Goal: Task Accomplishment & Management: Complete application form

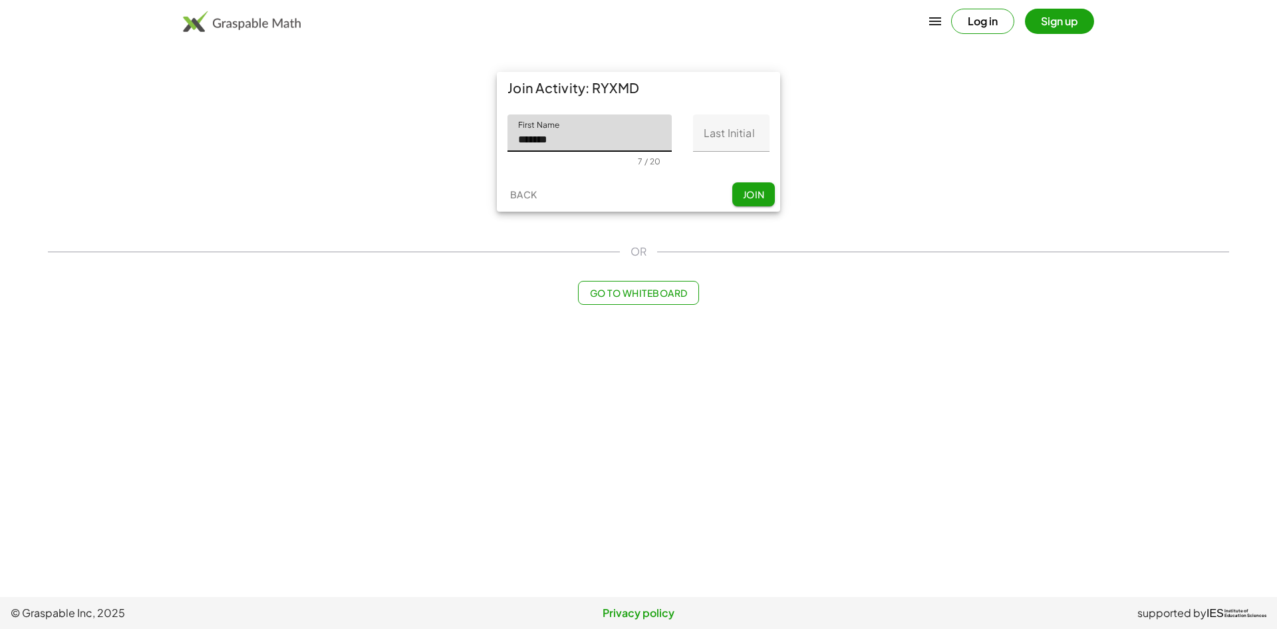
type input "*******"
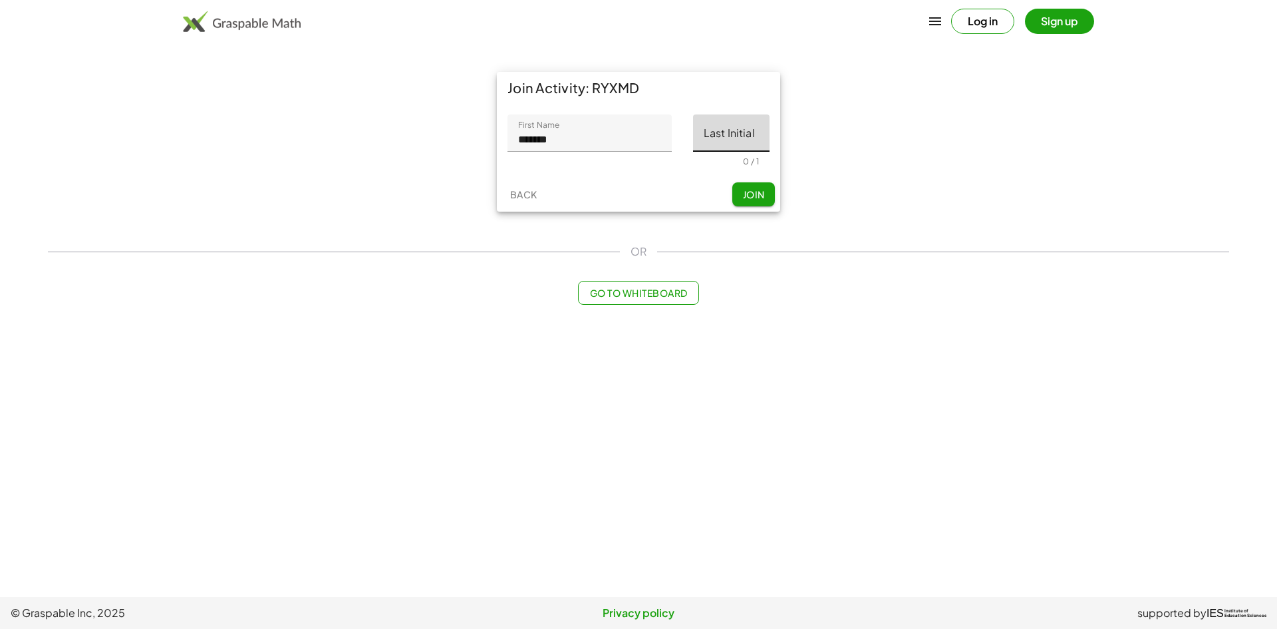
drag, startPoint x: 739, startPoint y: 140, endPoint x: 752, endPoint y: 133, distance: 14.9
click at [739, 140] on input "Last Initial" at bounding box center [731, 132] width 77 height 37
type input "*"
click at [755, 194] on span "Join" at bounding box center [753, 194] width 22 height 12
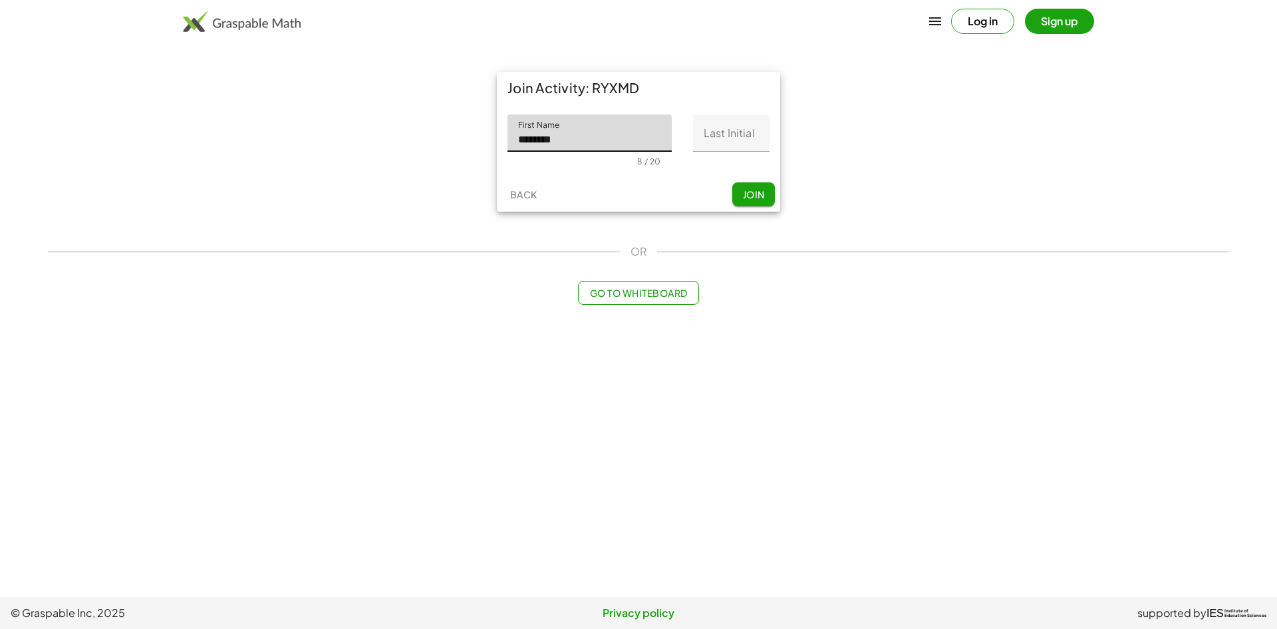
type input "*******"
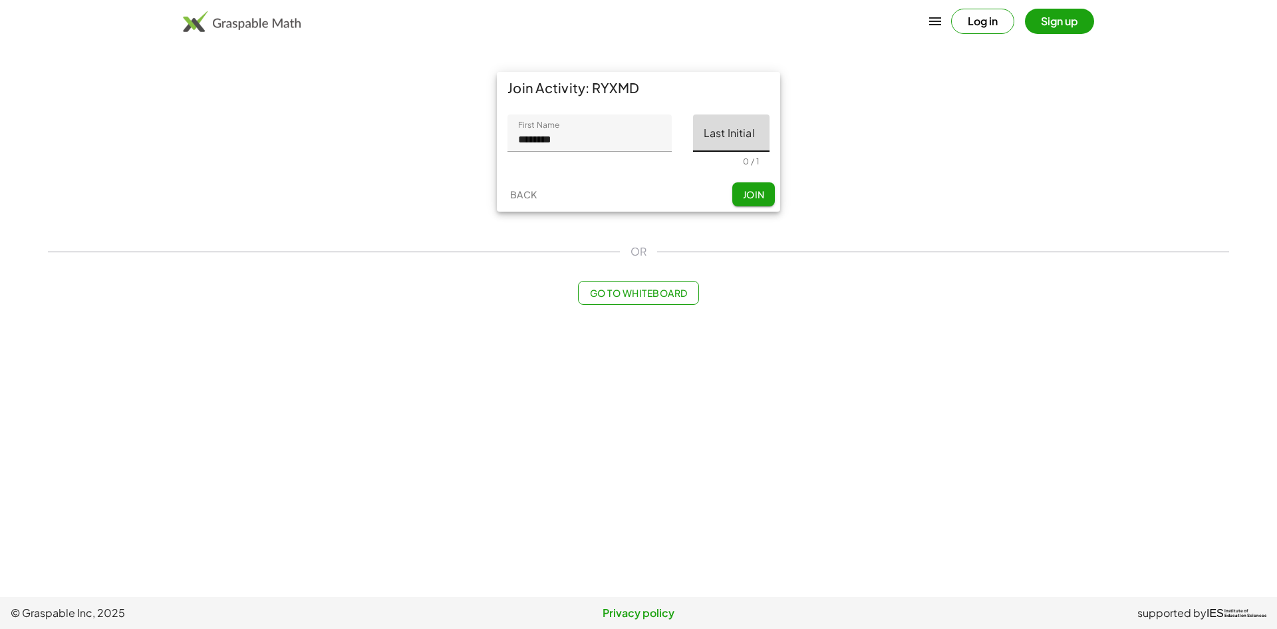
click at [733, 119] on input "Last Initial" at bounding box center [731, 132] width 77 height 37
type input "*"
click at [764, 197] on span "Join" at bounding box center [753, 194] width 22 height 12
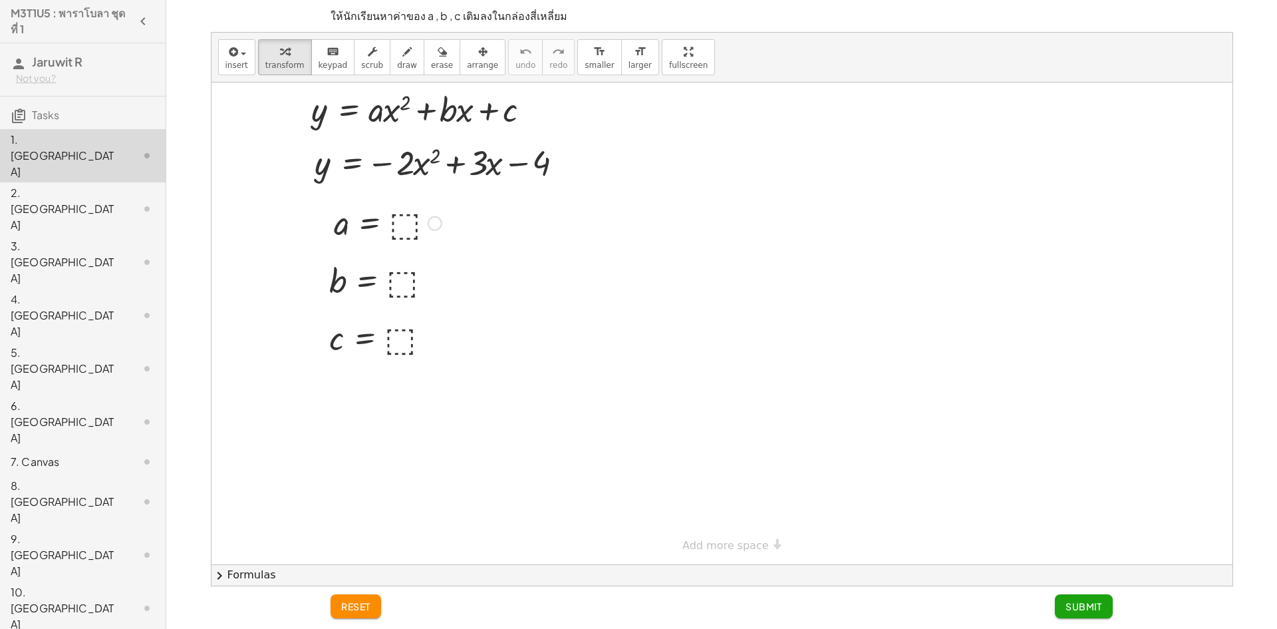
click at [401, 223] on div at bounding box center [387, 222] width 121 height 44
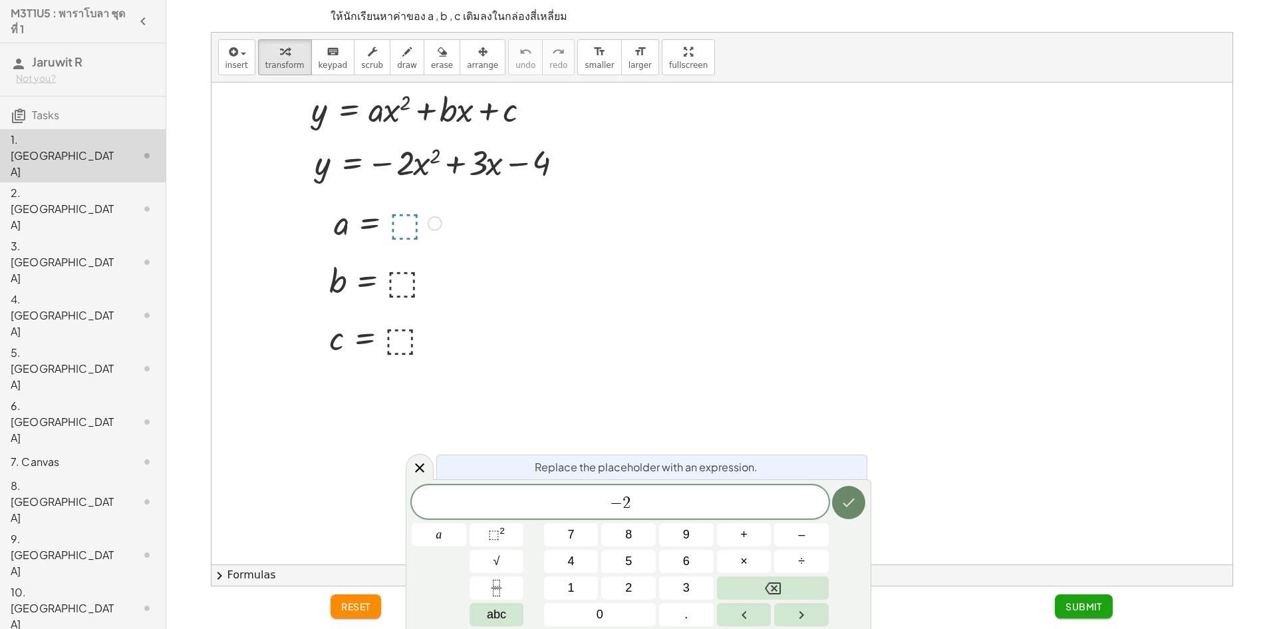
click at [854, 499] on icon "Done" at bounding box center [850, 502] width 12 height 9
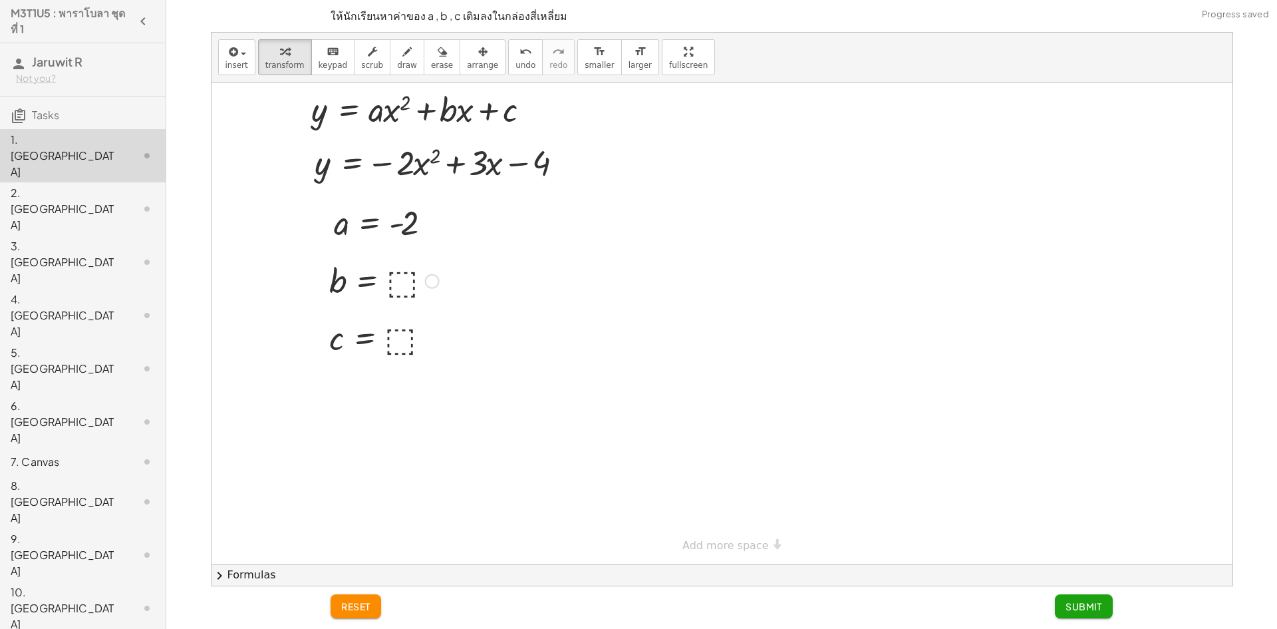
click at [396, 274] on div at bounding box center [384, 280] width 123 height 44
click at [404, 285] on div at bounding box center [378, 280] width 111 height 44
click at [401, 283] on div at bounding box center [378, 280] width 111 height 44
click at [393, 281] on div at bounding box center [378, 280] width 111 height 44
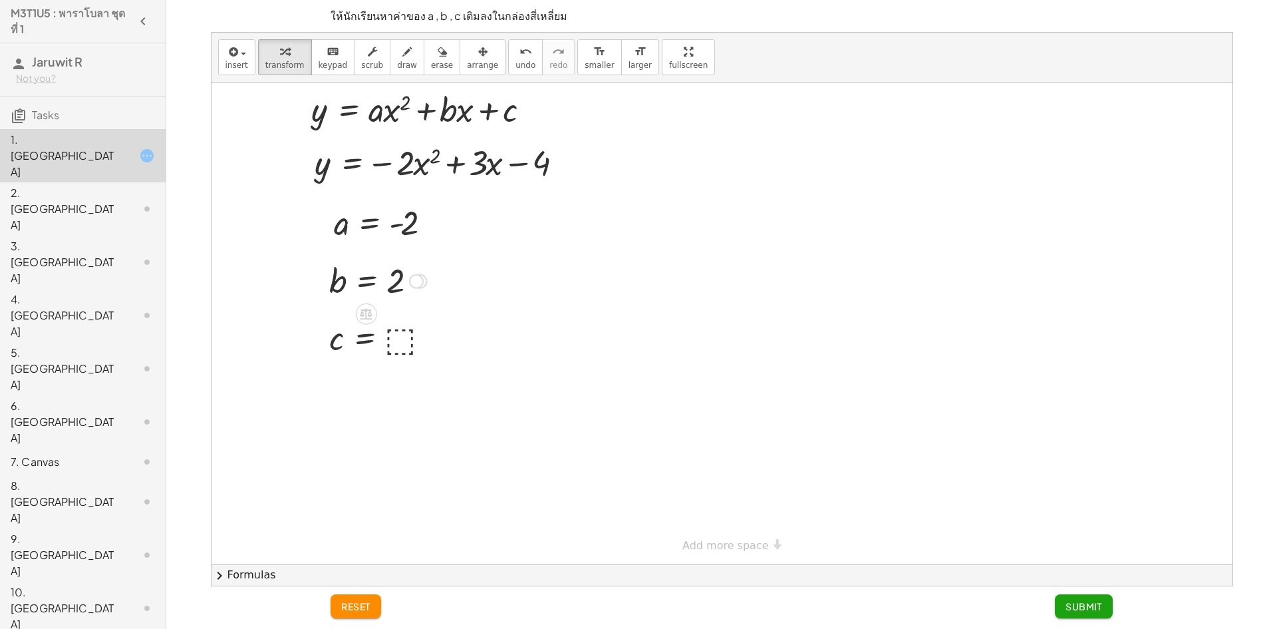
click at [395, 279] on div at bounding box center [378, 280] width 111 height 44
click at [412, 278] on div at bounding box center [416, 281] width 15 height 15
click at [520, 406] on div at bounding box center [722, 323] width 1021 height 482
click at [508, 62] on button "undo undo" at bounding box center [525, 57] width 35 height 36
click at [400, 274] on div at bounding box center [384, 280] width 123 height 44
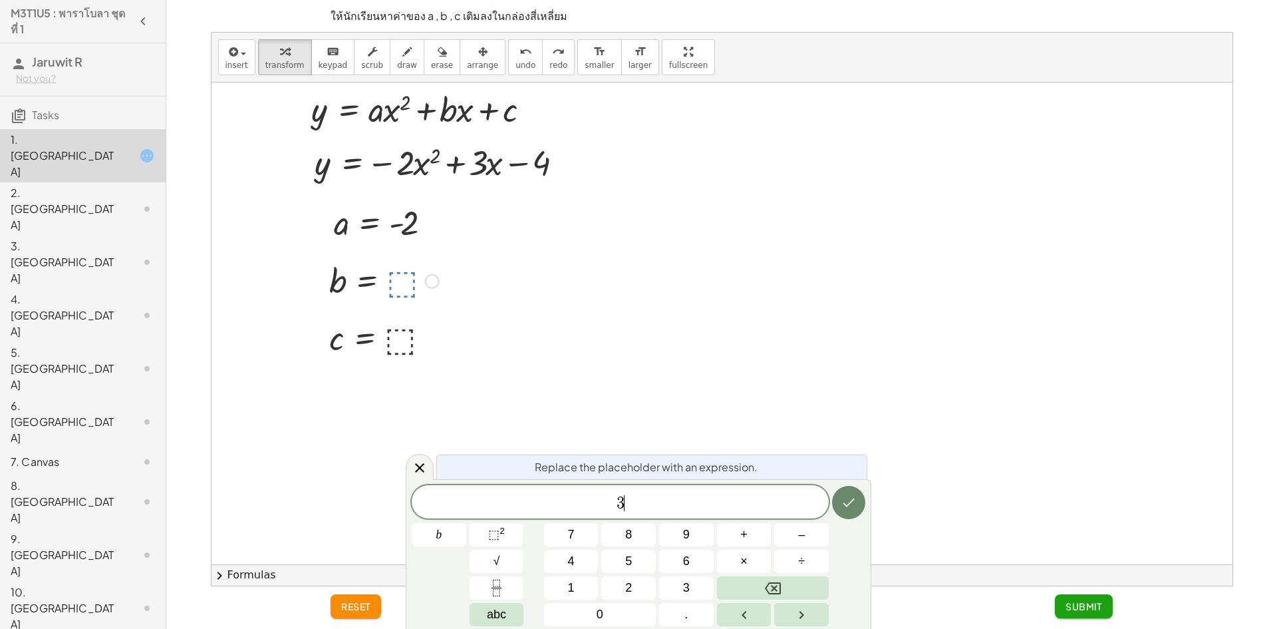
click at [847, 489] on button "Done" at bounding box center [848, 502] width 33 height 33
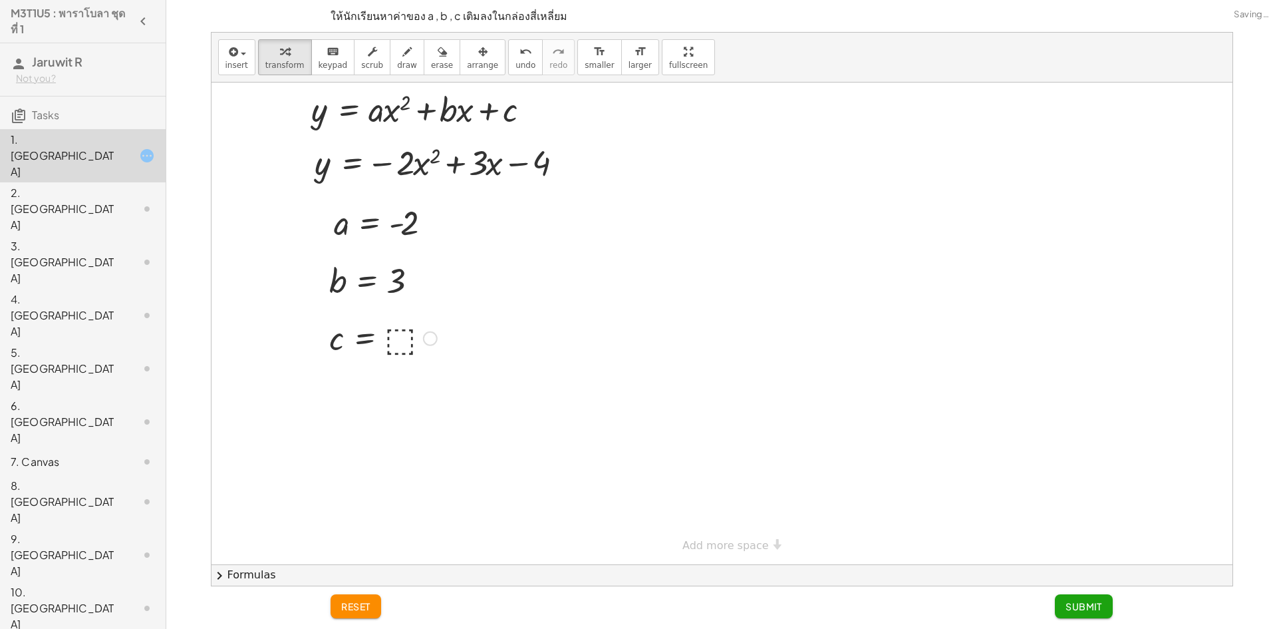
click at [394, 337] on div at bounding box center [383, 337] width 121 height 44
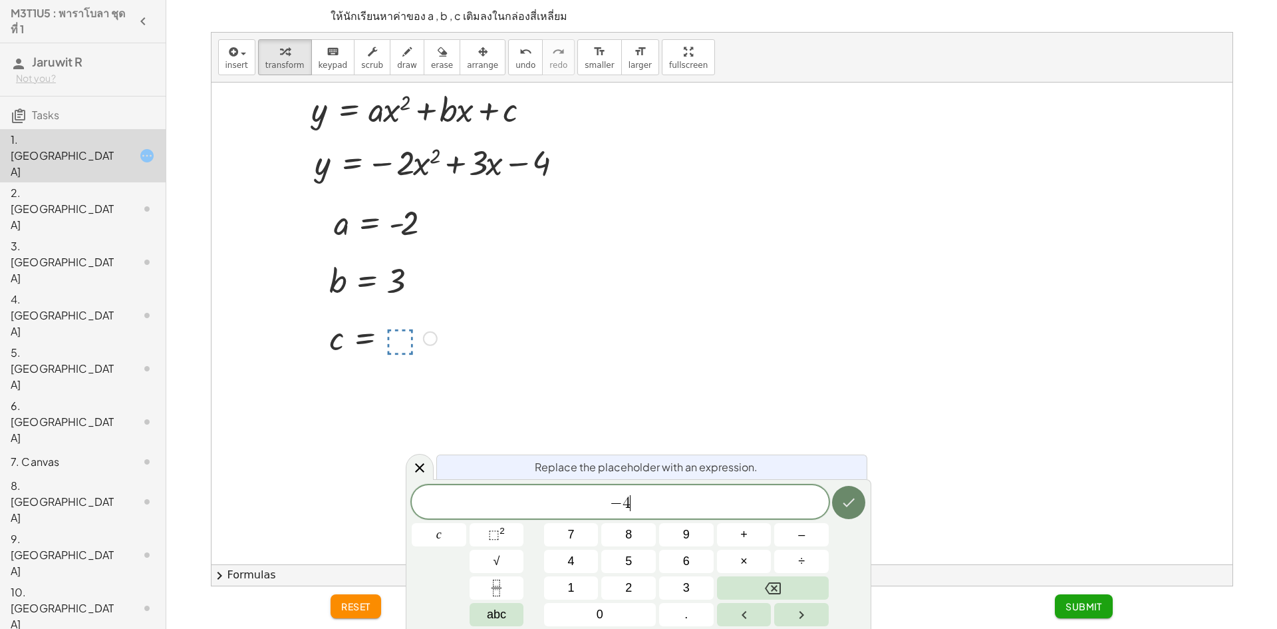
click at [836, 496] on button "Done" at bounding box center [848, 502] width 33 height 33
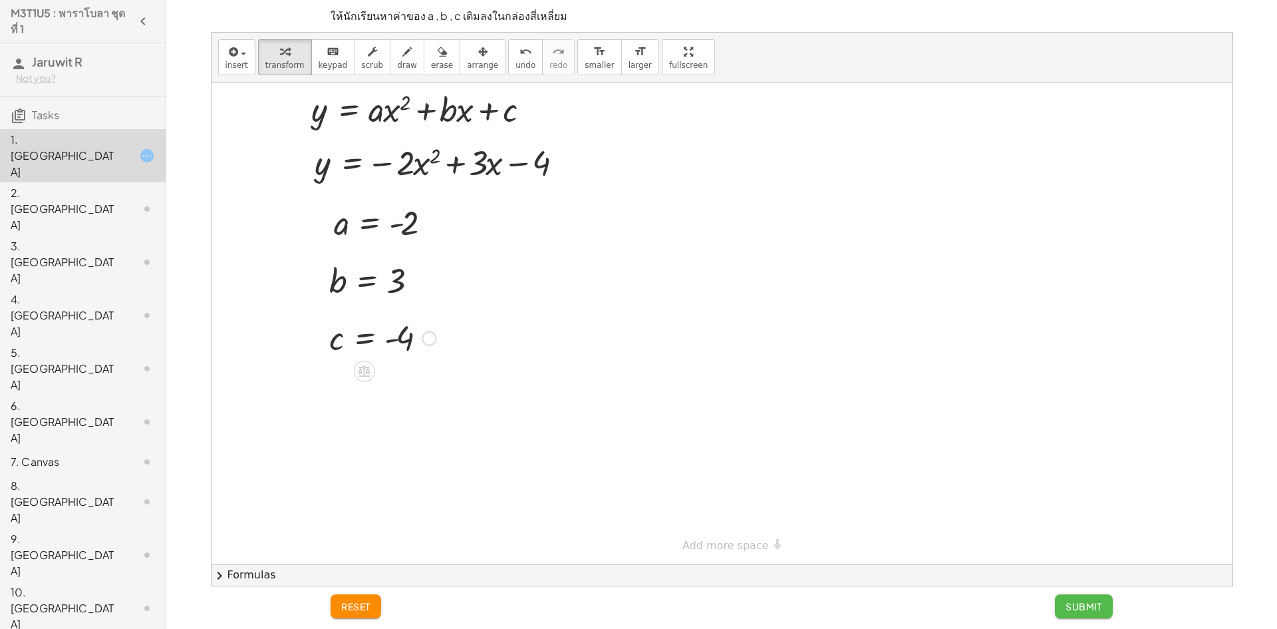
click at [1088, 605] on span "Submit" at bounding box center [1084, 606] width 37 height 12
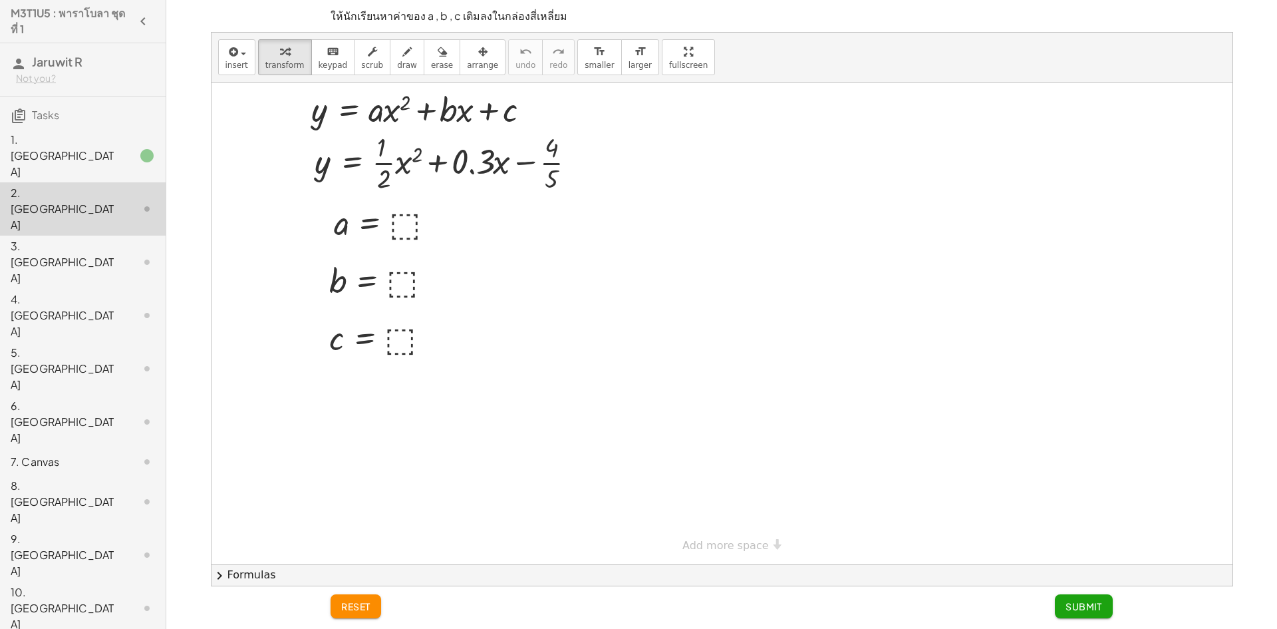
click at [118, 148] on div at bounding box center [136, 156] width 37 height 16
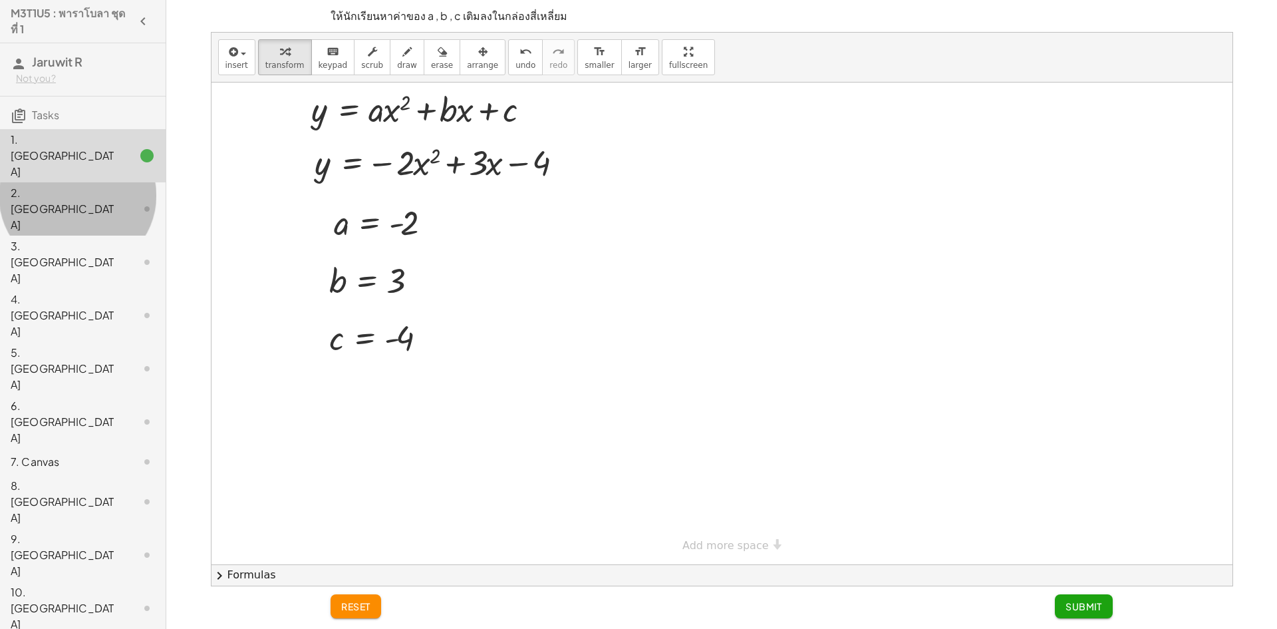
click at [82, 289] on div "2. [GEOGRAPHIC_DATA]" at bounding box center [83, 315] width 166 height 53
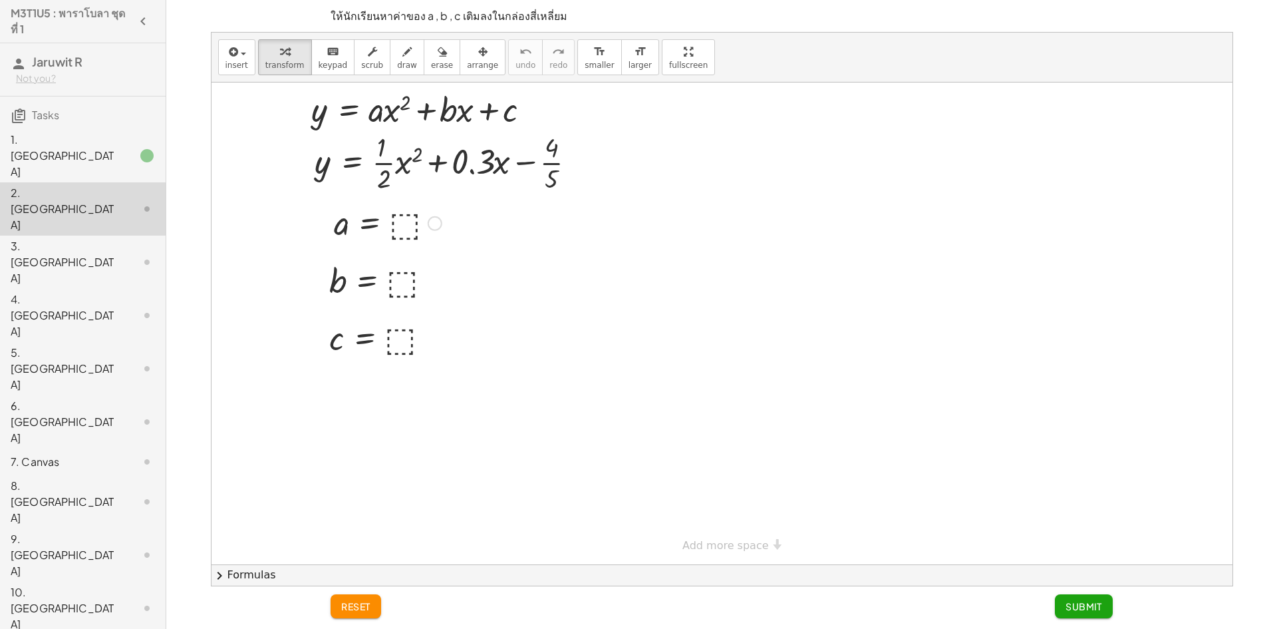
click at [402, 219] on div at bounding box center [387, 222] width 121 height 44
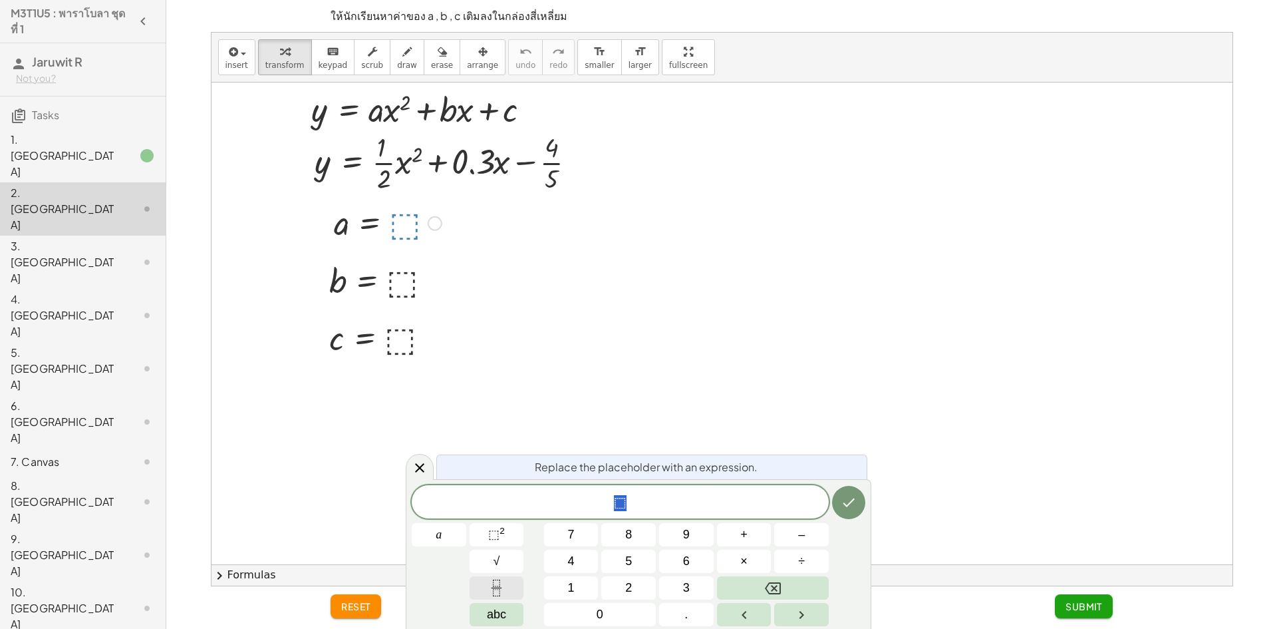
click at [505, 587] on button "Fraction" at bounding box center [497, 587] width 55 height 23
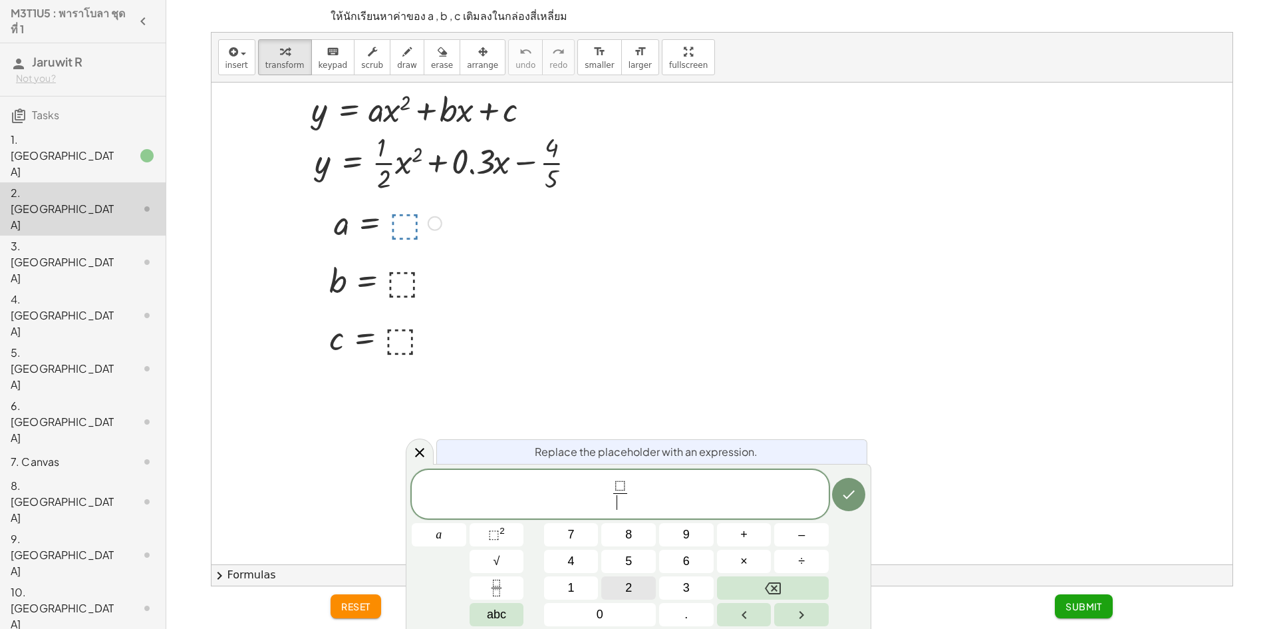
click at [632, 597] on button "2" at bounding box center [628, 587] width 55 height 23
click at [627, 490] on span "⬚" at bounding box center [620, 486] width 14 height 15
click at [583, 597] on button "1" at bounding box center [571, 587] width 55 height 23
click at [854, 498] on icon "Done" at bounding box center [849, 494] width 16 height 16
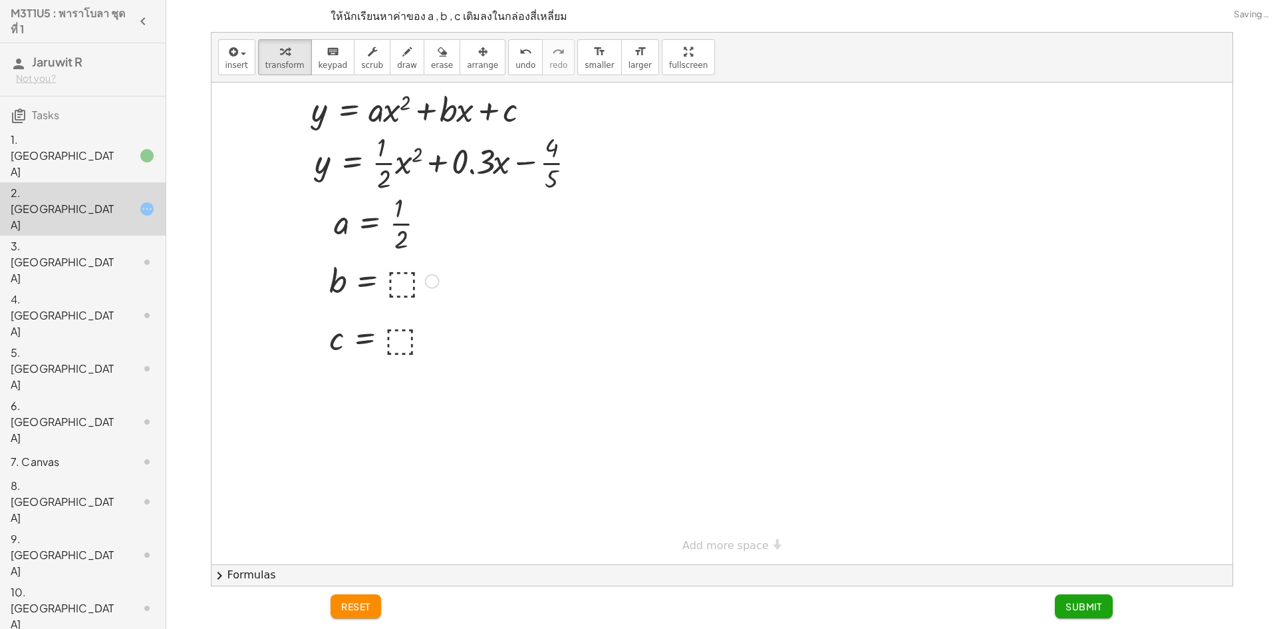
click at [404, 284] on div at bounding box center [384, 280] width 123 height 44
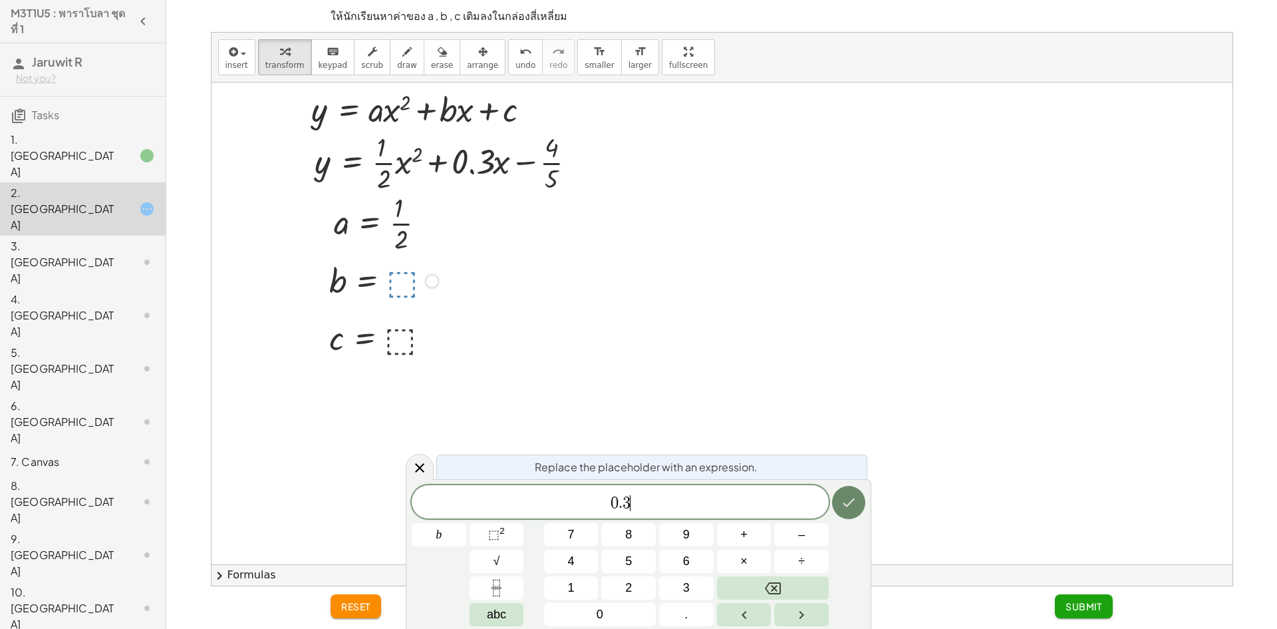
click at [842, 508] on icon "Done" at bounding box center [849, 502] width 16 height 16
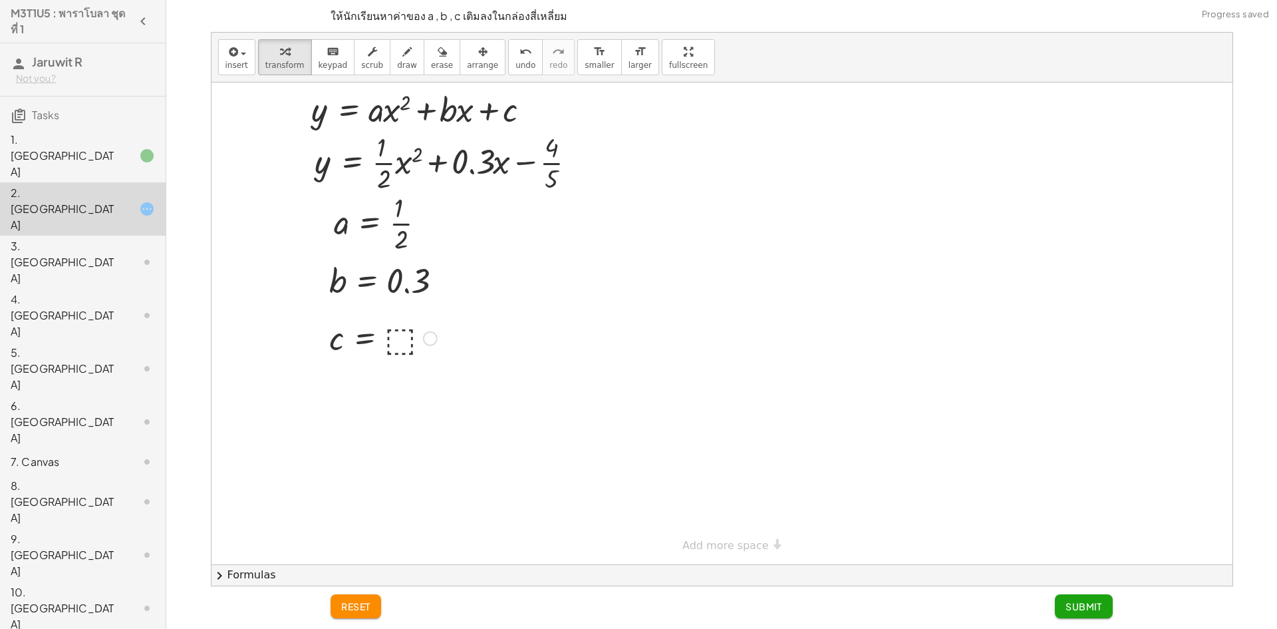
click at [395, 334] on div at bounding box center [383, 337] width 121 height 44
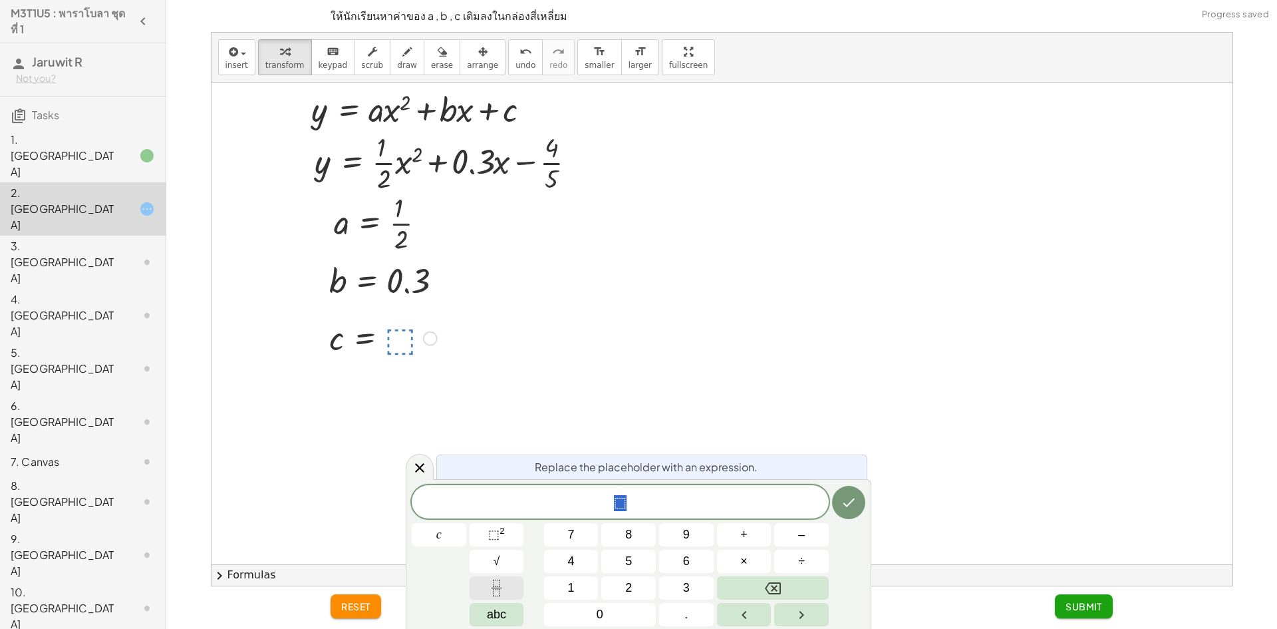
click at [494, 589] on icon "Fraction" at bounding box center [496, 587] width 17 height 17
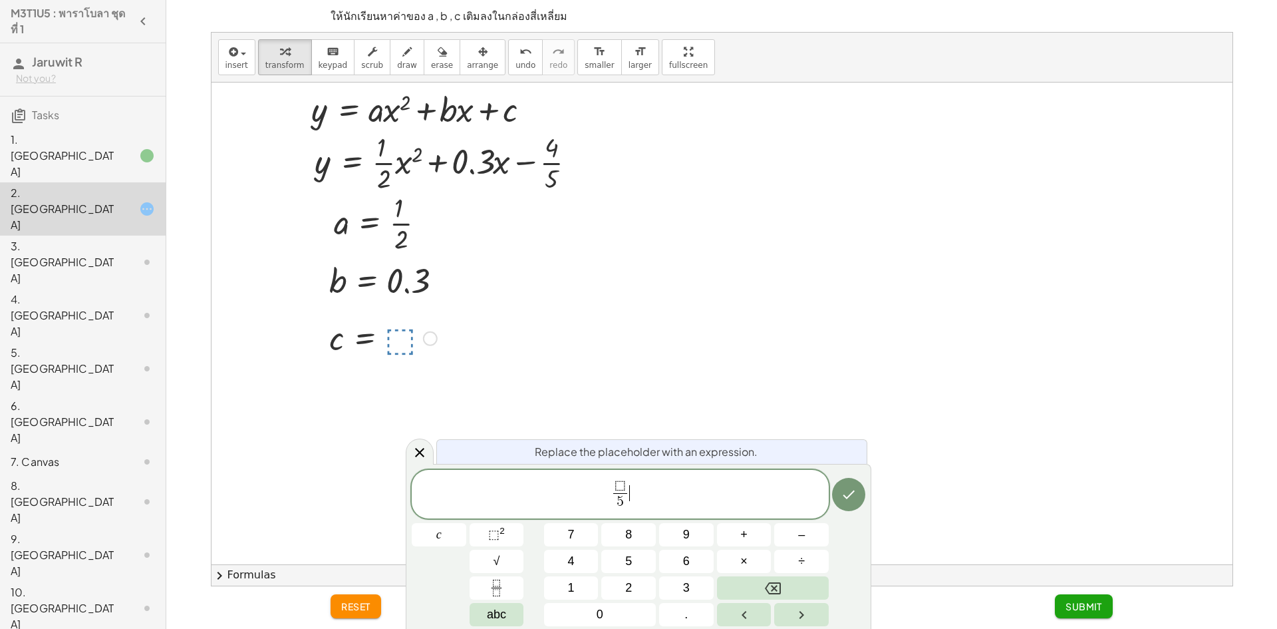
click at [629, 483] on span "⬚ 5 ​" at bounding box center [621, 495] width 20 height 33
click at [629, 470] on div "⬚ 5 ​ ​" at bounding box center [620, 494] width 417 height 49
click at [624, 485] on span "⬚" at bounding box center [620, 485] width 11 height 15
click at [623, 485] on span "⬚" at bounding box center [620, 485] width 11 height 15
click at [855, 498] on icon "Done" at bounding box center [849, 494] width 16 height 16
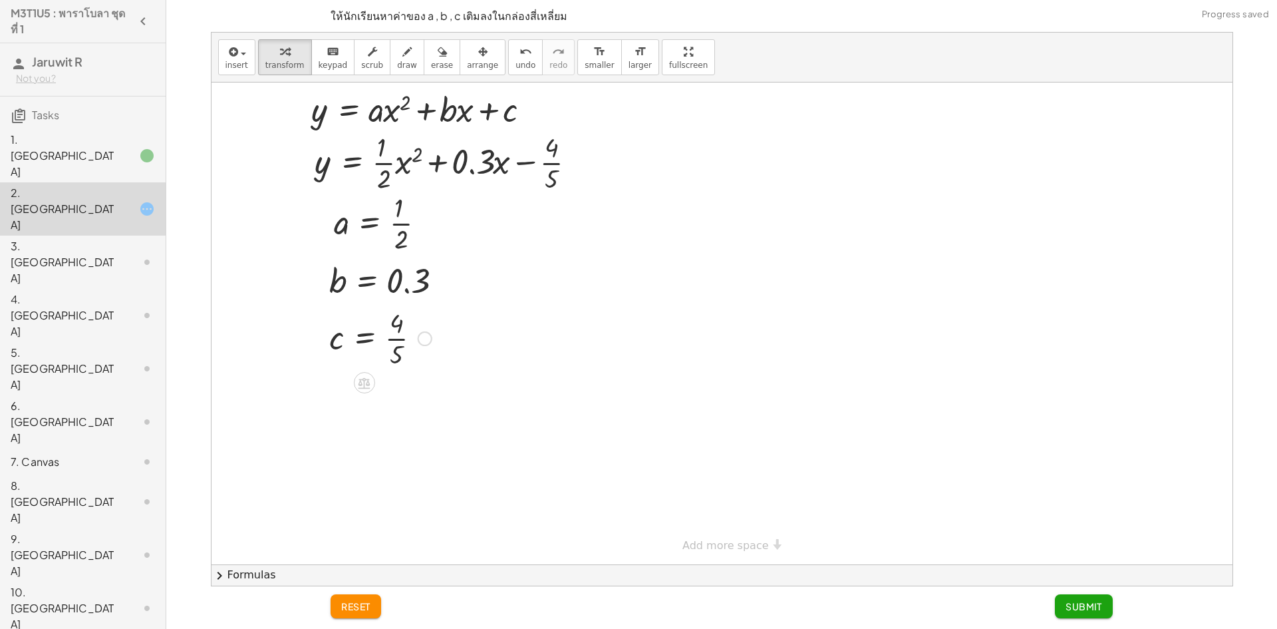
click at [1094, 610] on span "Submit" at bounding box center [1084, 606] width 37 height 12
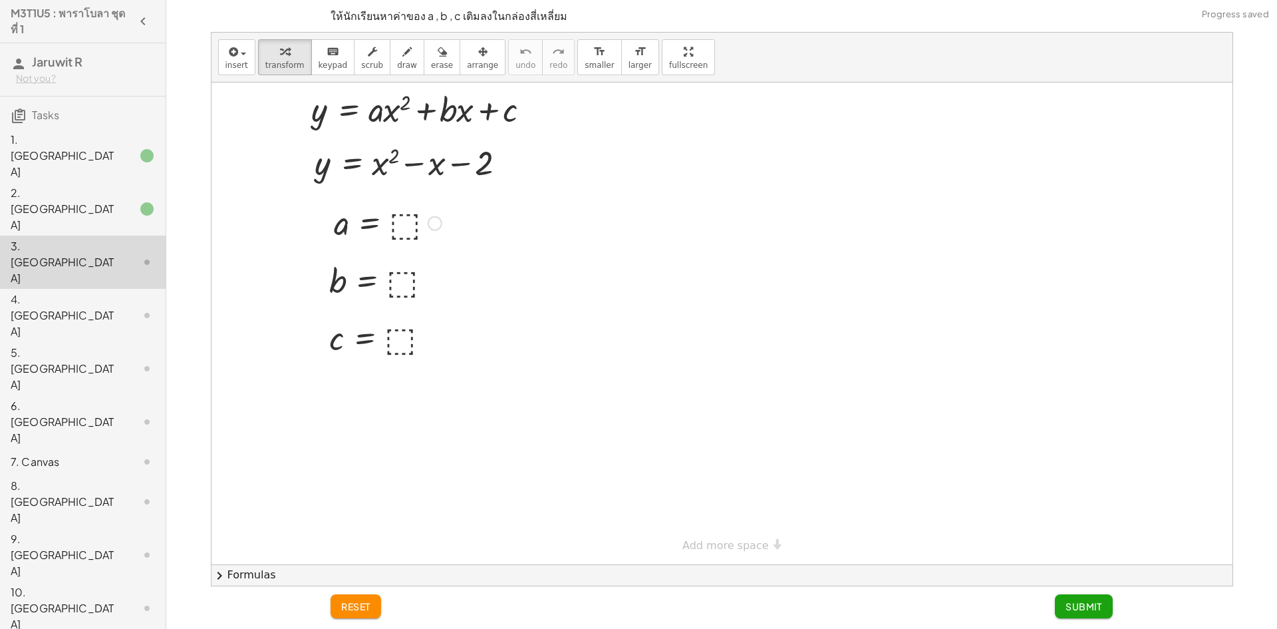
click at [397, 236] on div at bounding box center [387, 222] width 121 height 44
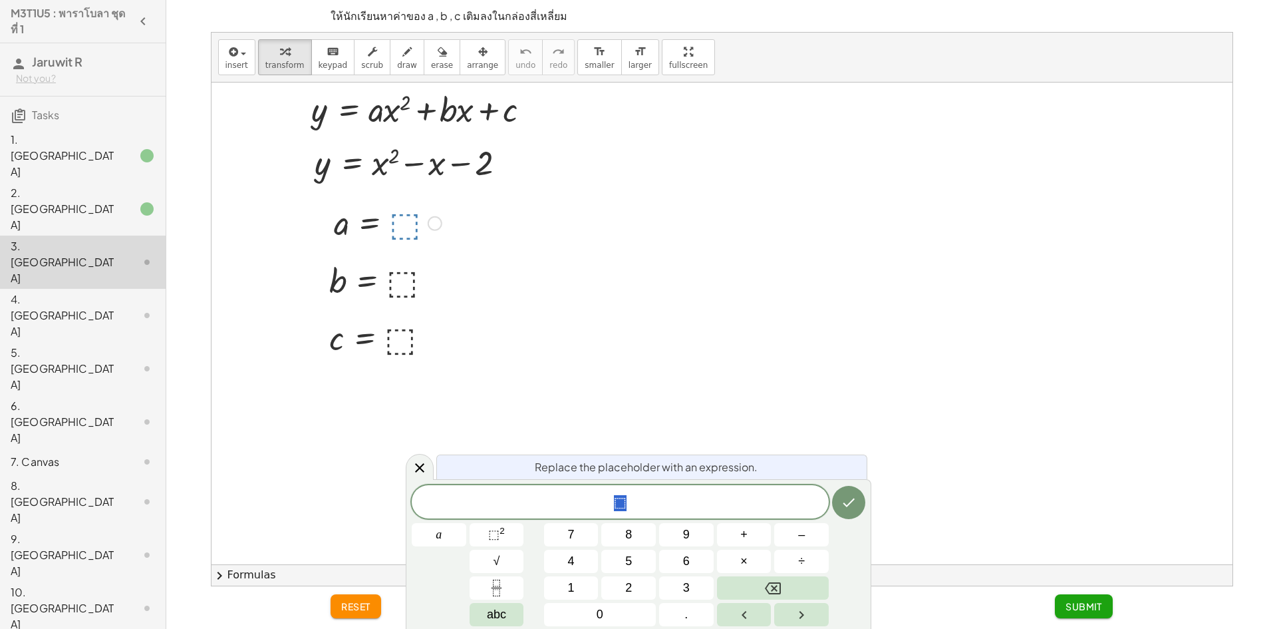
drag, startPoint x: 652, startPoint y: 508, endPoint x: 662, endPoint y: 521, distance: 16.1
click at [656, 515] on div "⬚" at bounding box center [620, 501] width 417 height 33
click at [832, 496] on div "1 ​ a 7 8 9 + – 4 5 6 × ÷ ⬚ 2 √ abc 1 2 3 0 ." at bounding box center [639, 555] width 454 height 141
click at [839, 492] on button "Done" at bounding box center [848, 502] width 33 height 33
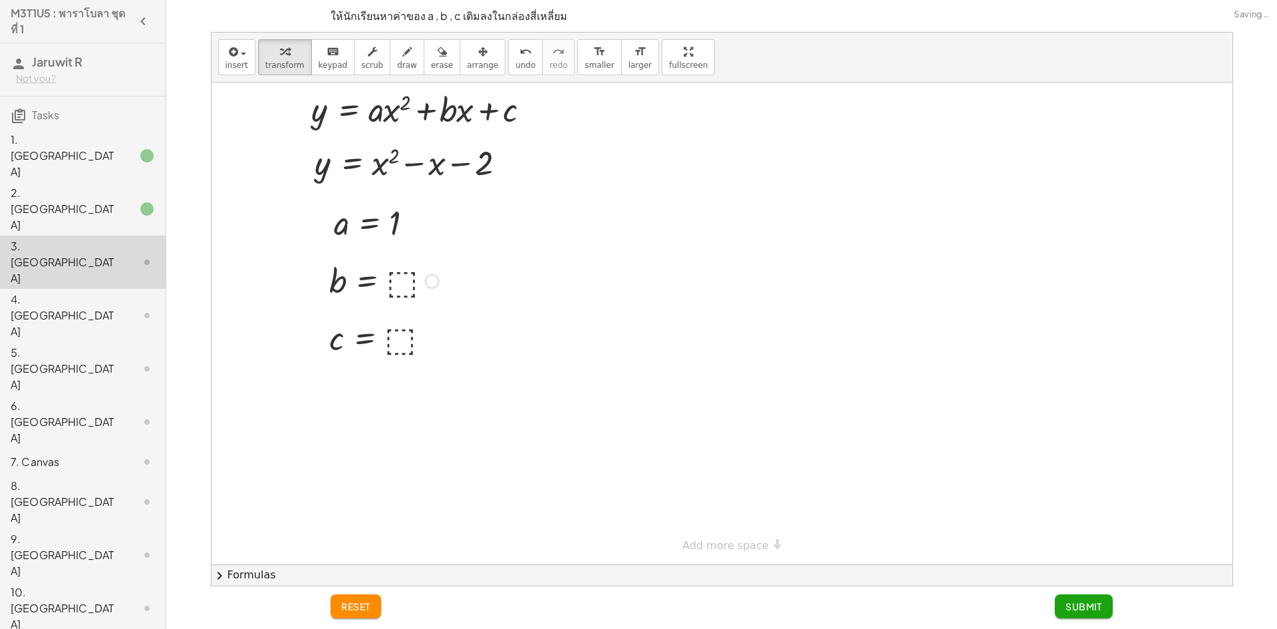
click at [411, 277] on div at bounding box center [384, 280] width 123 height 44
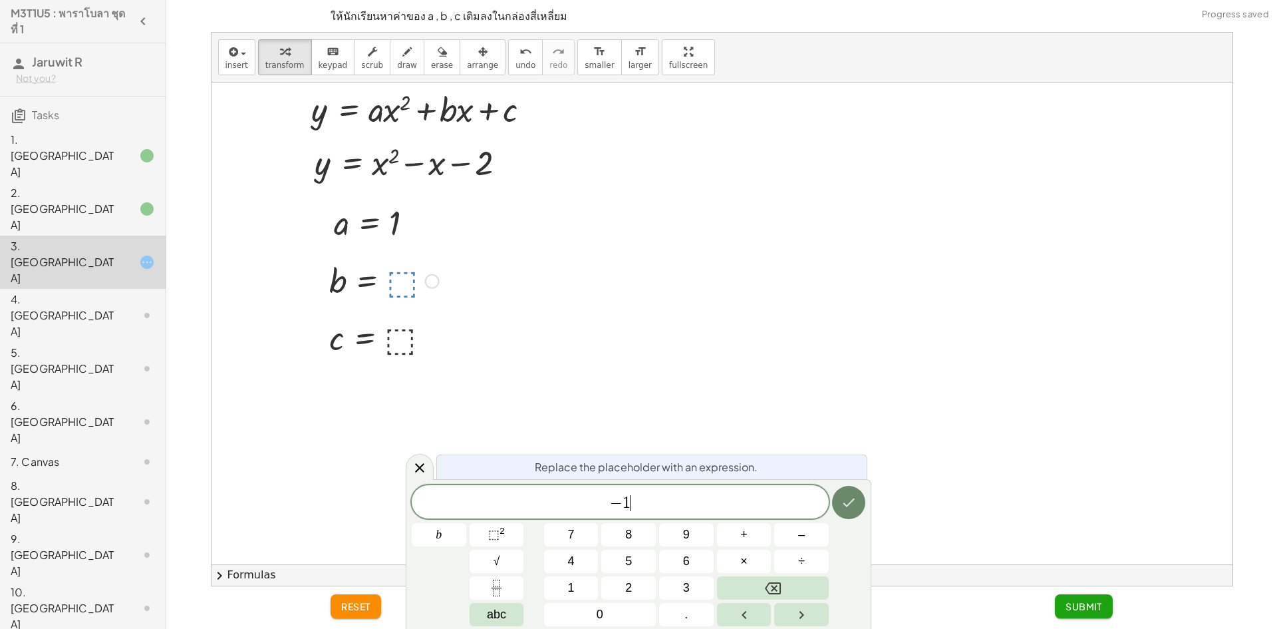
click at [844, 498] on icon "Done" at bounding box center [849, 502] width 16 height 16
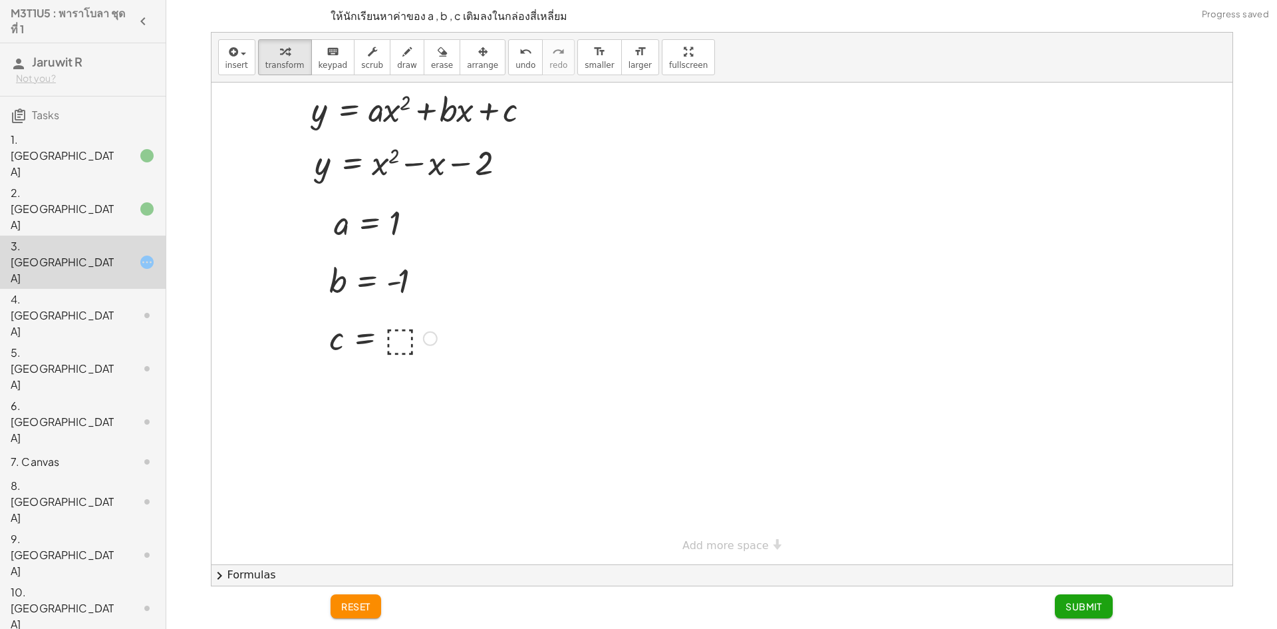
click at [406, 339] on div at bounding box center [383, 337] width 121 height 44
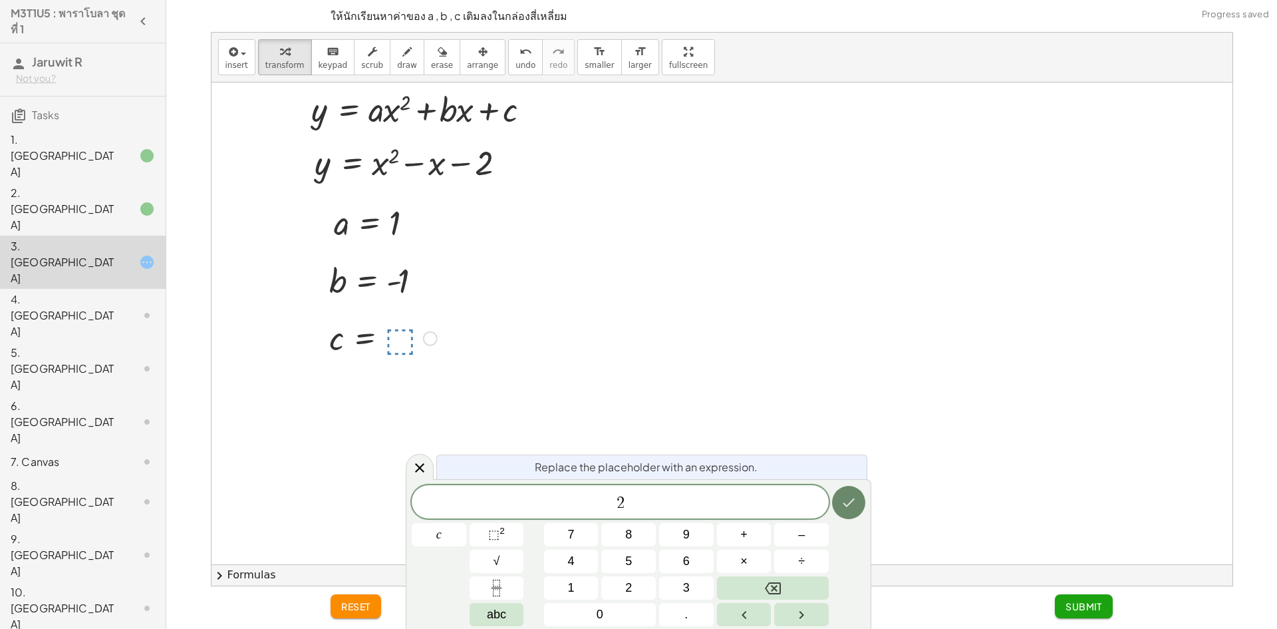
click at [854, 500] on icon "Done" at bounding box center [849, 502] width 16 height 16
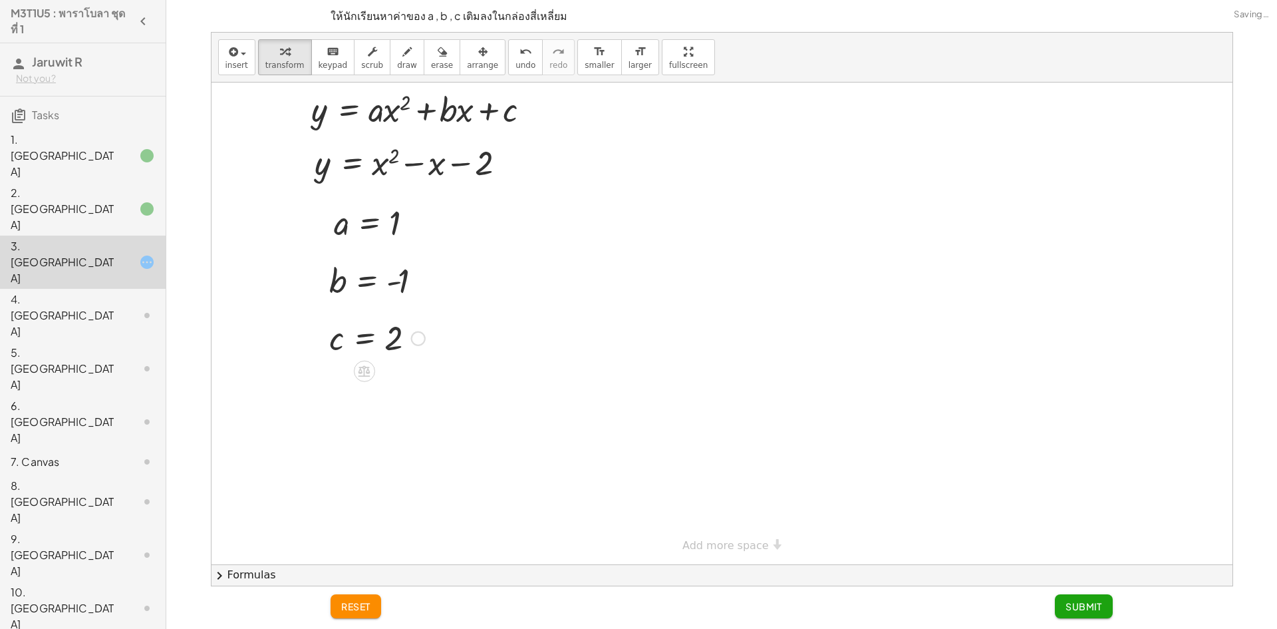
click at [1062, 606] on button "Submit" at bounding box center [1084, 606] width 58 height 24
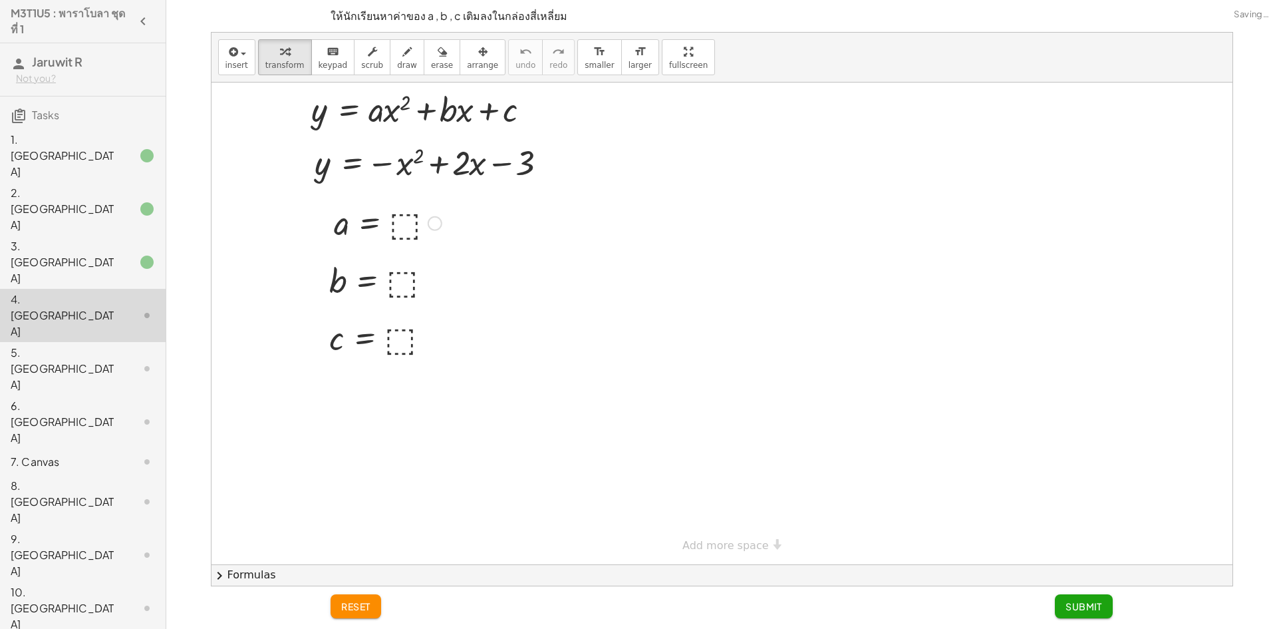
click at [399, 228] on div at bounding box center [387, 222] width 121 height 44
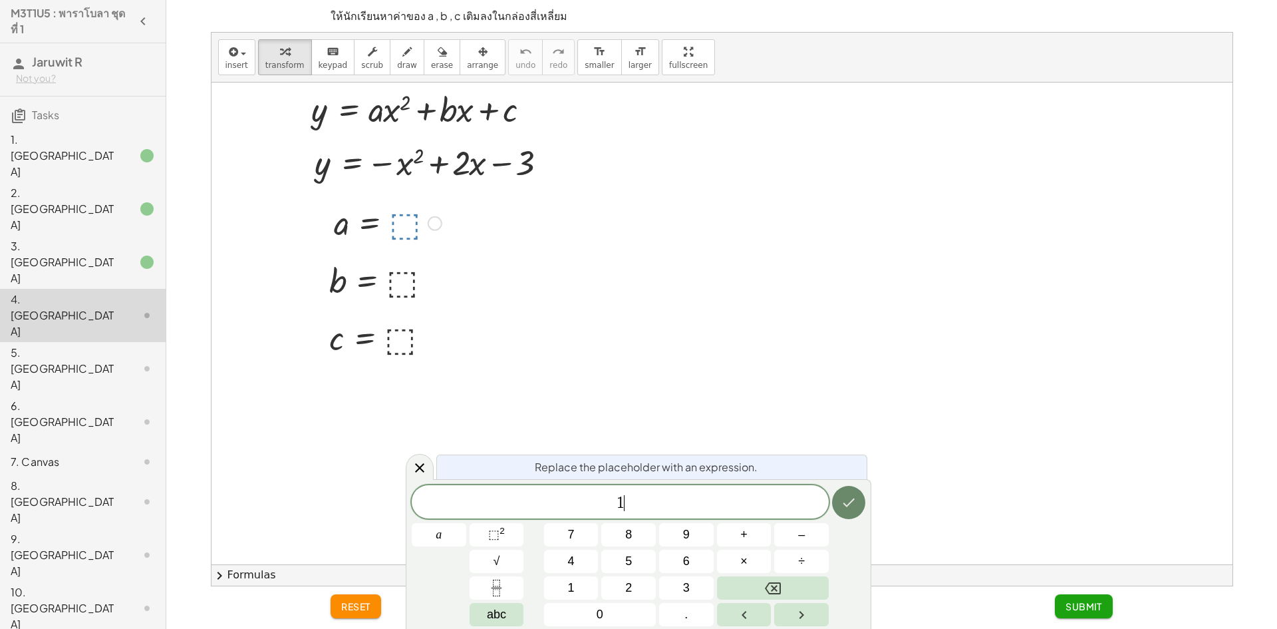
click at [850, 490] on button "Done" at bounding box center [848, 502] width 33 height 33
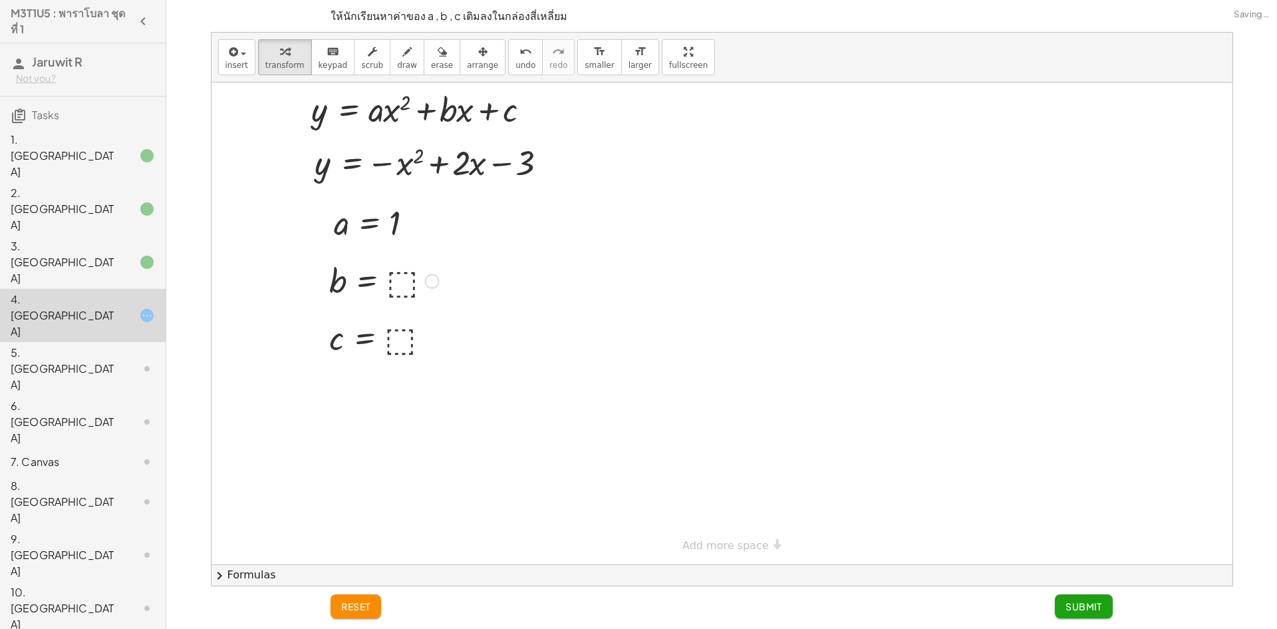
click at [407, 276] on div at bounding box center [384, 280] width 123 height 44
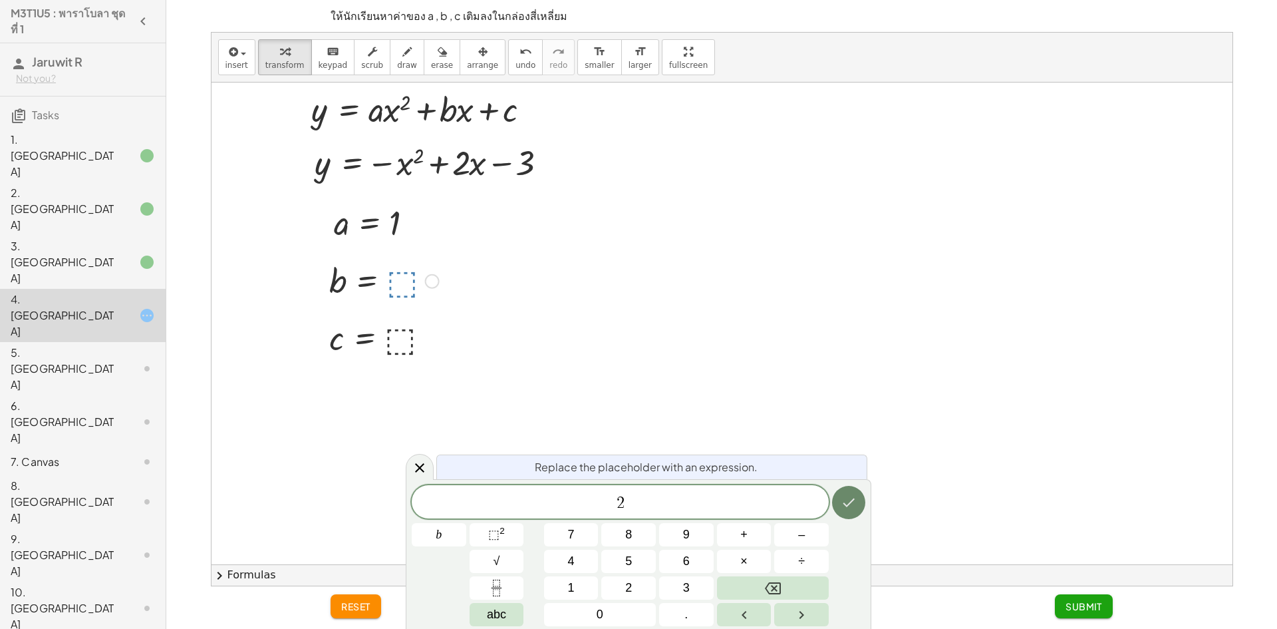
click at [856, 512] on button "Done" at bounding box center [848, 502] width 33 height 33
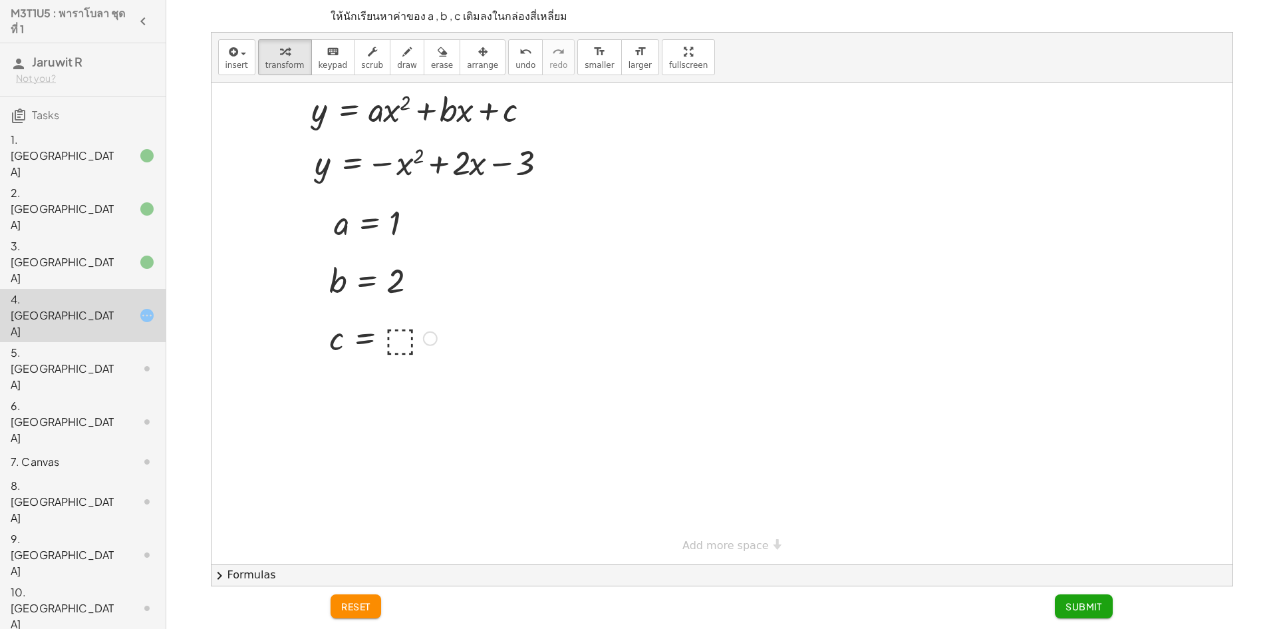
click at [399, 346] on div at bounding box center [383, 337] width 121 height 44
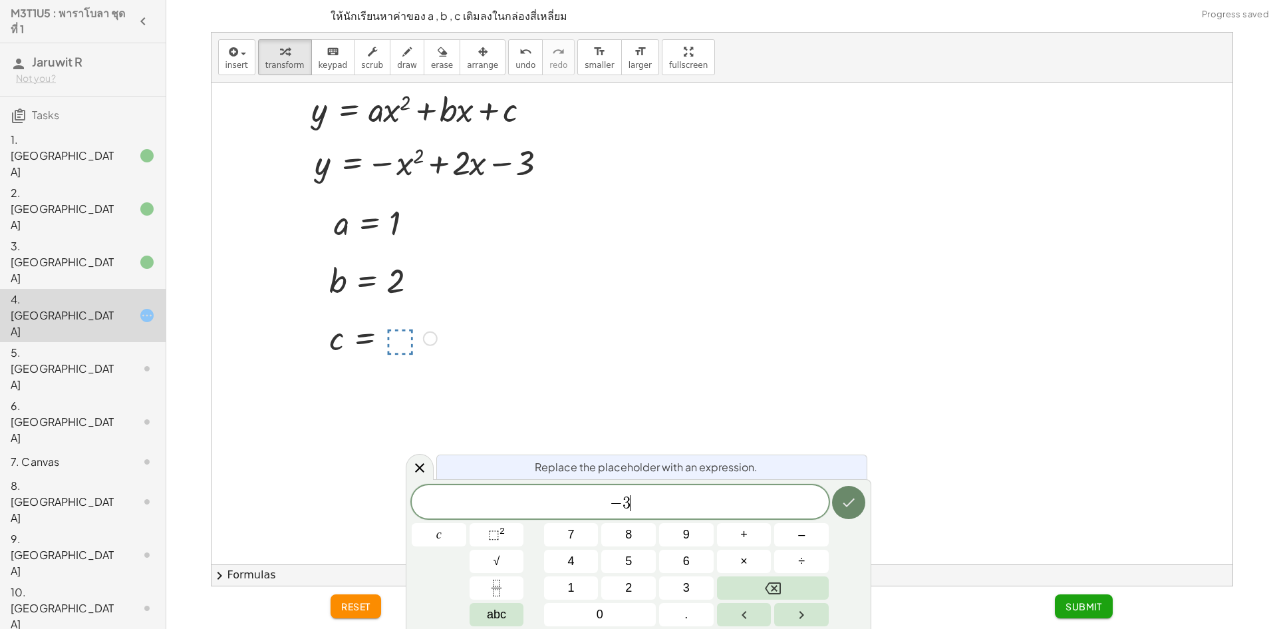
click at [853, 498] on icon "Done" at bounding box center [849, 502] width 16 height 16
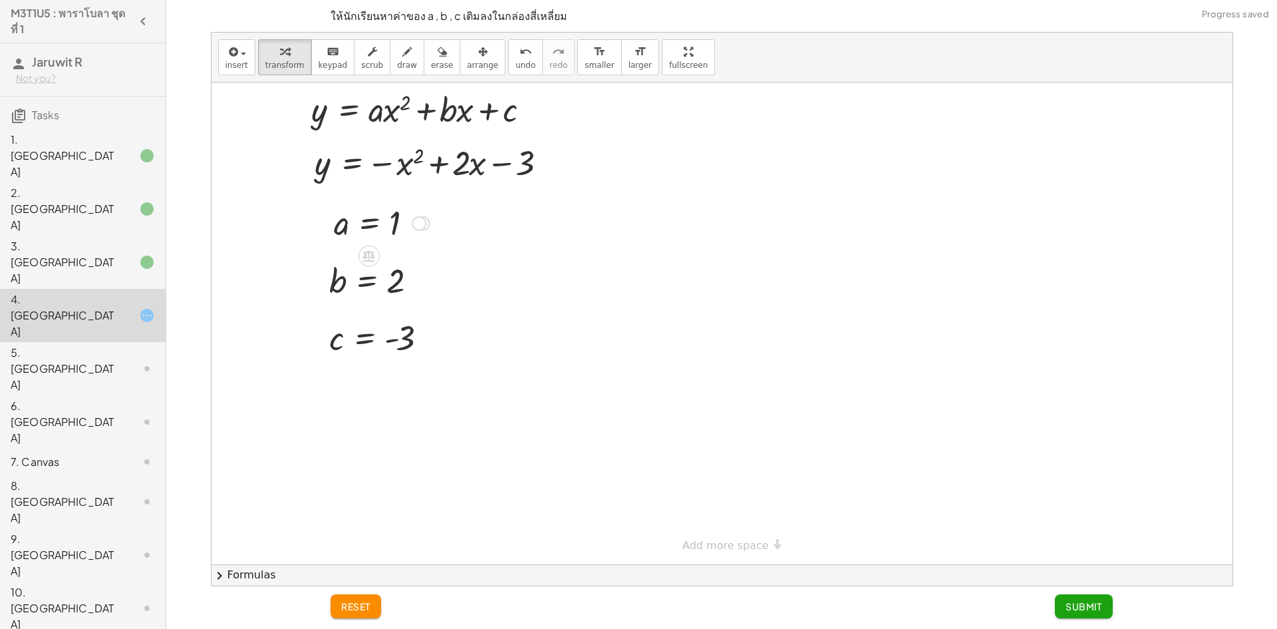
click at [410, 217] on div at bounding box center [381, 222] width 109 height 44
click at [400, 217] on div at bounding box center [381, 222] width 109 height 44
click at [397, 219] on div at bounding box center [381, 222] width 109 height 44
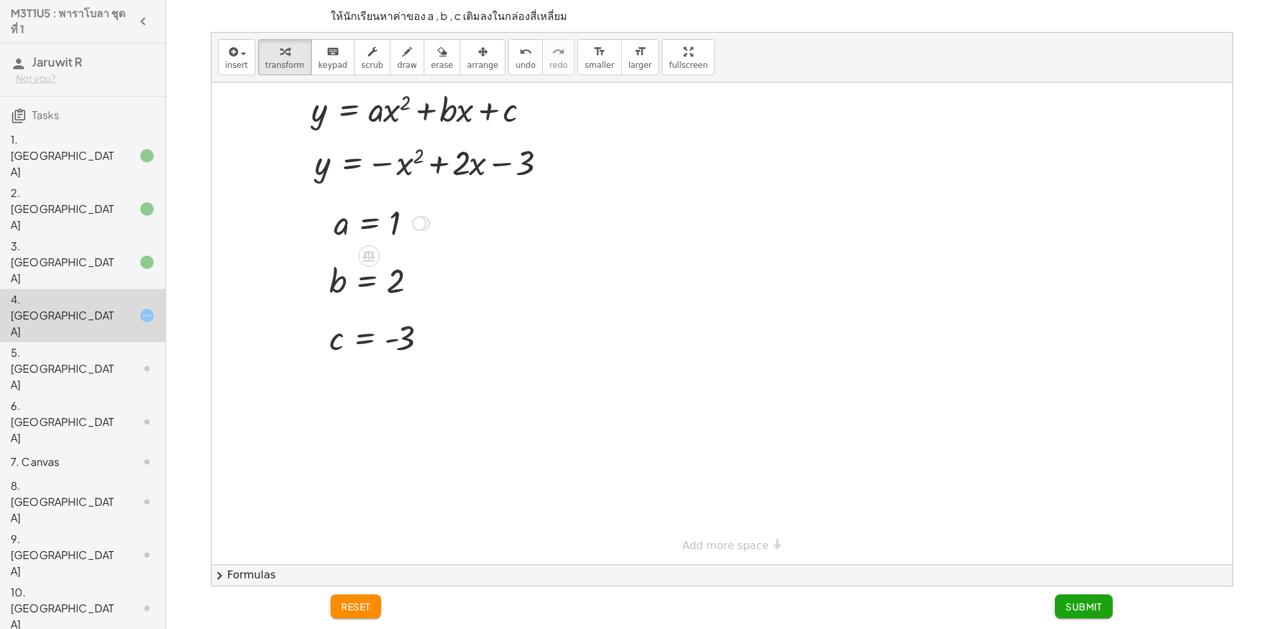
click at [397, 219] on div at bounding box center [381, 222] width 109 height 44
click at [393, 220] on div at bounding box center [381, 222] width 109 height 44
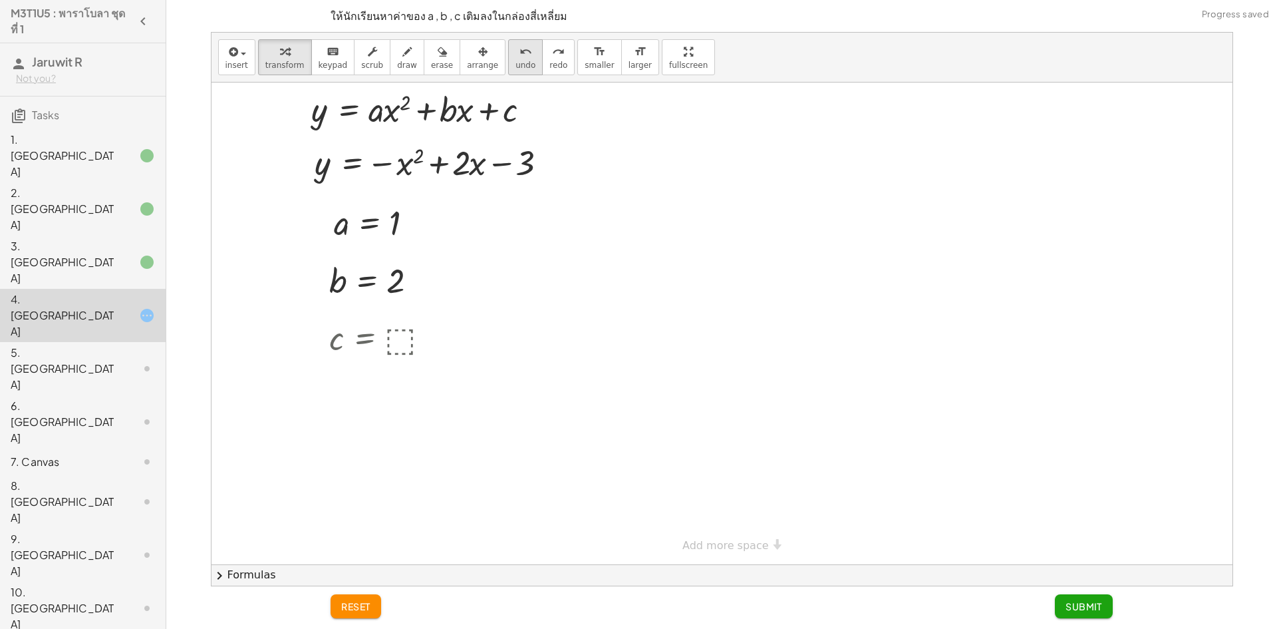
click at [516, 55] on div "undo" at bounding box center [526, 51] width 20 height 16
click at [409, 213] on div at bounding box center [387, 222] width 121 height 44
click at [393, 285] on div at bounding box center [384, 280] width 123 height 44
click at [410, 336] on div at bounding box center [383, 337] width 121 height 44
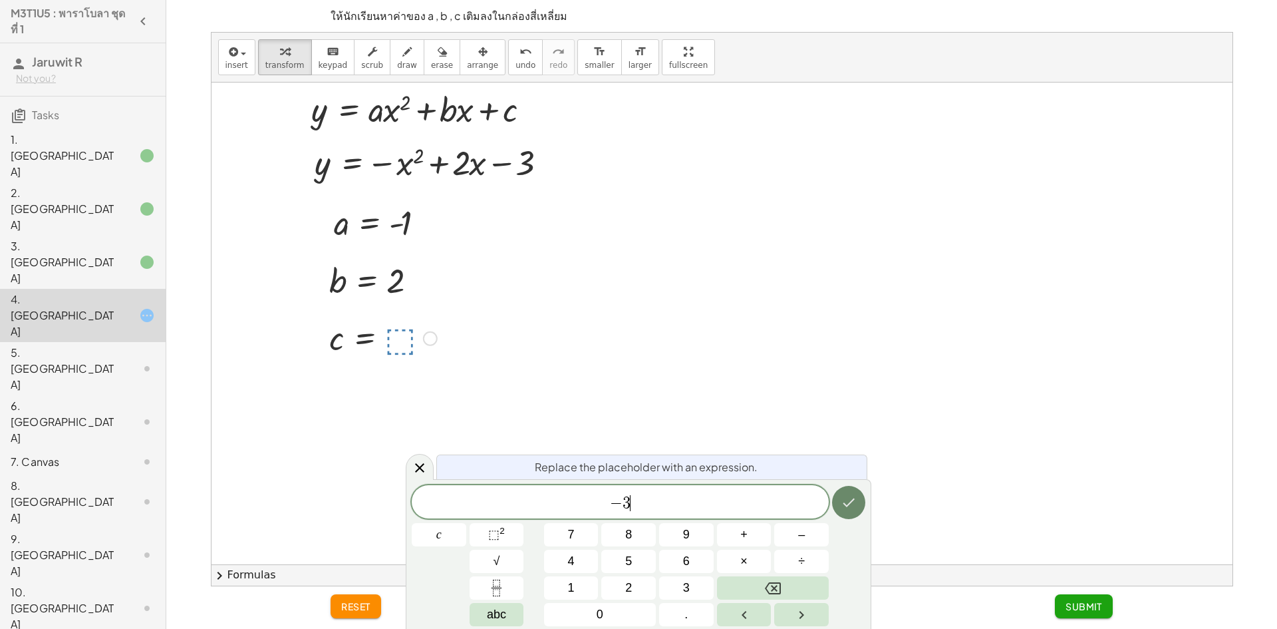
click at [839, 496] on button "Done" at bounding box center [848, 502] width 33 height 33
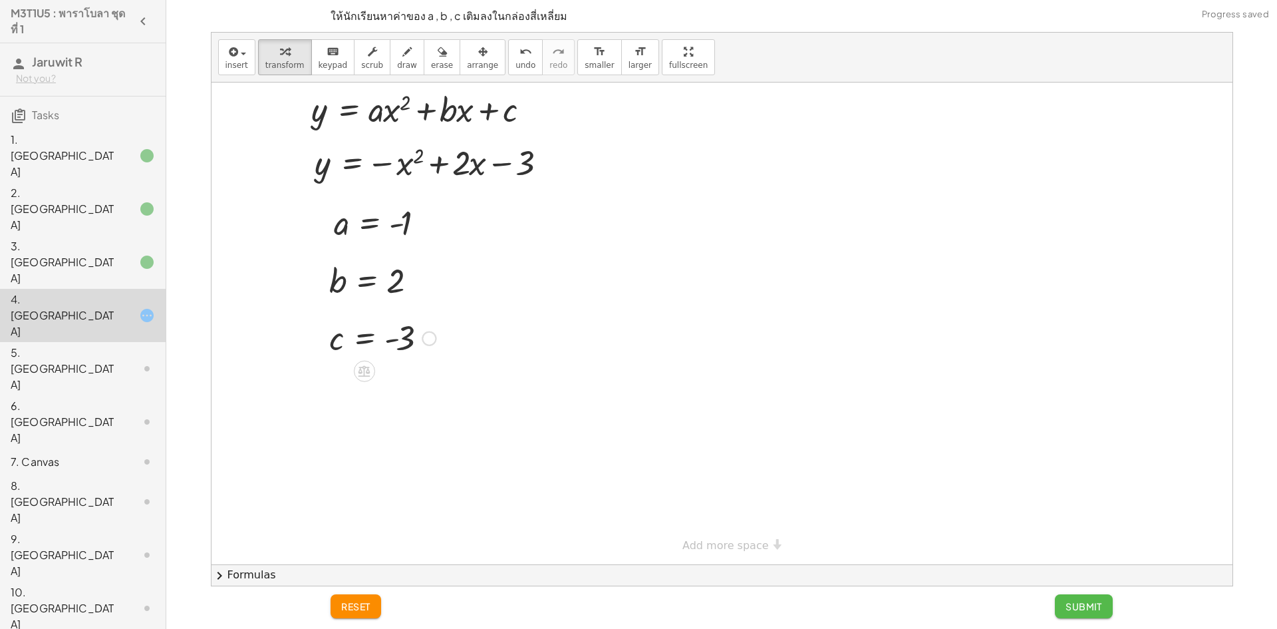
click at [1078, 608] on span "Submit" at bounding box center [1084, 606] width 37 height 12
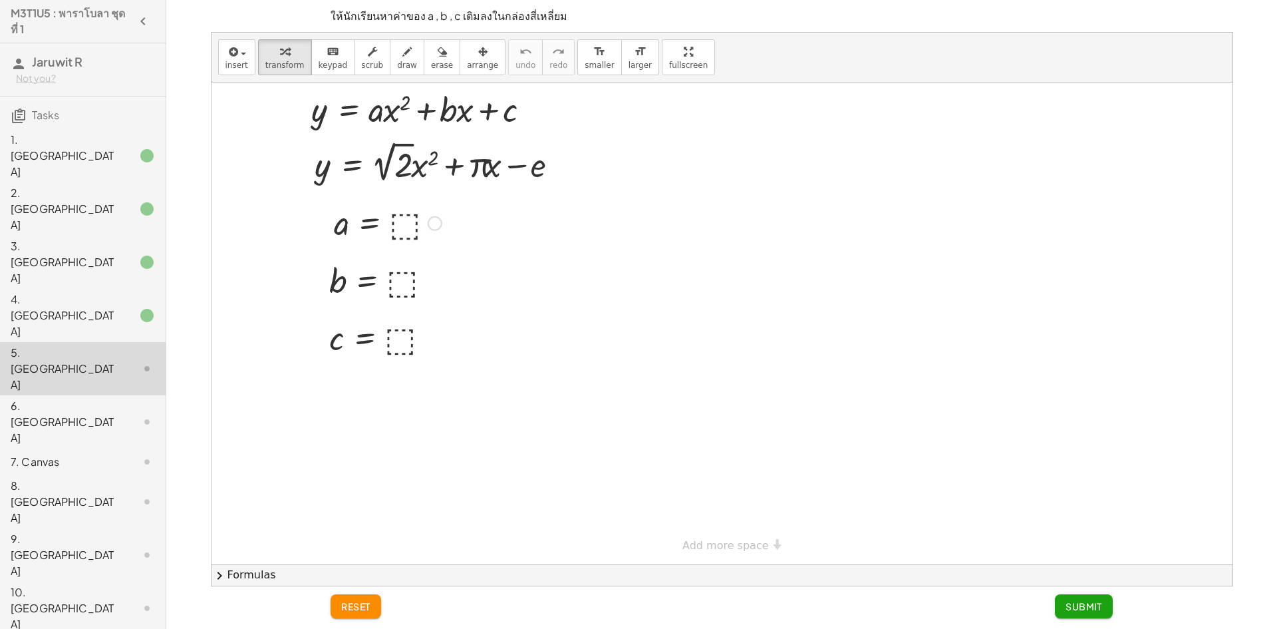
click at [405, 222] on div at bounding box center [387, 222] width 121 height 44
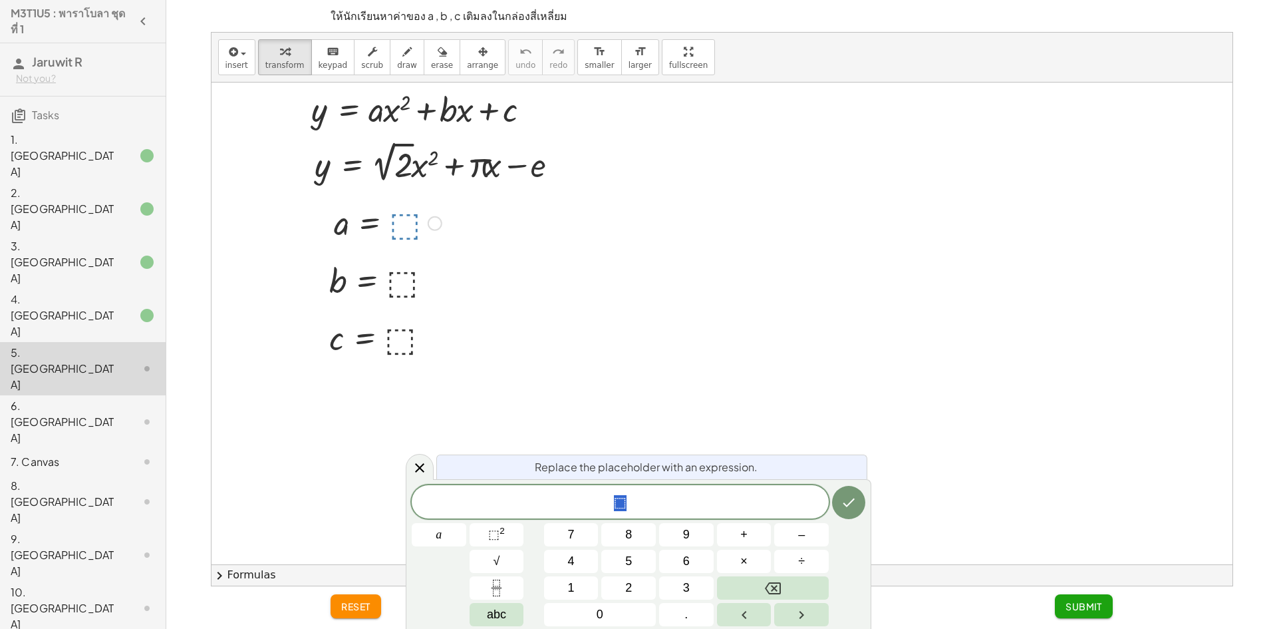
click at [661, 500] on span "⬚" at bounding box center [620, 503] width 417 height 19
click at [402, 282] on div at bounding box center [384, 280] width 123 height 44
click at [394, 227] on div at bounding box center [387, 222] width 121 height 44
click at [409, 225] on div at bounding box center [387, 222] width 121 height 44
click at [624, 595] on button "2" at bounding box center [628, 587] width 55 height 23
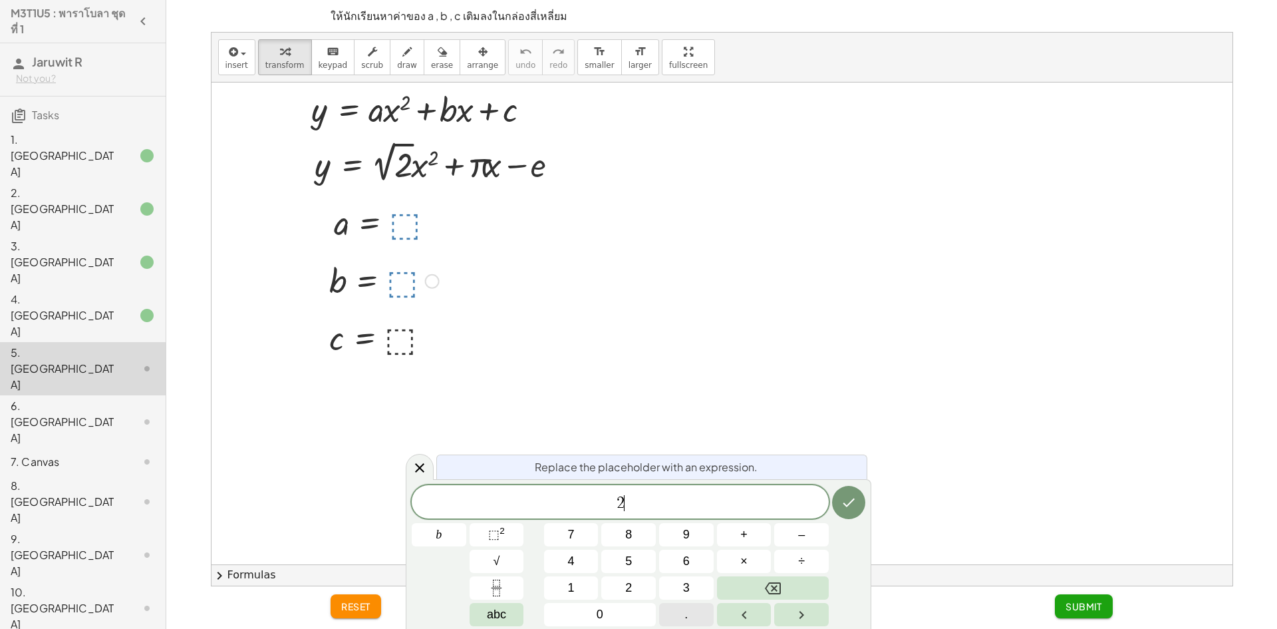
click at [676, 619] on button "." at bounding box center [686, 614] width 55 height 23
click at [636, 579] on button "2" at bounding box center [628, 587] width 55 height 23
click at [801, 588] on button "Backspace" at bounding box center [773, 587] width 112 height 23
click at [838, 498] on button "Done" at bounding box center [848, 502] width 33 height 33
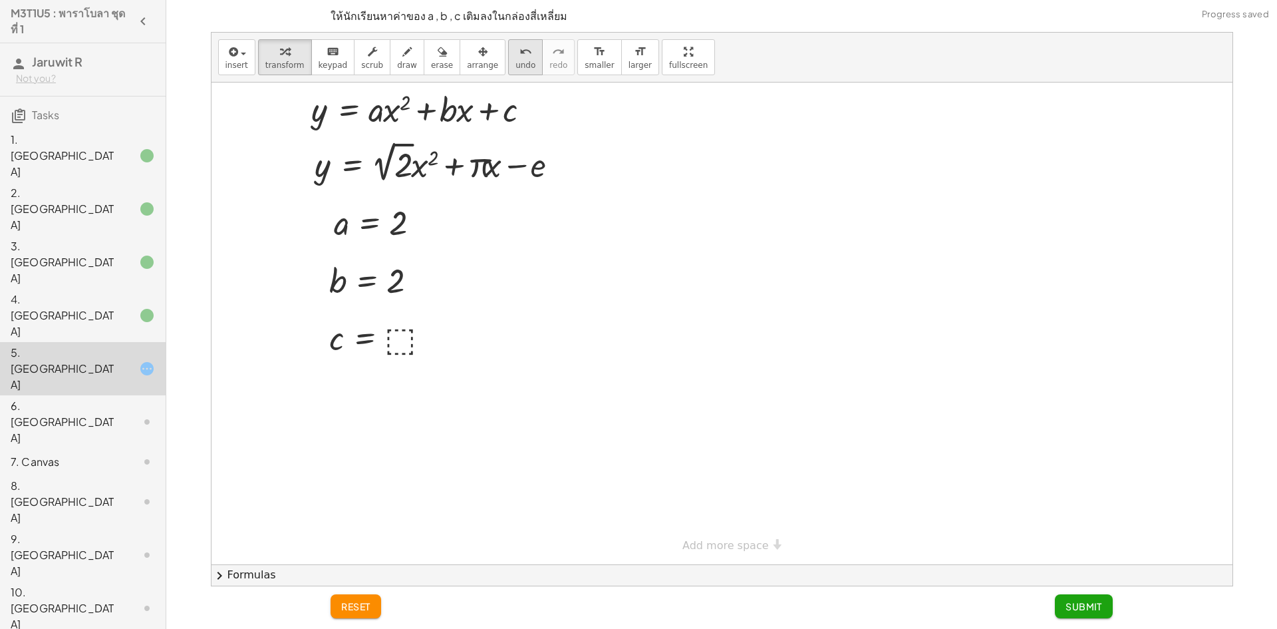
click at [510, 63] on button "undo undo" at bounding box center [525, 57] width 35 height 36
click at [388, 75] on div "insert select one: Math Expression Function Text Youtube Video Graphing Geometr…" at bounding box center [722, 58] width 1021 height 50
click at [397, 61] on span "draw" at bounding box center [407, 65] width 20 height 9
drag, startPoint x: 559, startPoint y: 321, endPoint x: 611, endPoint y: 273, distance: 71.1
click at [560, 326] on div at bounding box center [722, 323] width 1021 height 482
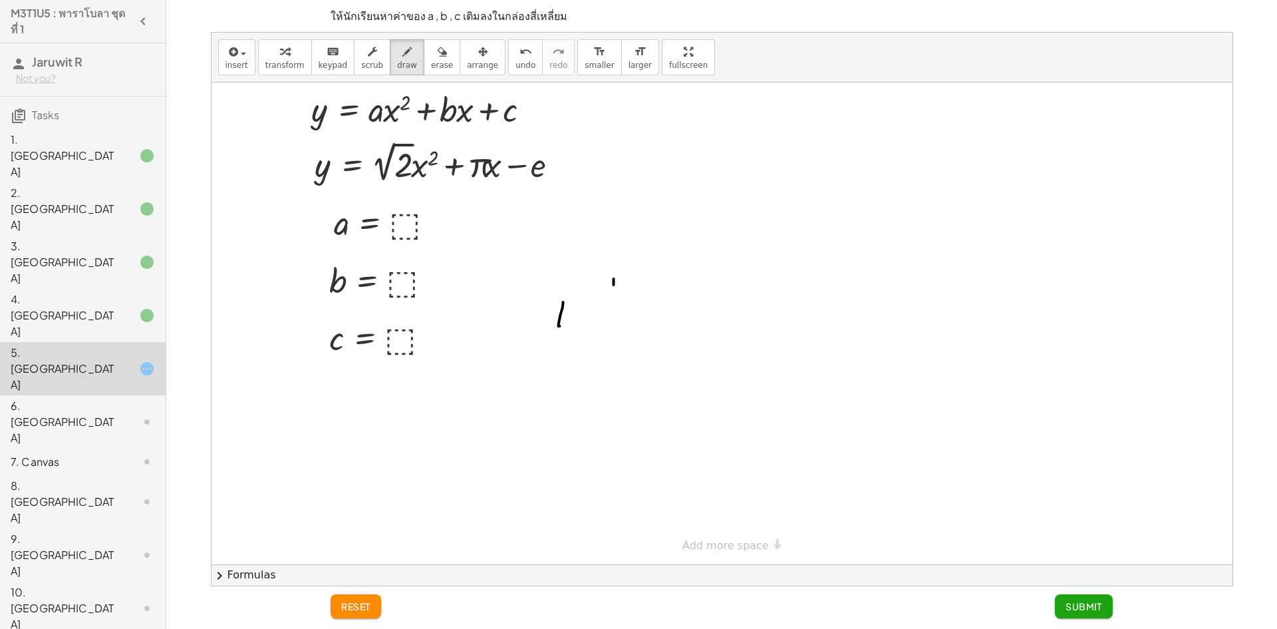
drag, startPoint x: 613, startPoint y: 285, endPoint x: 576, endPoint y: 332, distance: 60.2
click at [617, 367] on div at bounding box center [722, 323] width 1021 height 482
click at [516, 61] on span "undo" at bounding box center [526, 65] width 20 height 9
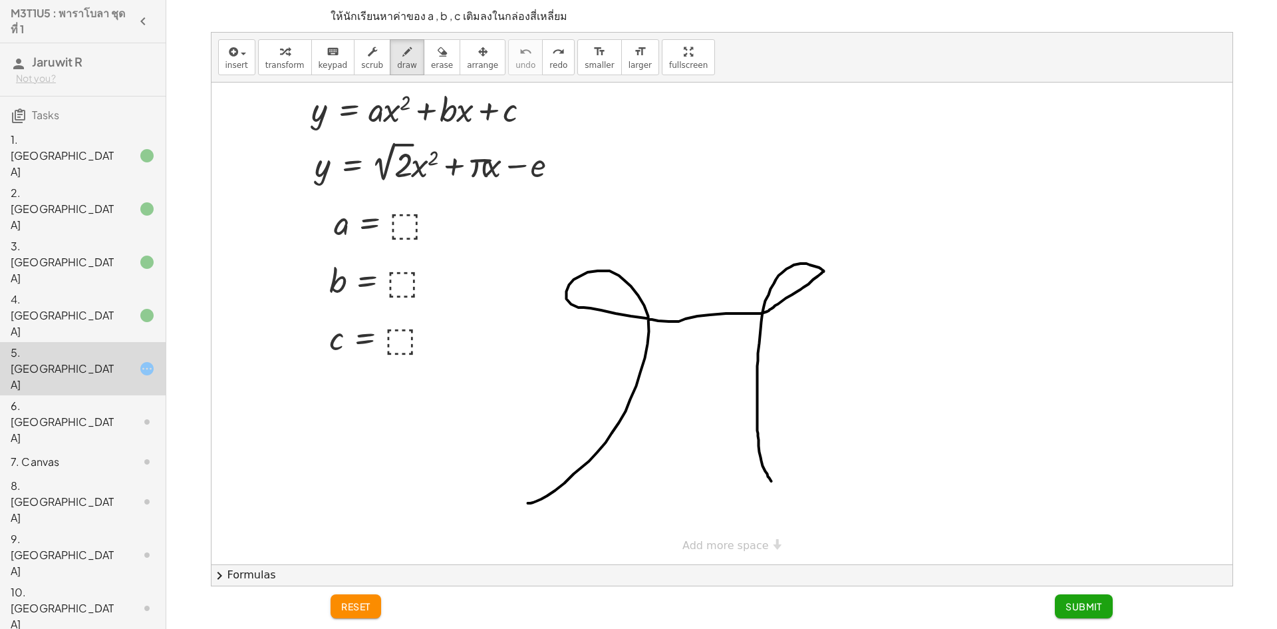
drag, startPoint x: 528, startPoint y: 503, endPoint x: 780, endPoint y: 476, distance: 253.5
click at [776, 489] on div at bounding box center [722, 323] width 1021 height 482
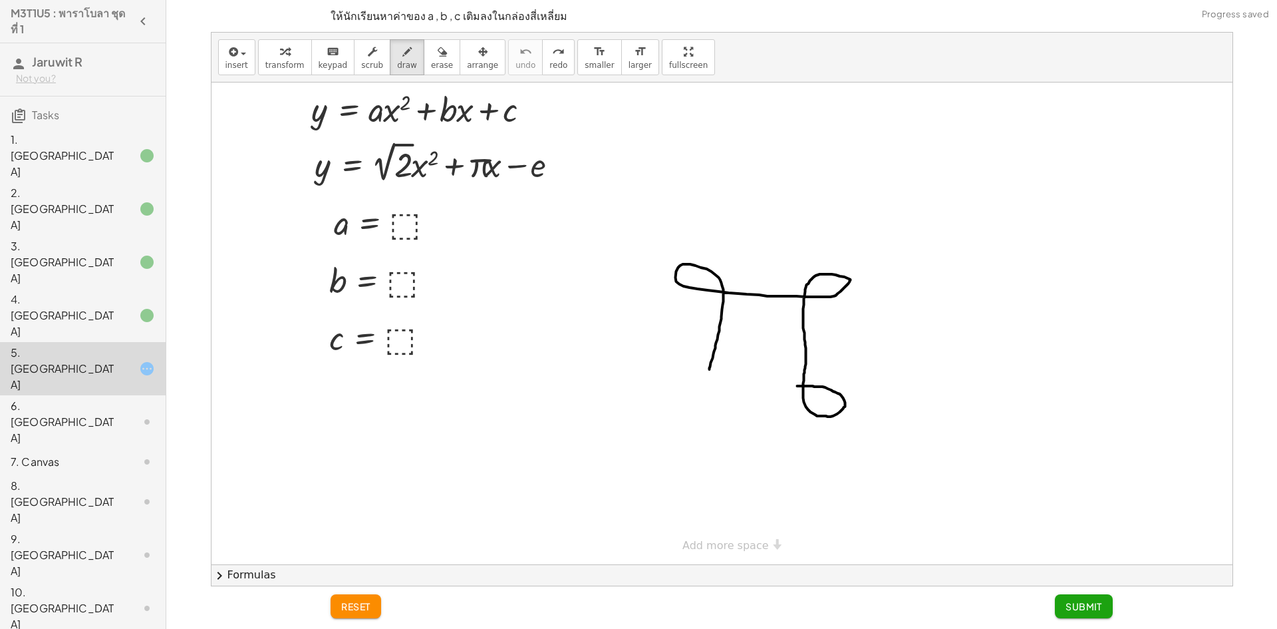
drag, startPoint x: 709, startPoint y: 369, endPoint x: 797, endPoint y: 386, distance: 89.4
click at [797, 386] on div at bounding box center [722, 323] width 1021 height 482
drag, startPoint x: 709, startPoint y: 368, endPoint x: 797, endPoint y: 391, distance: 90.7
click at [797, 391] on div at bounding box center [722, 323] width 1021 height 482
drag, startPoint x: 760, startPoint y: 307, endPoint x: 758, endPoint y: 324, distance: 17.4
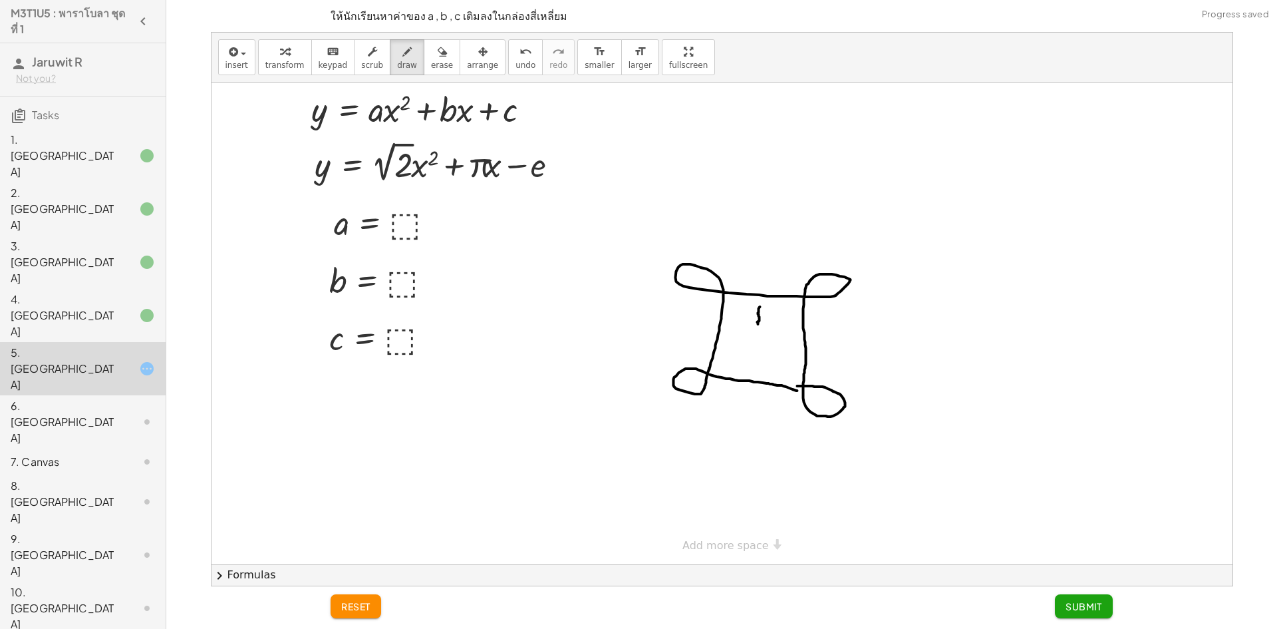
click at [758, 324] on div at bounding box center [722, 323] width 1021 height 482
drag, startPoint x: 750, startPoint y: 345, endPoint x: 760, endPoint y: 328, distance: 20.3
click at [759, 330] on div at bounding box center [722, 323] width 1021 height 482
click at [763, 341] on div at bounding box center [722, 323] width 1021 height 482
drag, startPoint x: 762, startPoint y: 337, endPoint x: 754, endPoint y: 350, distance: 15.5
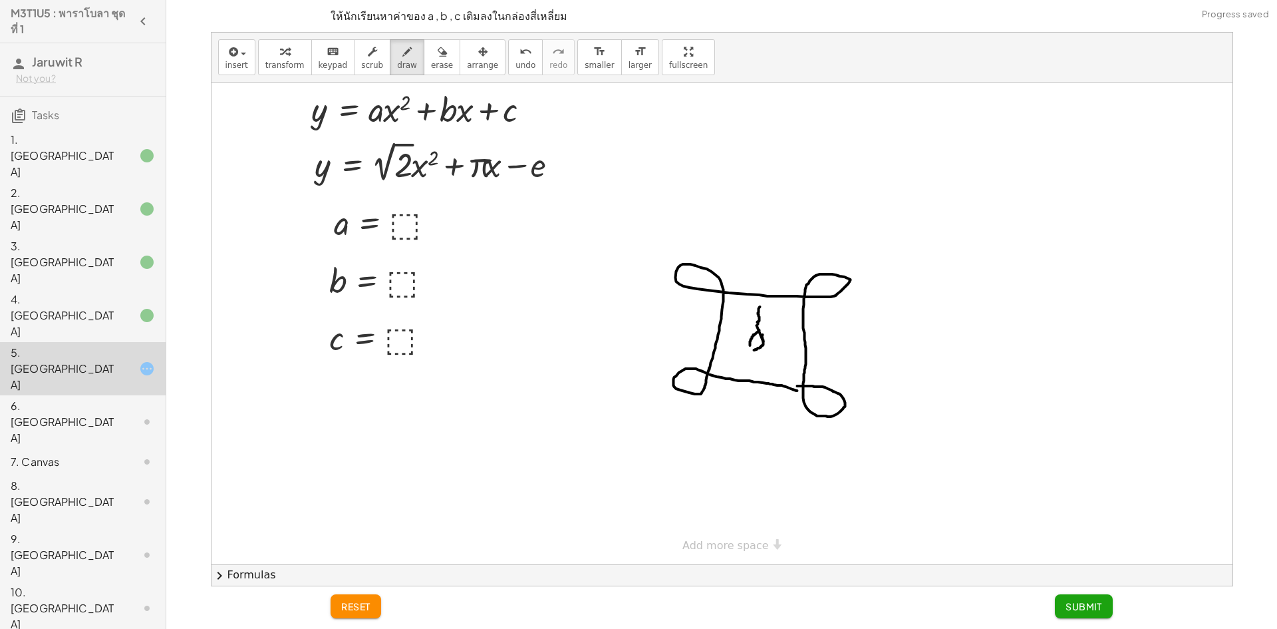
click at [754, 350] on div at bounding box center [722, 323] width 1021 height 482
drag, startPoint x: 748, startPoint y: 344, endPoint x: 753, endPoint y: 353, distance: 9.8
click at [753, 353] on div at bounding box center [722, 323] width 1021 height 482
drag, startPoint x: 754, startPoint y: 353, endPoint x: 739, endPoint y: 345, distance: 17.0
click at [748, 370] on div at bounding box center [722, 323] width 1021 height 482
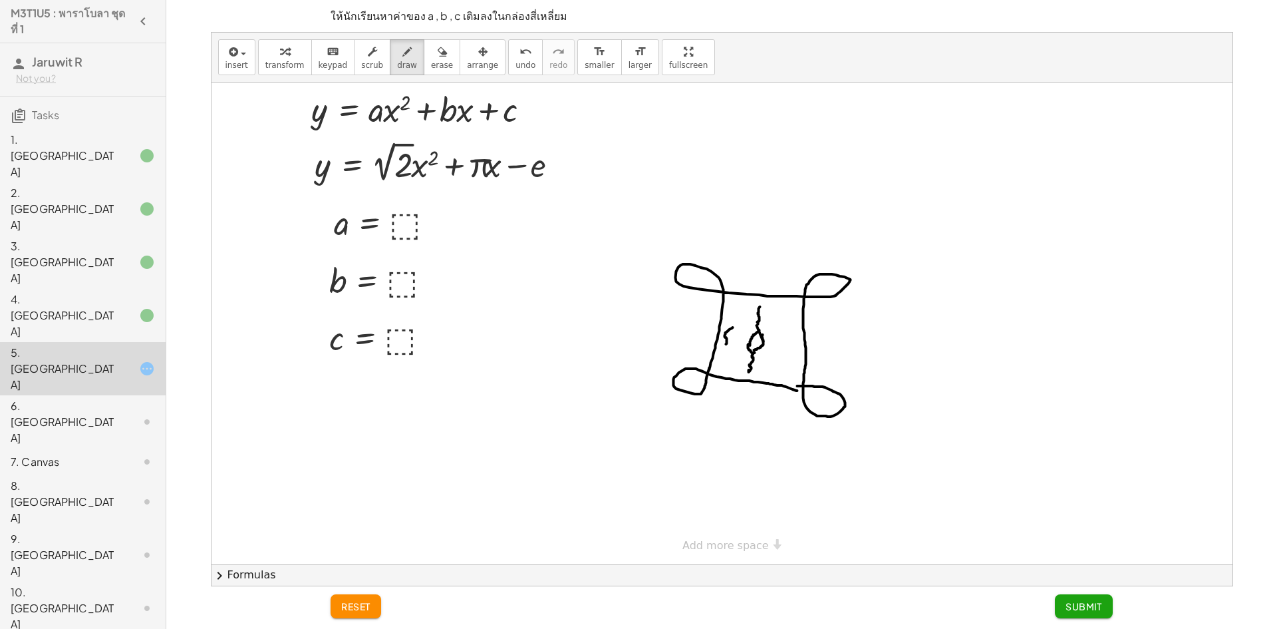
drag, startPoint x: 729, startPoint y: 329, endPoint x: 724, endPoint y: 345, distance: 16.6
click at [724, 345] on div at bounding box center [722, 323] width 1021 height 482
drag, startPoint x: 793, startPoint y: 334, endPoint x: 782, endPoint y: 359, distance: 27.4
click at [782, 360] on div at bounding box center [722, 323] width 1021 height 482
drag, startPoint x: 740, startPoint y: 308, endPoint x: 754, endPoint y: 302, distance: 15.2
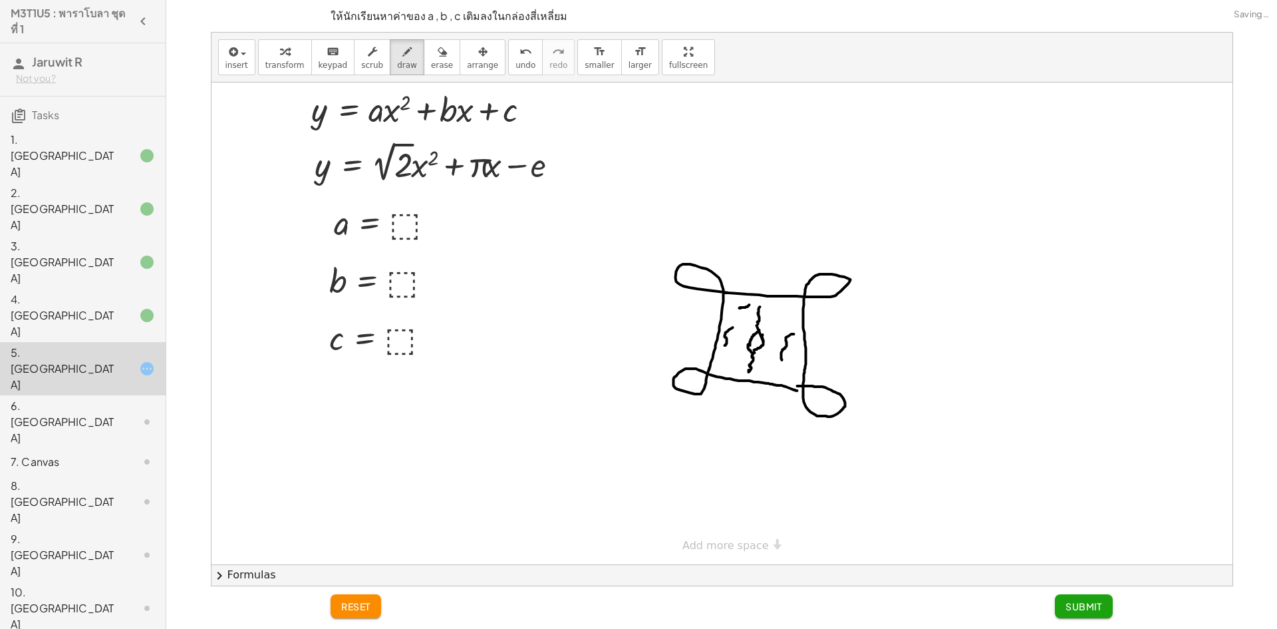
click at [754, 302] on div at bounding box center [722, 323] width 1021 height 482
drag, startPoint x: 767, startPoint y: 305, endPoint x: 796, endPoint y: 317, distance: 31.4
click at [796, 317] on div at bounding box center [722, 323] width 1021 height 482
drag, startPoint x: 728, startPoint y: 364, endPoint x: 752, endPoint y: 365, distance: 24.0
click at [736, 369] on div at bounding box center [722, 323] width 1021 height 482
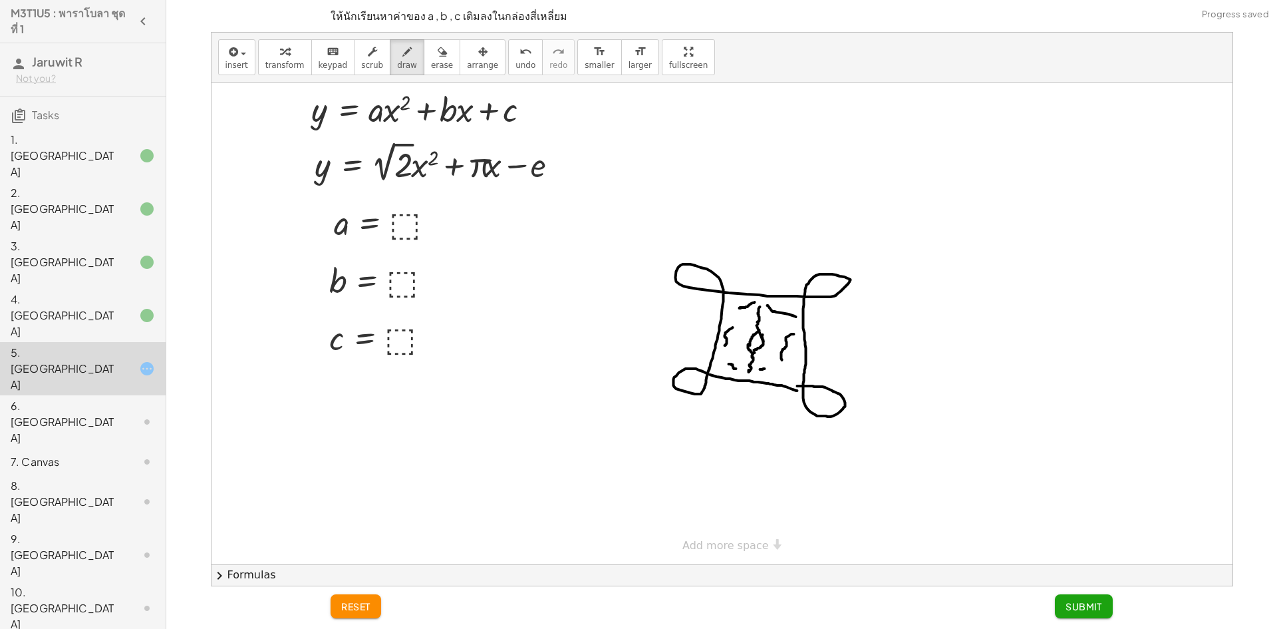
drag, startPoint x: 760, startPoint y: 369, endPoint x: 776, endPoint y: 366, distance: 15.7
click at [768, 369] on div at bounding box center [722, 323] width 1021 height 482
click at [516, 61] on span "undo" at bounding box center [526, 65] width 20 height 9
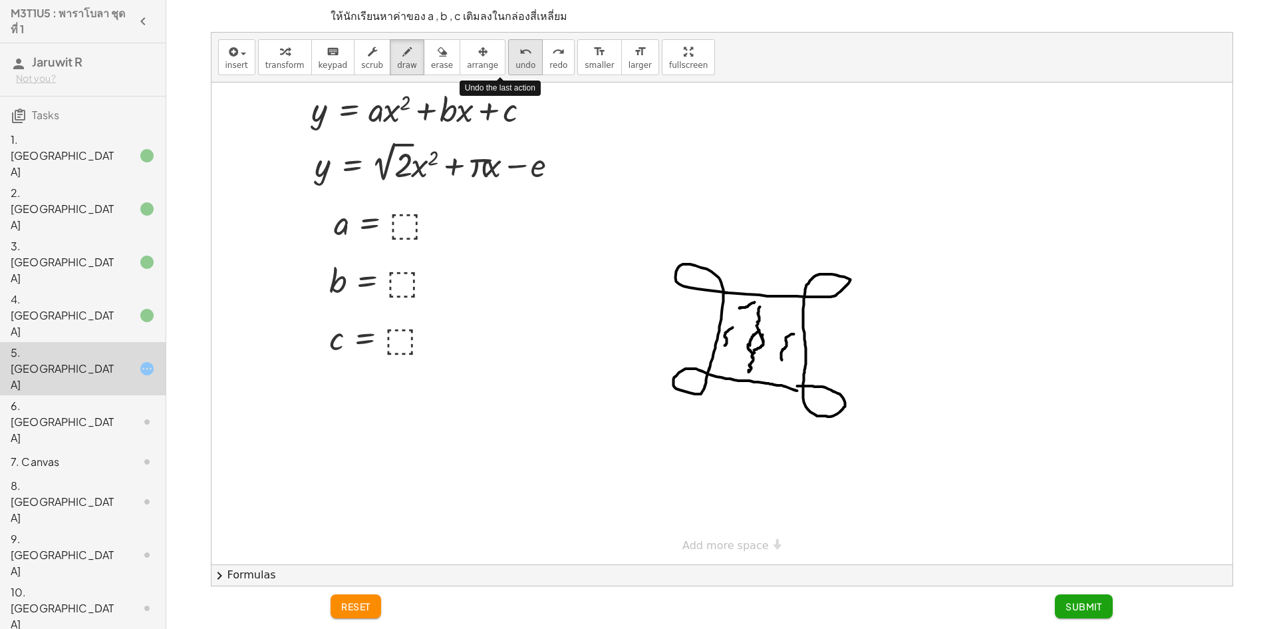
click at [516, 61] on span "undo" at bounding box center [526, 65] width 20 height 9
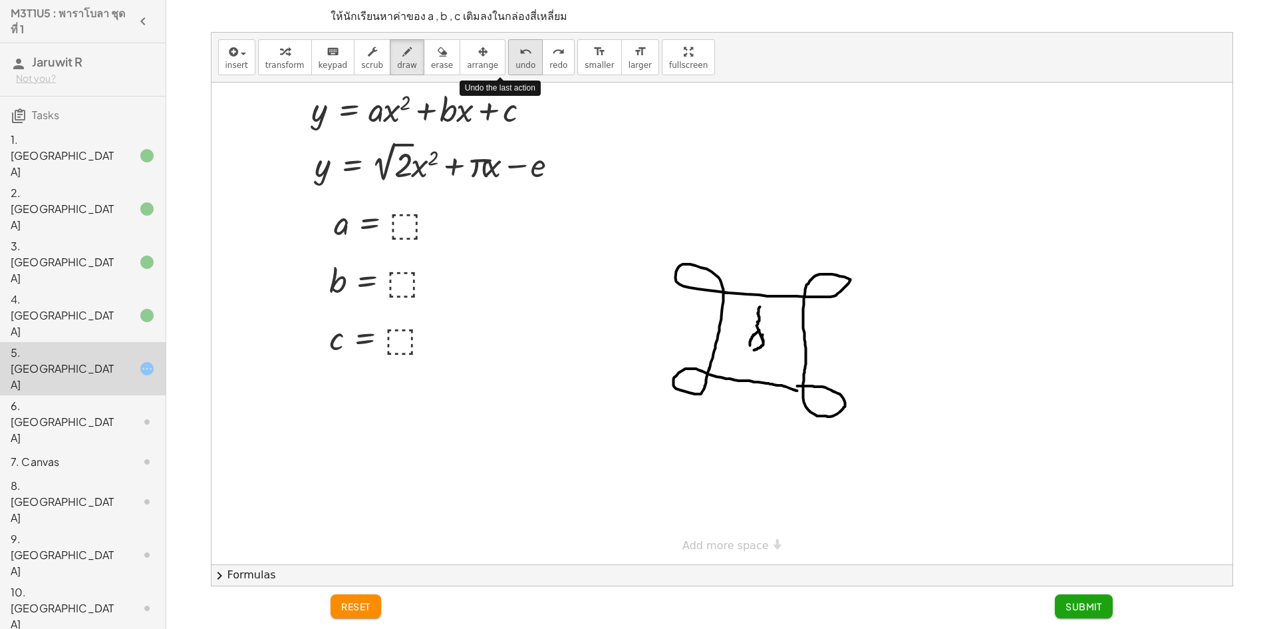
click at [516, 61] on span "undo" at bounding box center [526, 65] width 20 height 9
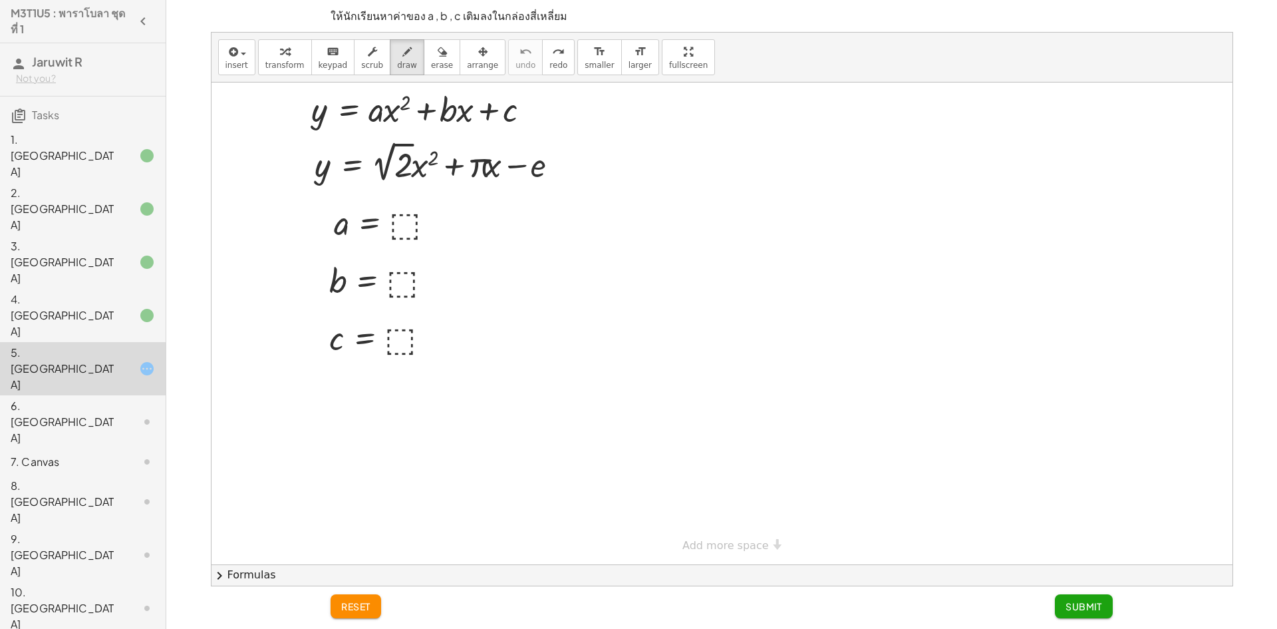
click at [408, 224] on div at bounding box center [722, 323] width 1021 height 482
drag, startPoint x: 400, startPoint y: 216, endPoint x: 406, endPoint y: 231, distance: 16.7
click at [406, 231] on div at bounding box center [722, 323] width 1021 height 482
click at [516, 63] on span "undo" at bounding box center [526, 65] width 20 height 9
click at [295, 66] on button "transform" at bounding box center [285, 57] width 54 height 36
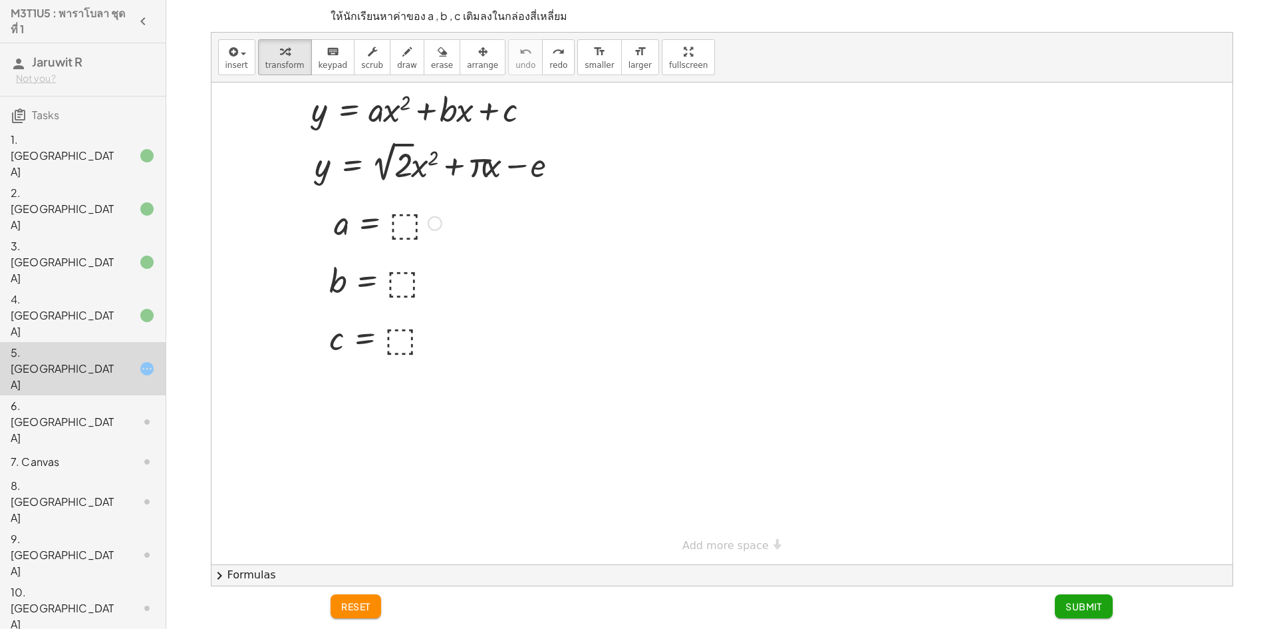
click at [410, 226] on div at bounding box center [387, 222] width 121 height 44
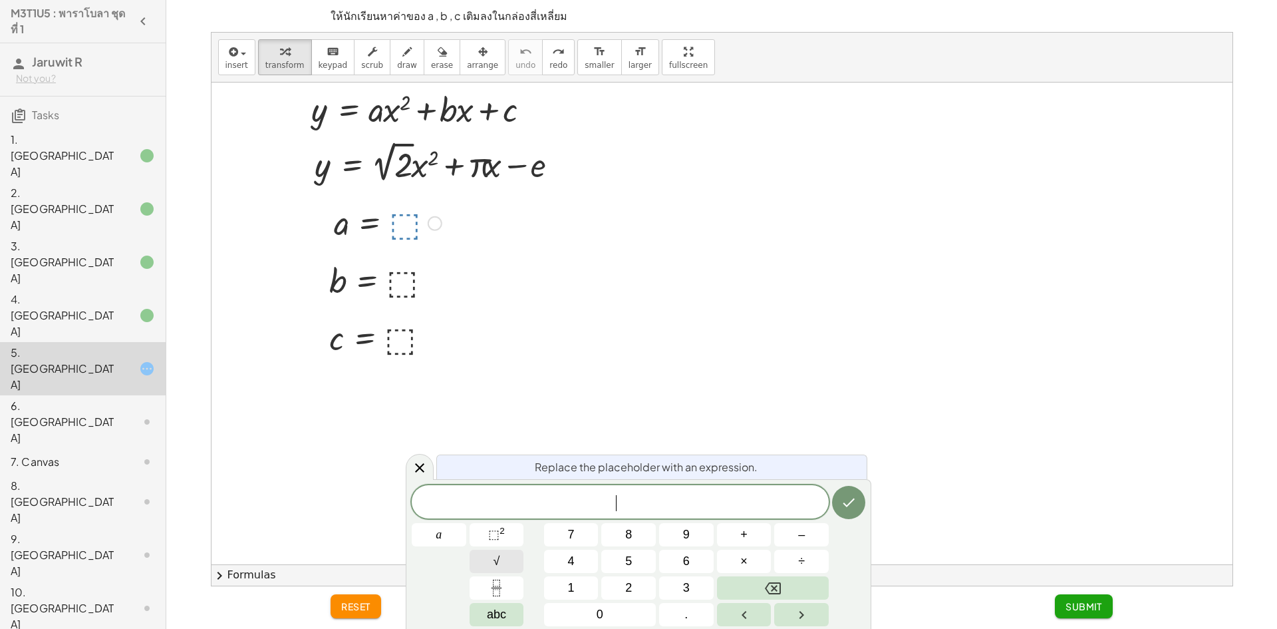
click at [514, 558] on button "√" at bounding box center [497, 561] width 55 height 23
click at [622, 591] on button "2" at bounding box center [628, 587] width 55 height 23
click at [853, 498] on icon "Done" at bounding box center [849, 502] width 16 height 16
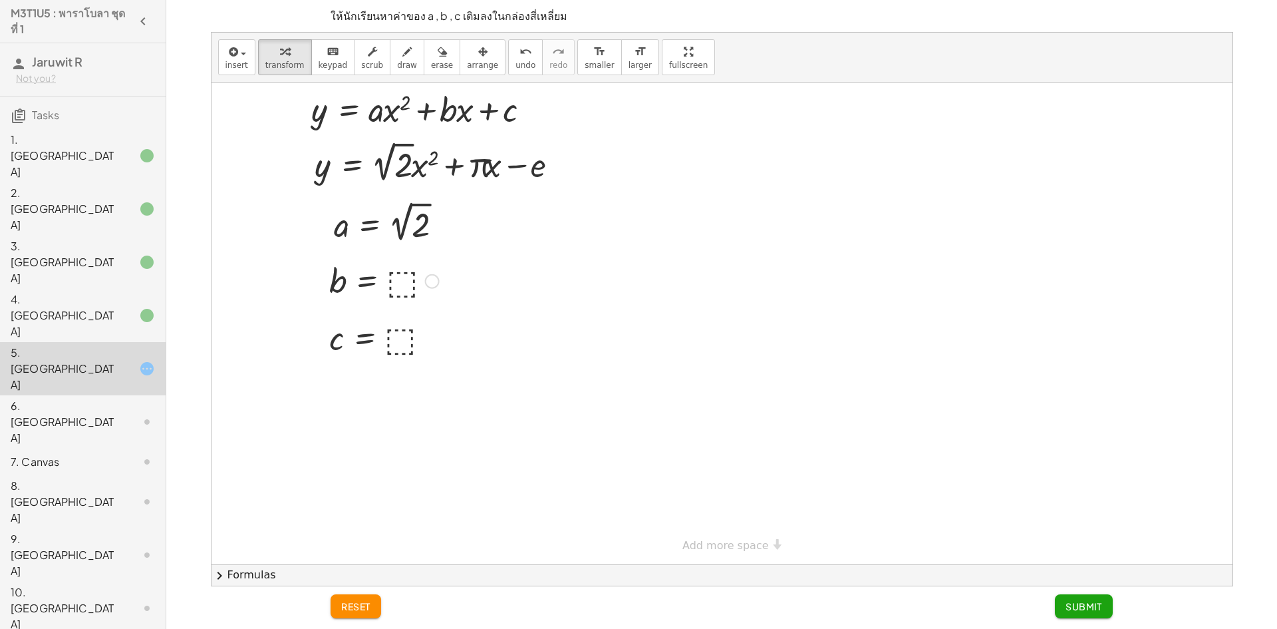
click at [399, 283] on div at bounding box center [384, 280] width 123 height 44
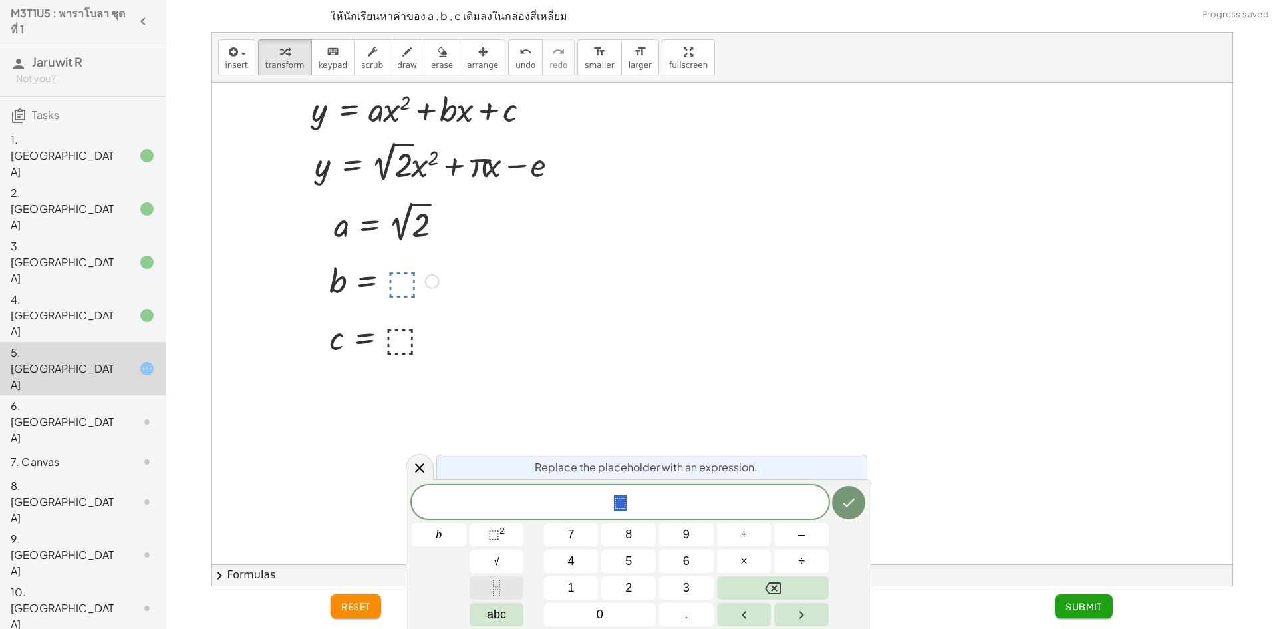
click at [506, 595] on button "Fraction" at bounding box center [497, 587] width 55 height 23
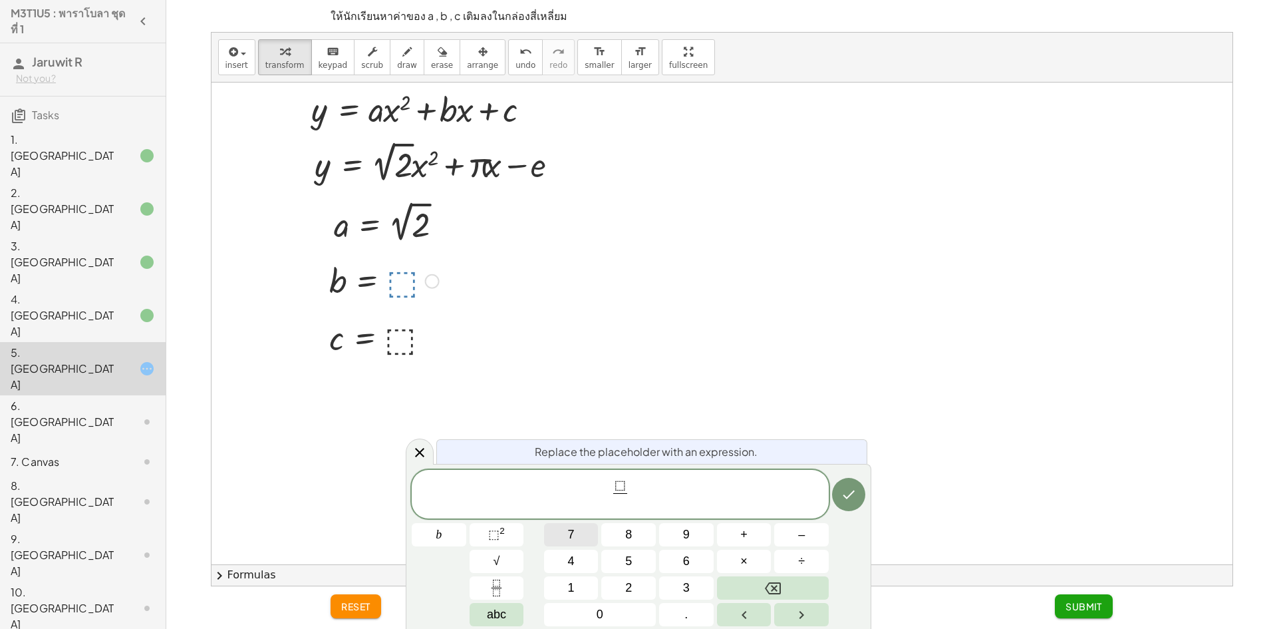
click at [589, 541] on button "7" at bounding box center [571, 534] width 55 height 23
click at [625, 487] on span "⬚" at bounding box center [620, 486] width 14 height 15
click at [642, 585] on button "2" at bounding box center [628, 587] width 55 height 23
click at [857, 498] on button "Done" at bounding box center [848, 494] width 33 height 33
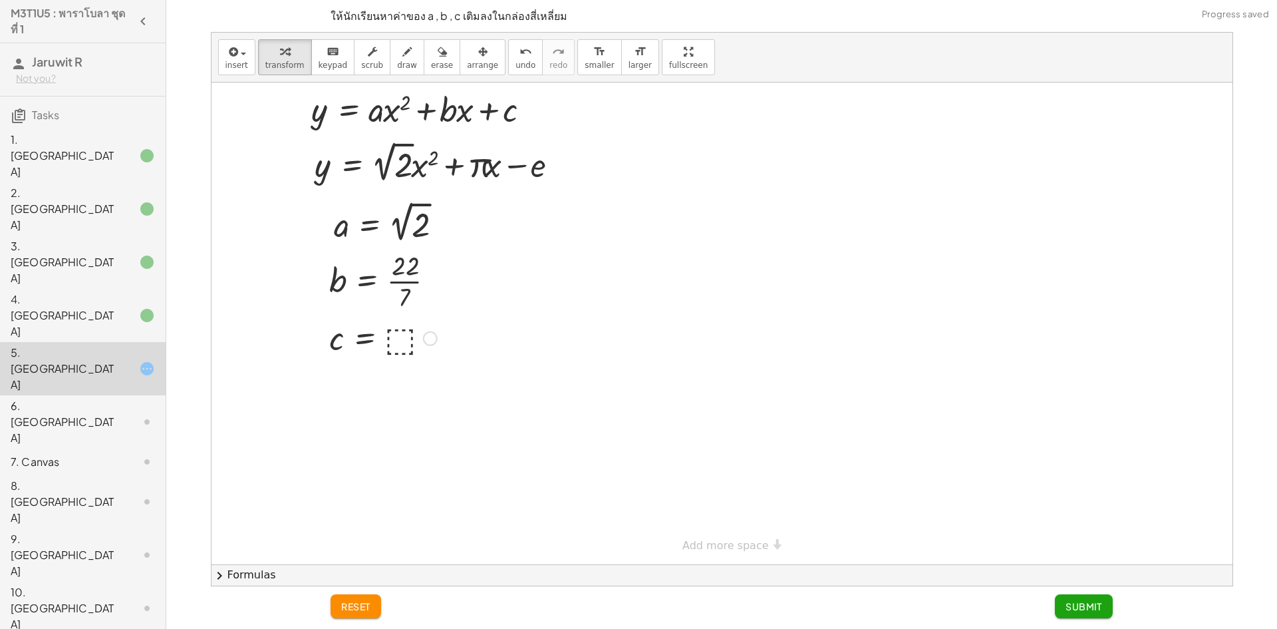
click at [402, 338] on div at bounding box center [383, 337] width 121 height 44
click at [387, 338] on div at bounding box center [383, 337] width 121 height 44
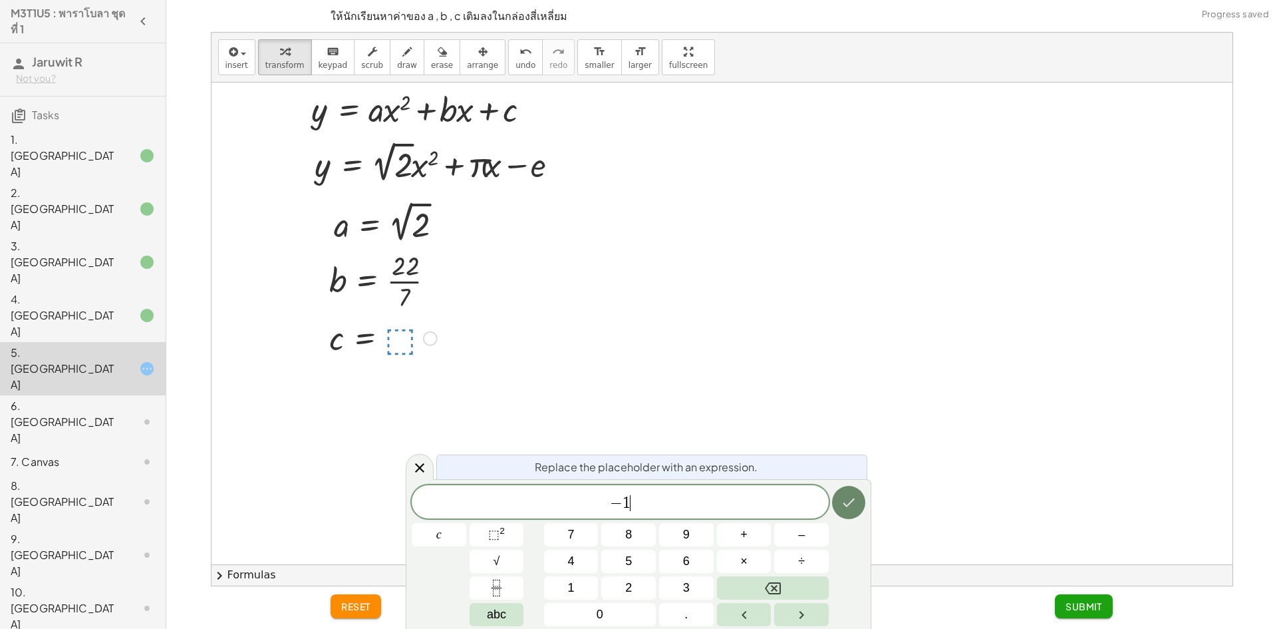
click at [854, 499] on icon "Done" at bounding box center [850, 502] width 12 height 9
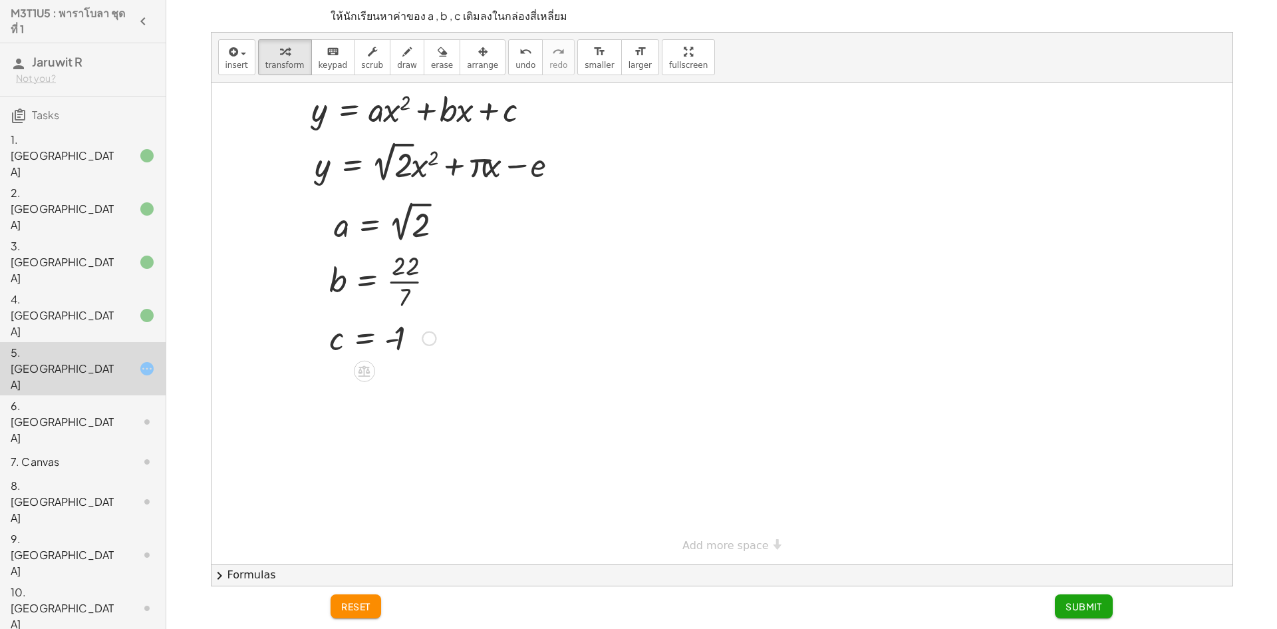
click at [1098, 608] on span "Submit" at bounding box center [1084, 606] width 37 height 12
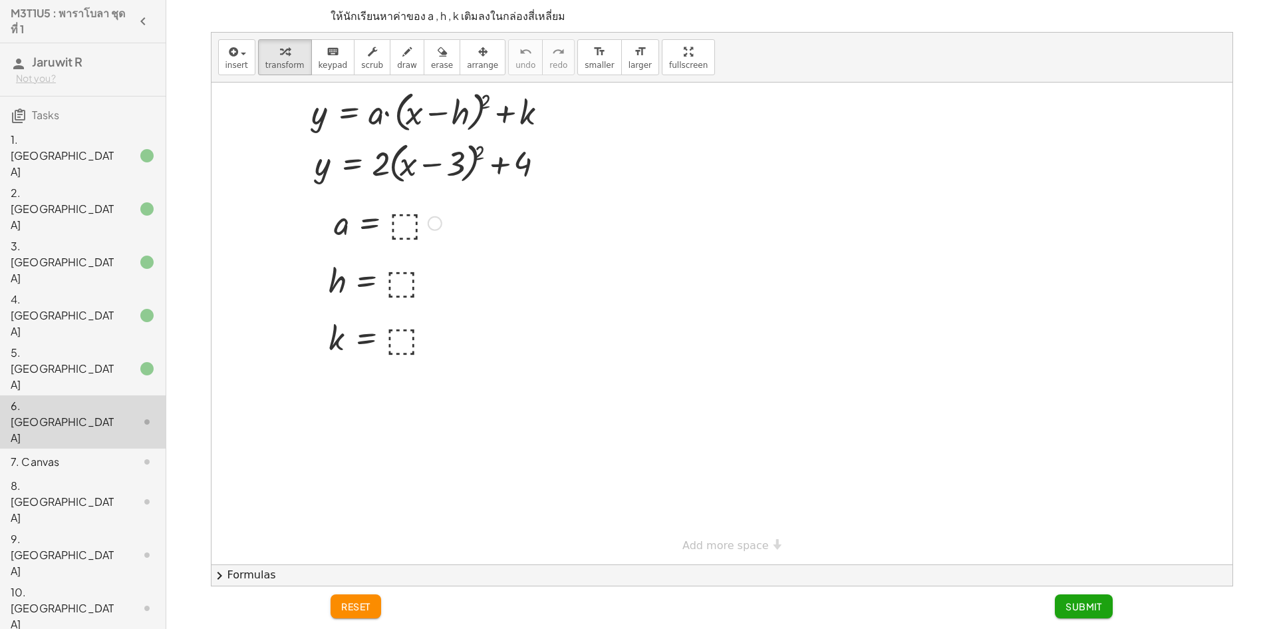
click at [406, 227] on div at bounding box center [387, 222] width 121 height 44
click at [406, 276] on div at bounding box center [383, 280] width 123 height 44
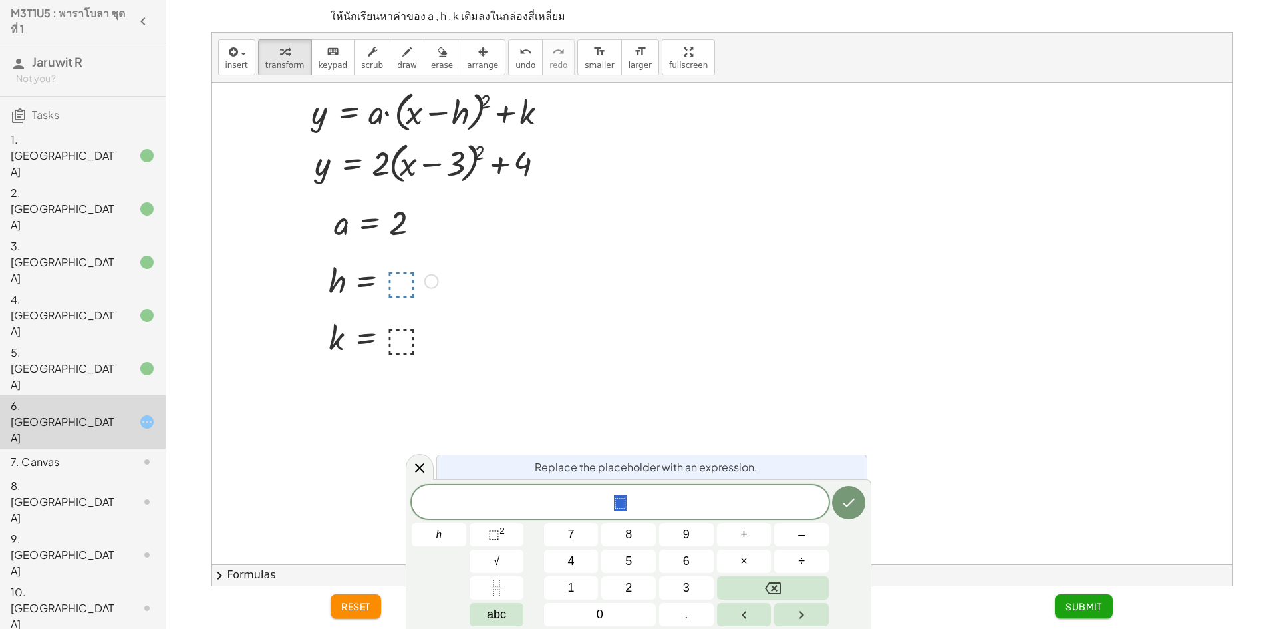
click at [687, 500] on span "⬚" at bounding box center [620, 503] width 417 height 19
click at [76, 345] on div "5. [GEOGRAPHIC_DATA]" at bounding box center [64, 369] width 107 height 48
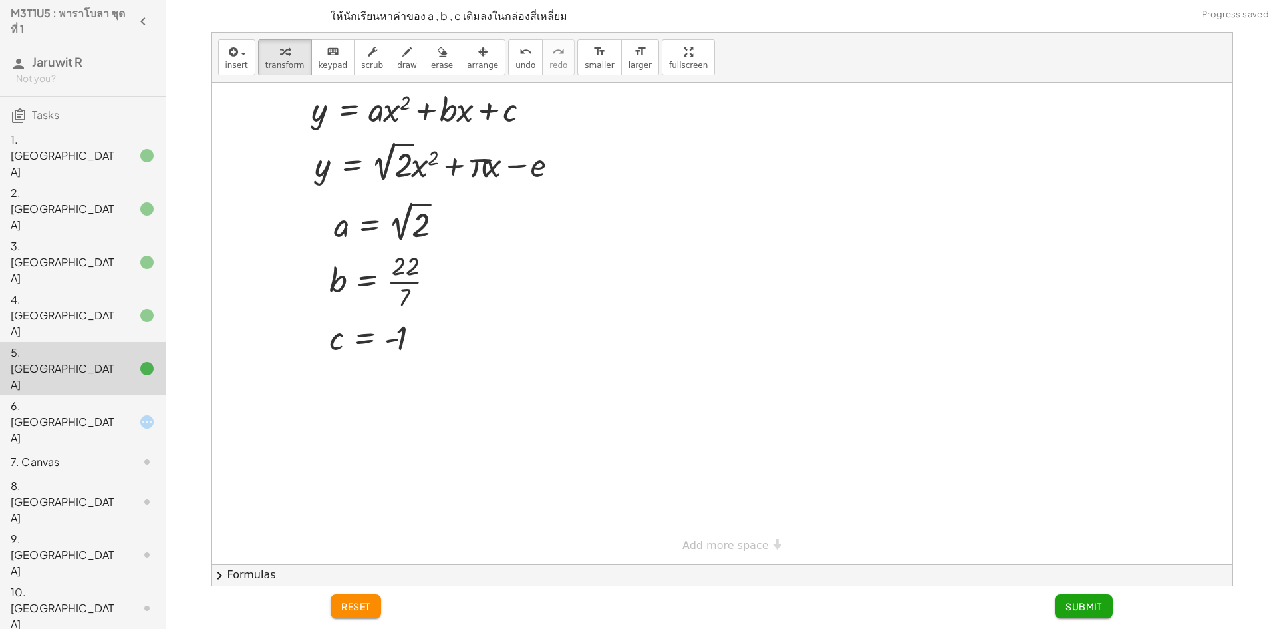
click at [98, 398] on div "6. [GEOGRAPHIC_DATA]" at bounding box center [64, 422] width 107 height 48
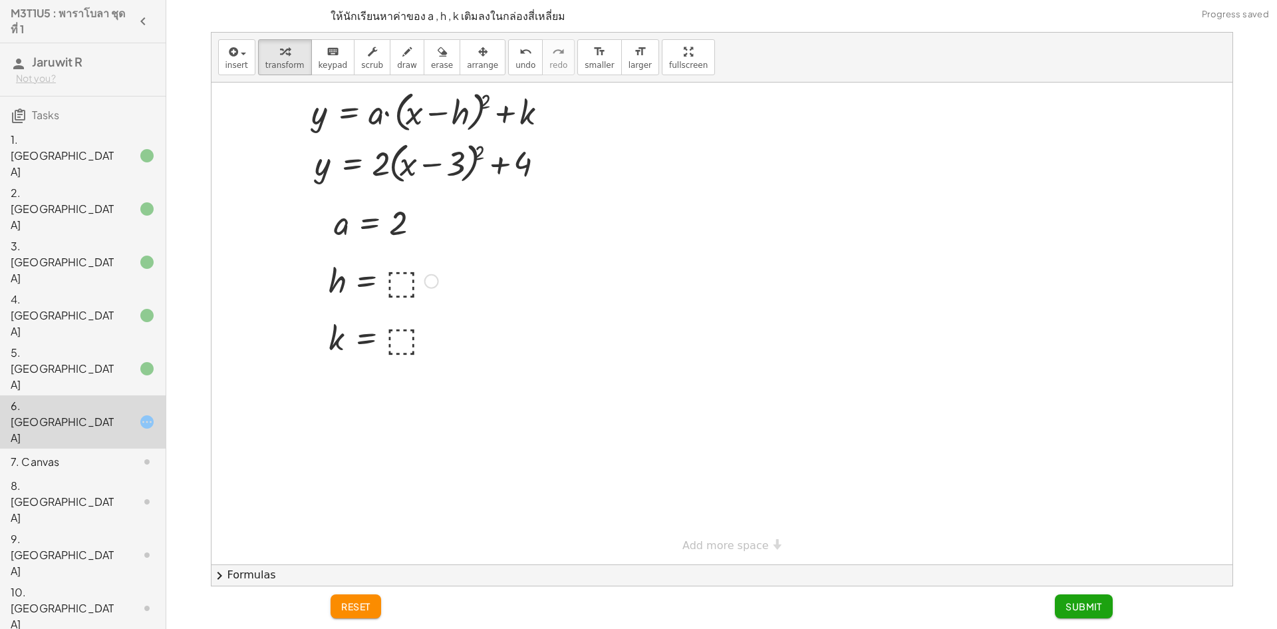
click at [408, 285] on div at bounding box center [383, 280] width 123 height 44
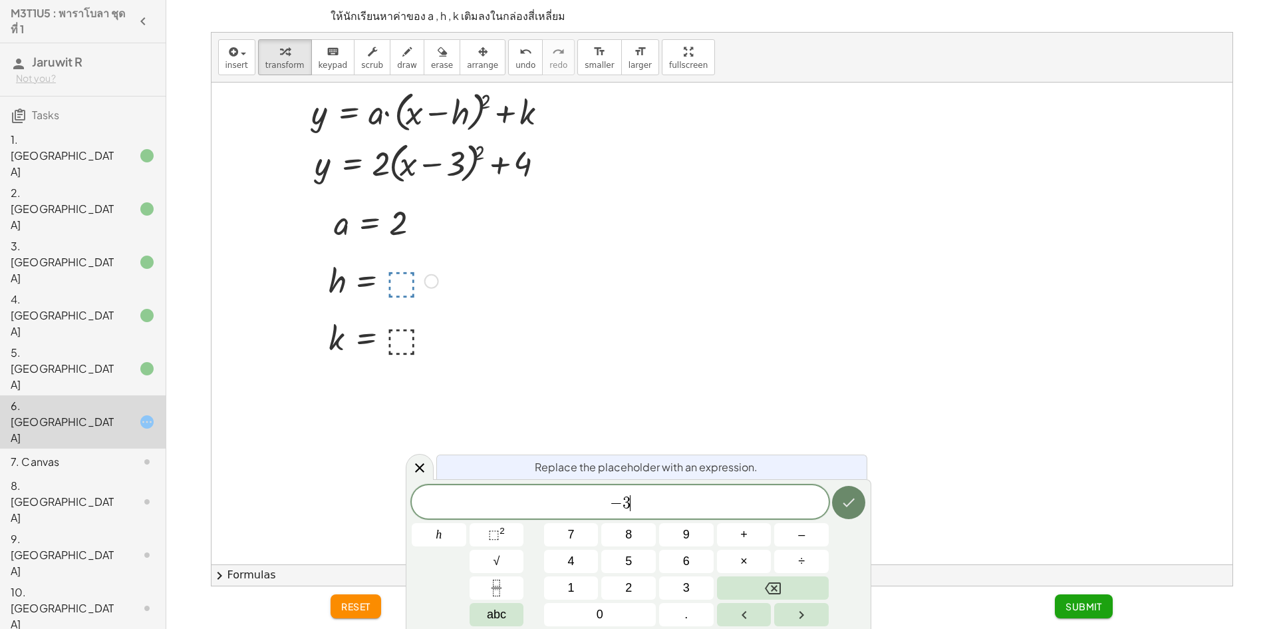
click at [858, 509] on button "Done" at bounding box center [848, 502] width 33 height 33
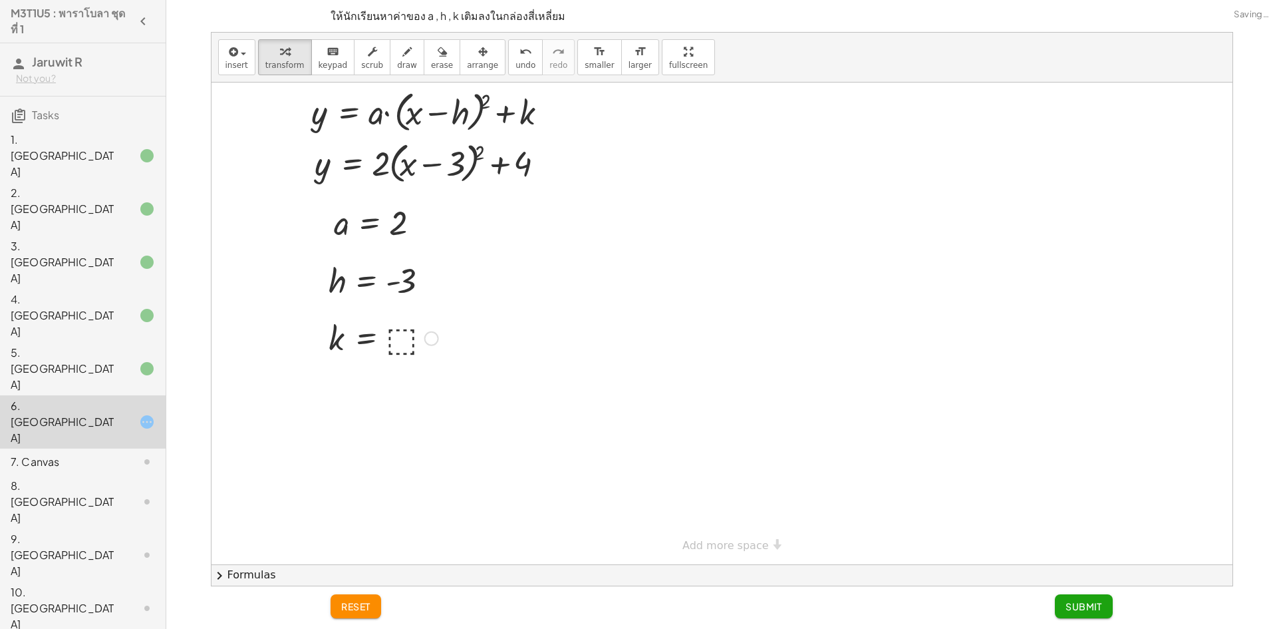
click at [402, 347] on div at bounding box center [383, 337] width 123 height 44
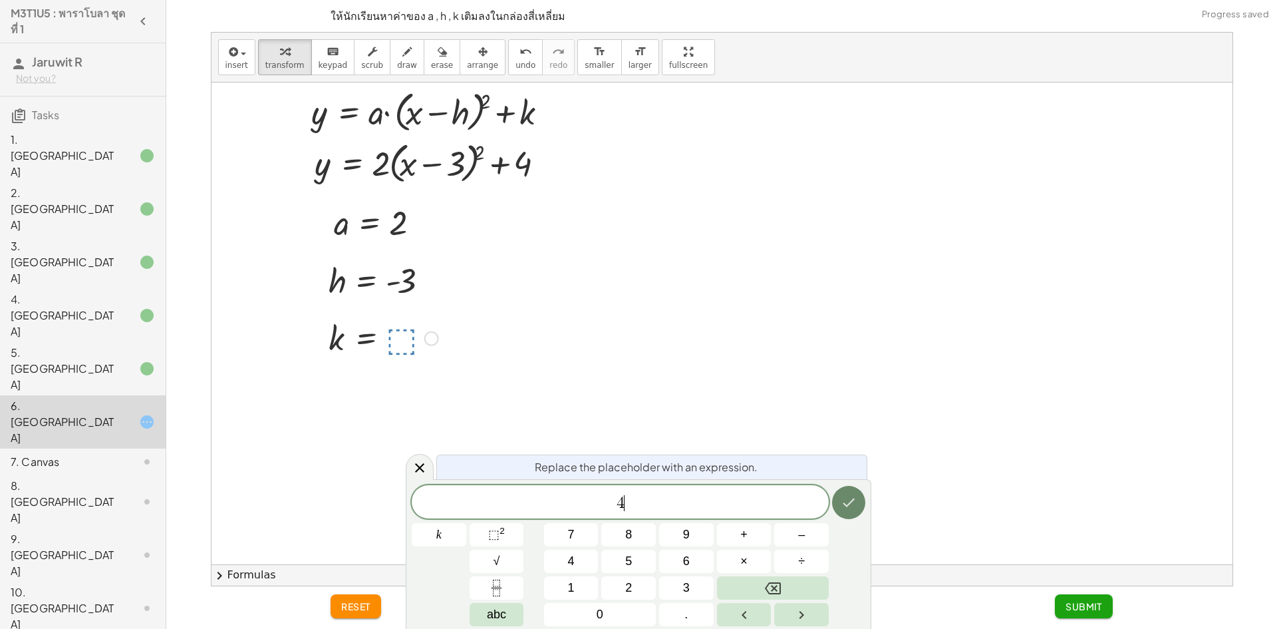
click at [854, 504] on icon "Done" at bounding box center [849, 502] width 16 height 16
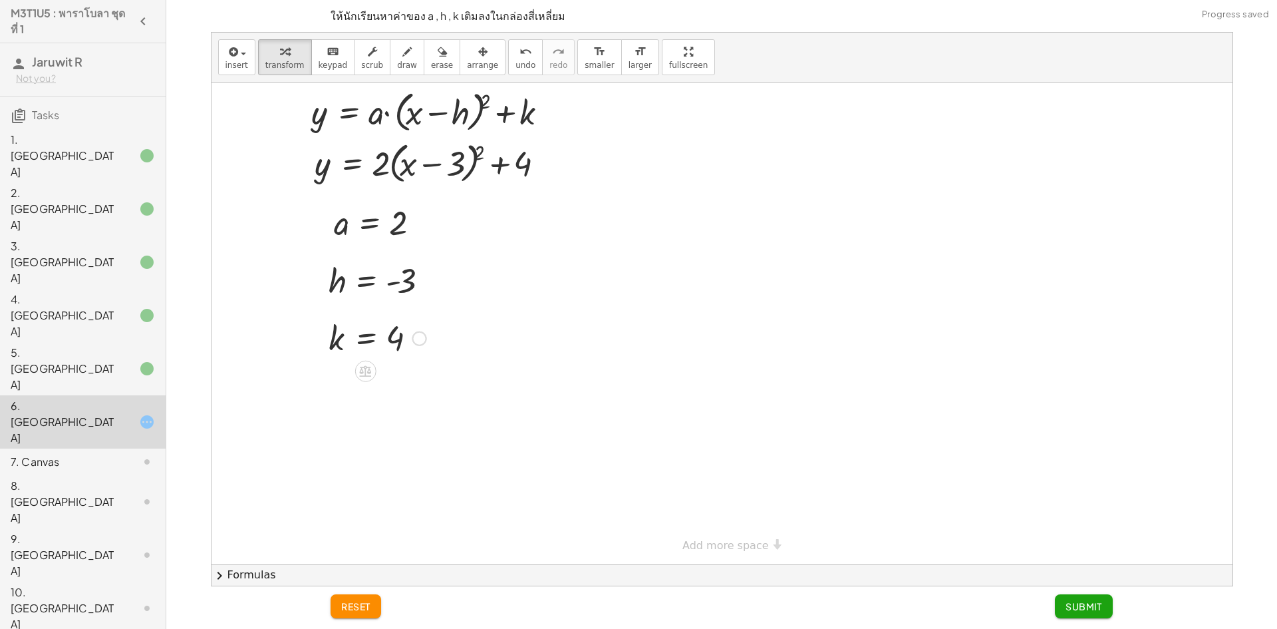
click at [1094, 600] on span "Submit" at bounding box center [1084, 606] width 37 height 12
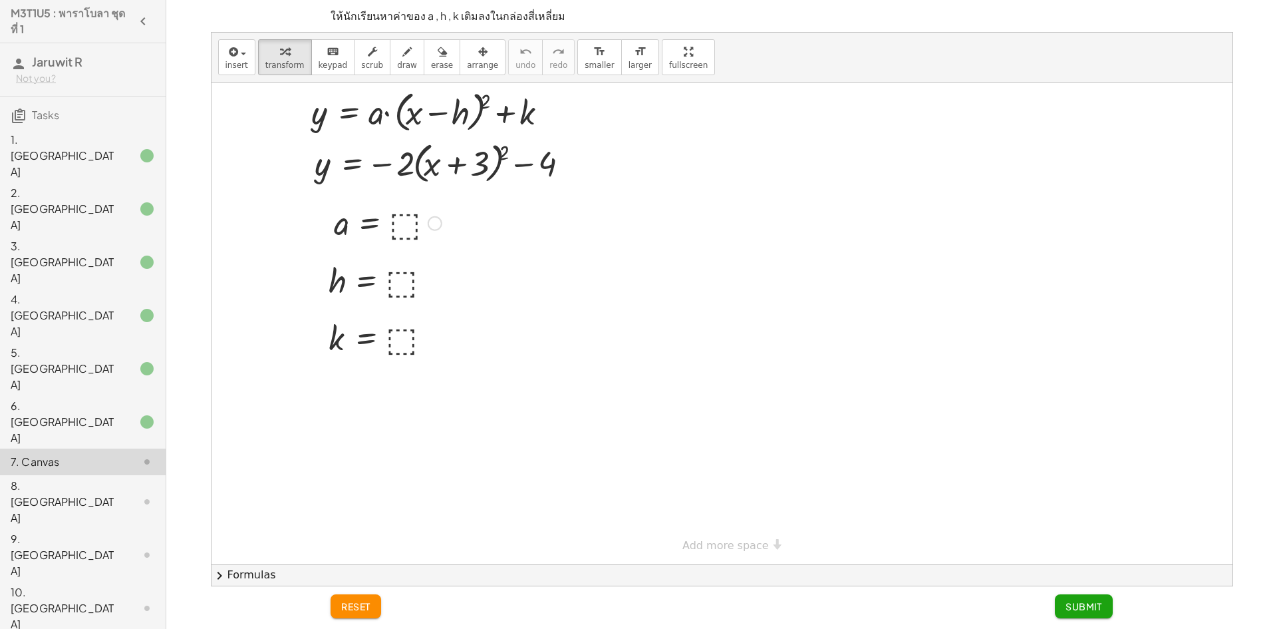
click at [403, 226] on div at bounding box center [387, 222] width 121 height 44
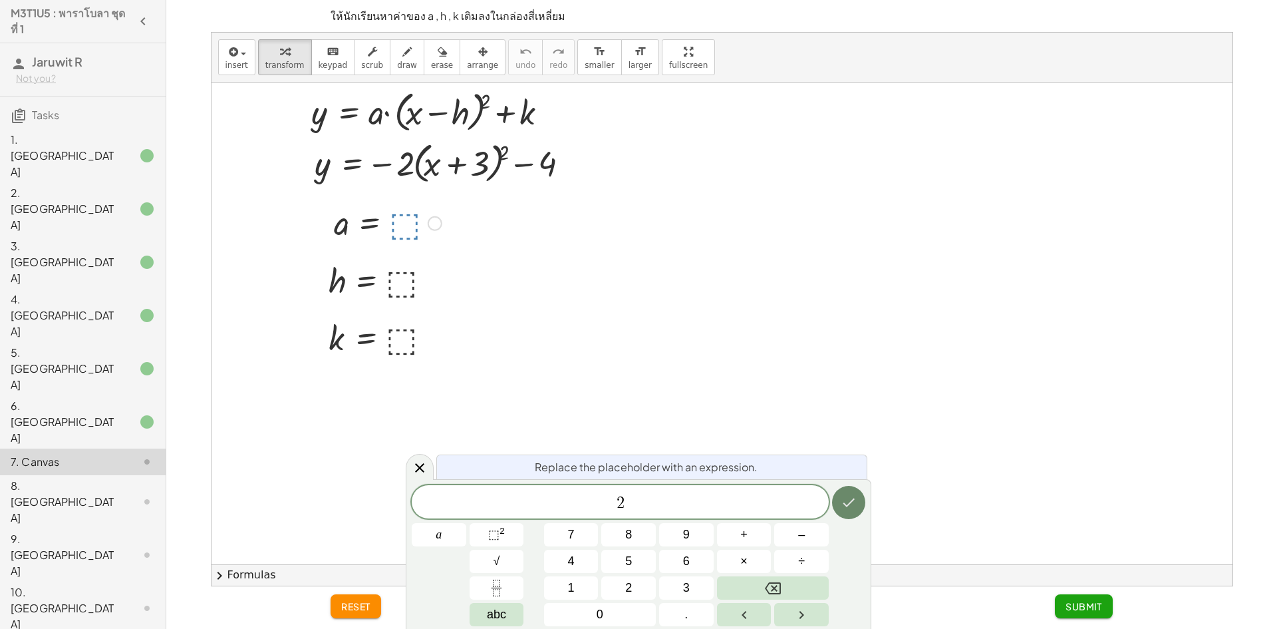
click at [860, 500] on button "Done" at bounding box center [848, 502] width 33 height 33
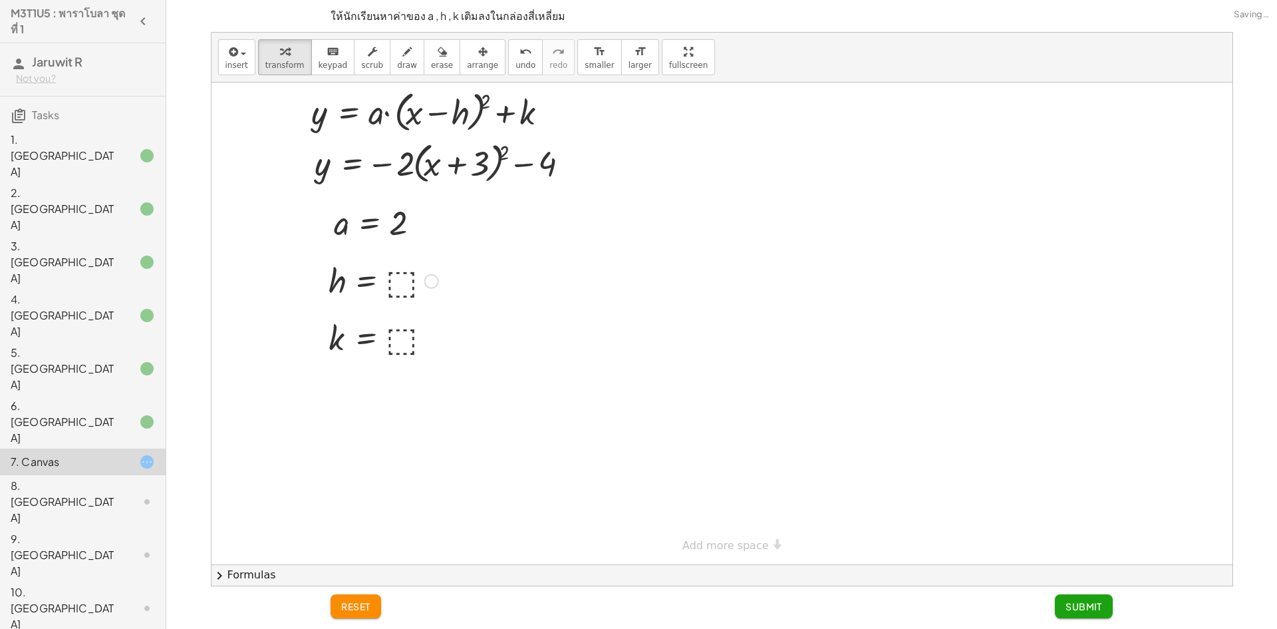
click at [403, 282] on div at bounding box center [383, 280] width 123 height 44
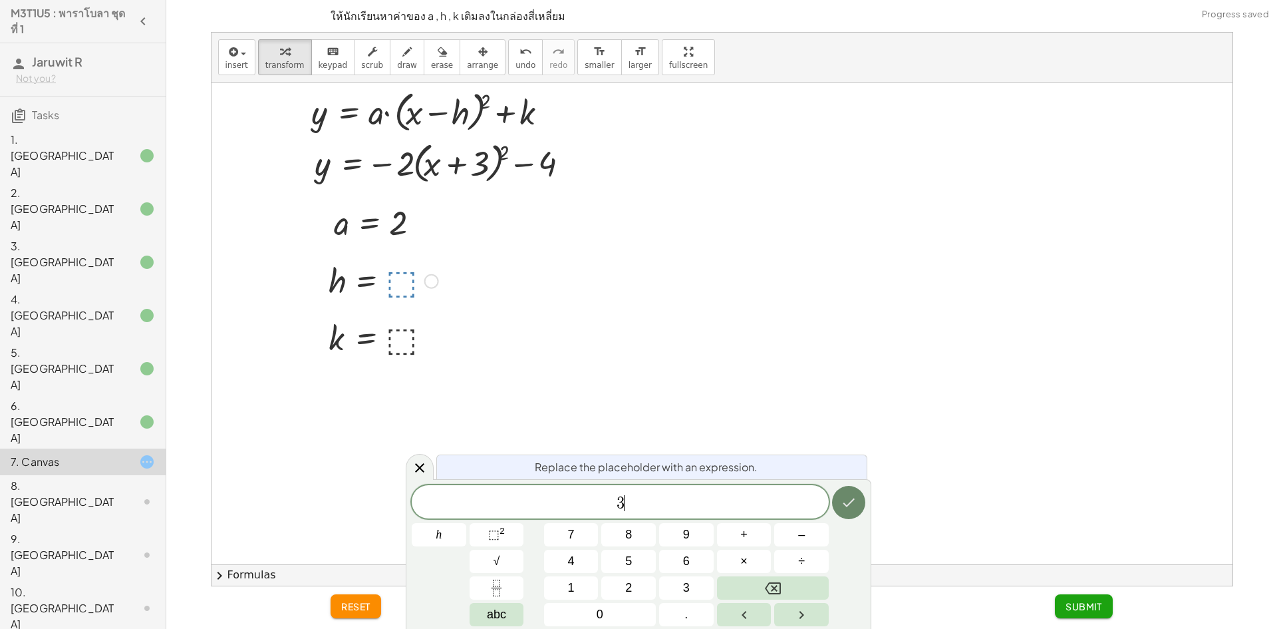
click at [844, 498] on icon "Done" at bounding box center [849, 502] width 16 height 16
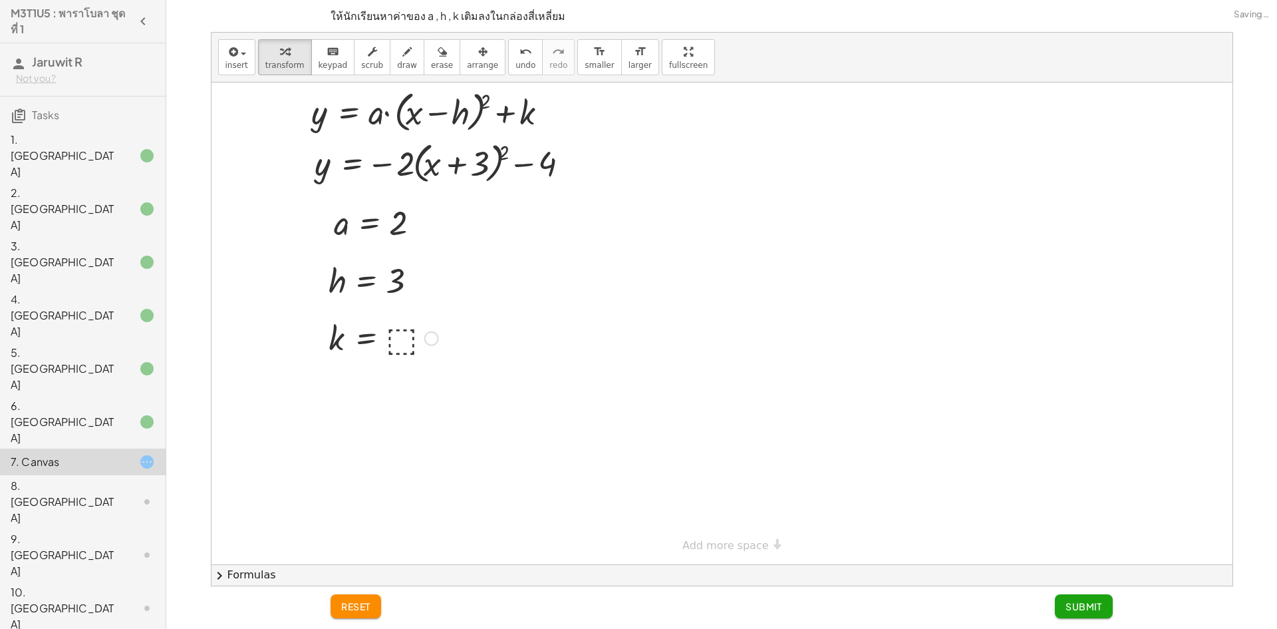
click at [404, 353] on div at bounding box center [383, 337] width 123 height 44
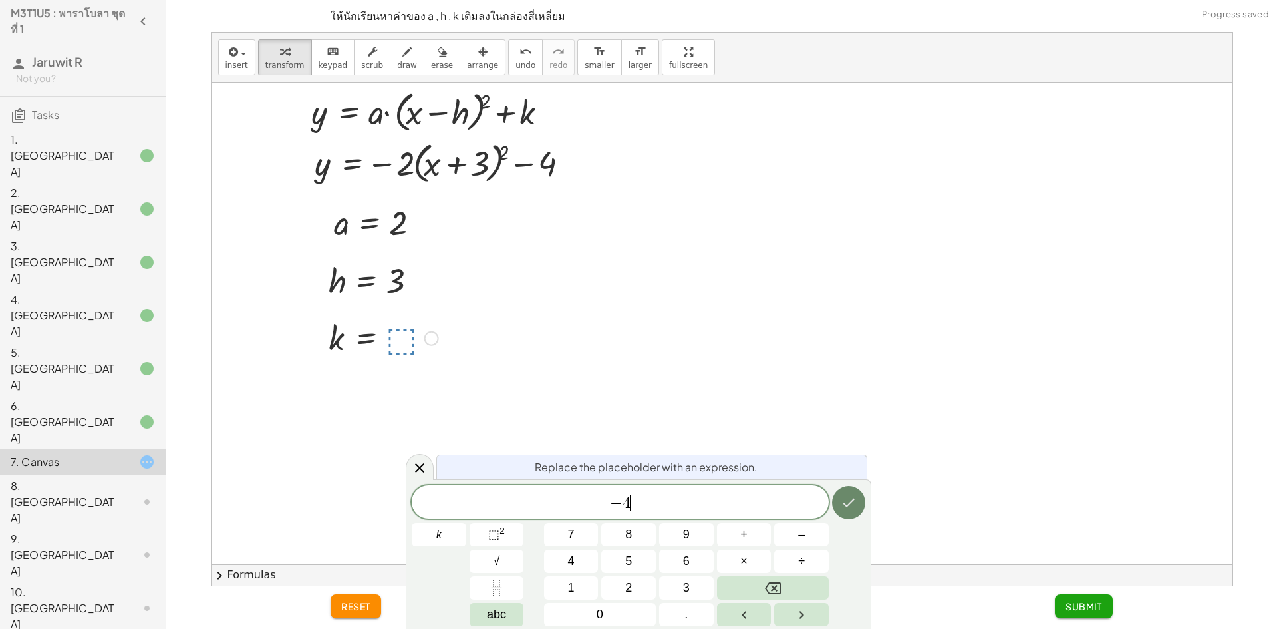
click at [846, 492] on button "Done" at bounding box center [848, 502] width 33 height 33
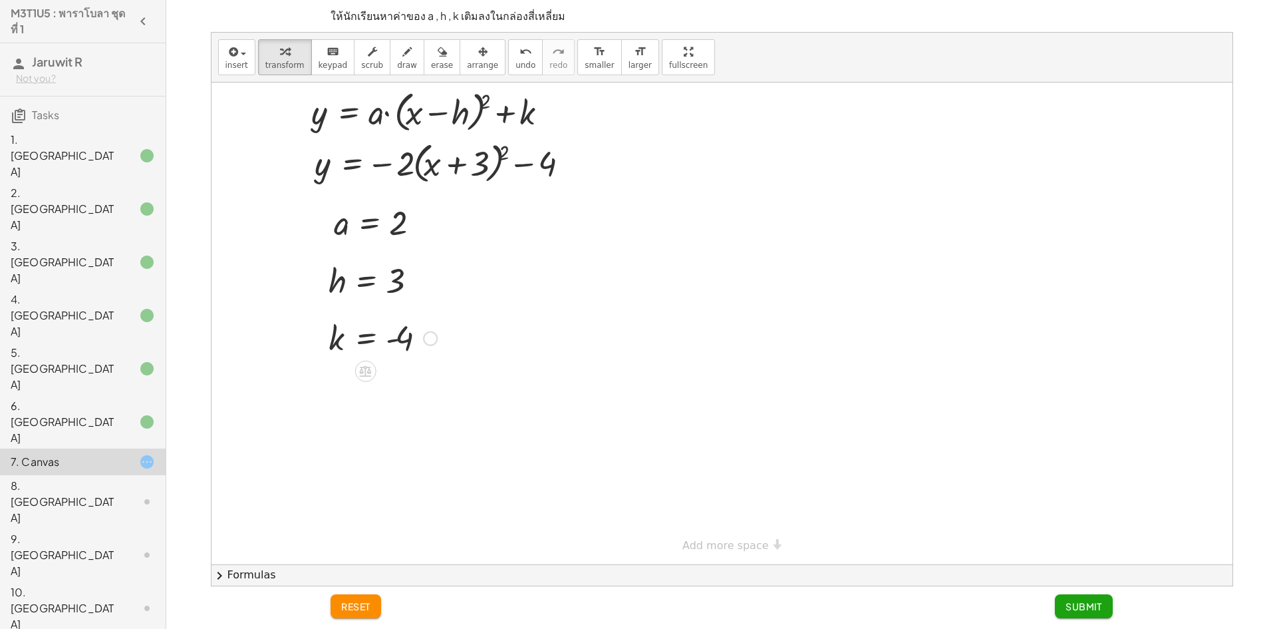
click at [1068, 610] on span "Submit" at bounding box center [1084, 606] width 37 height 12
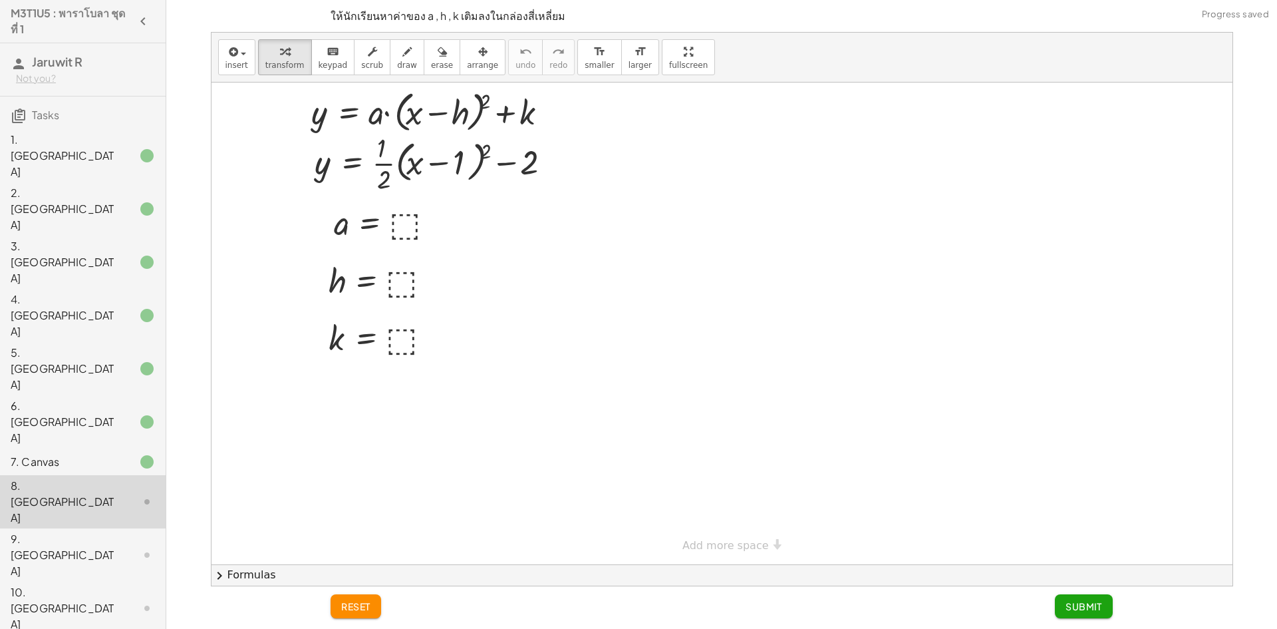
click at [98, 454] on div "7. Canvas" at bounding box center [64, 462] width 107 height 16
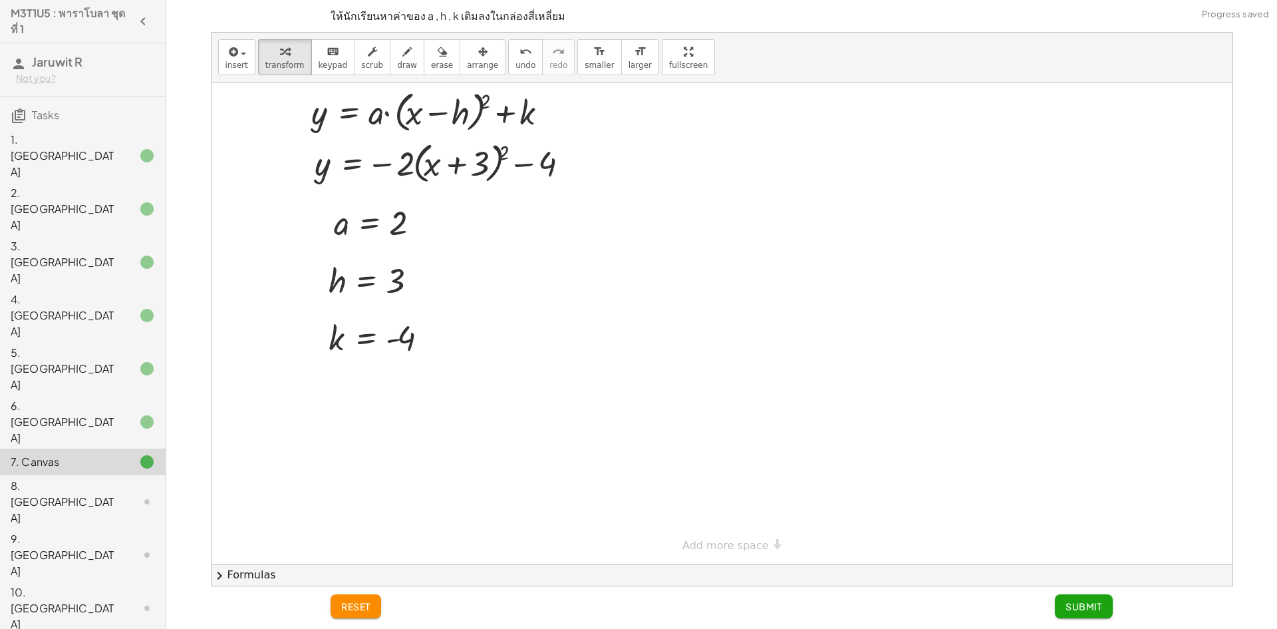
drag, startPoint x: 102, startPoint y: 320, endPoint x: 127, endPoint y: 315, distance: 25.1
click at [108, 581] on div "8. [GEOGRAPHIC_DATA]" at bounding box center [83, 607] width 166 height 53
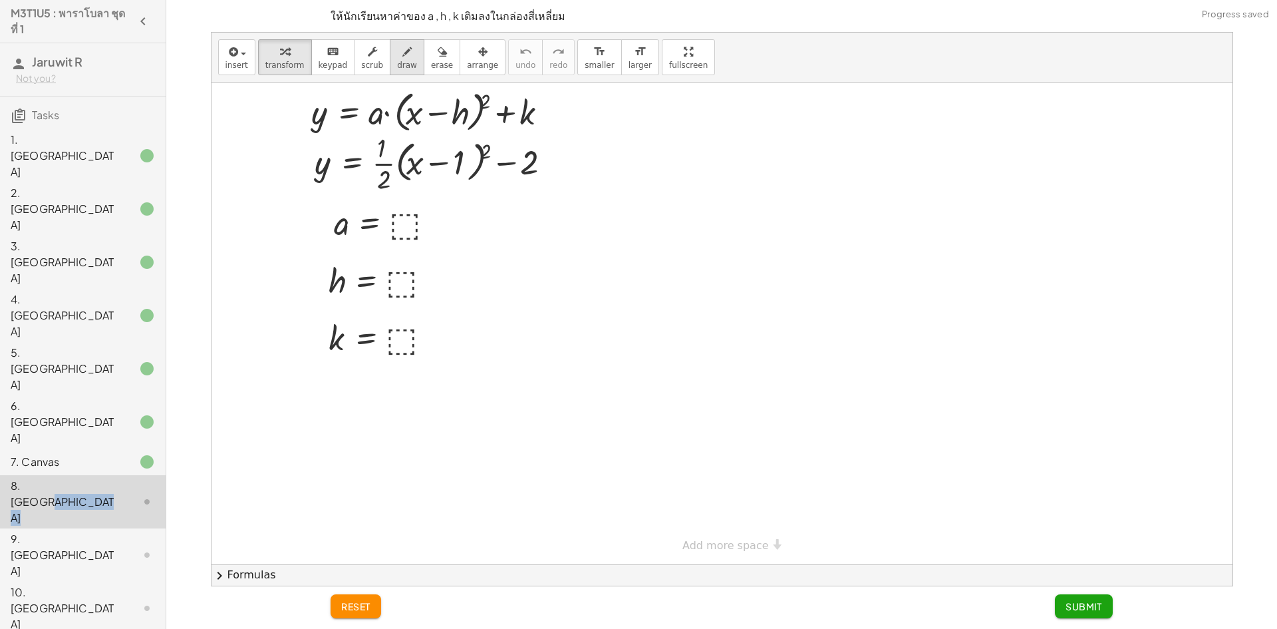
click at [402, 56] on icon "button" at bounding box center [406, 52] width 9 height 16
click at [88, 345] on div "5. [GEOGRAPHIC_DATA]" at bounding box center [64, 369] width 107 height 48
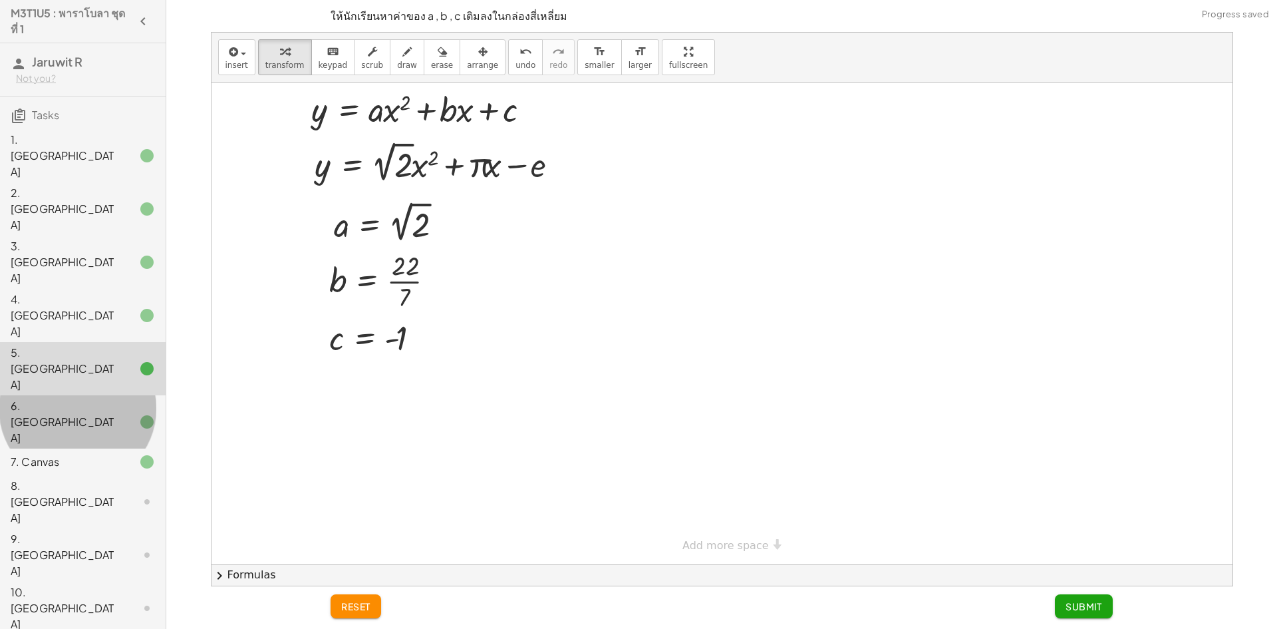
click at [89, 398] on div "6. [GEOGRAPHIC_DATA]" at bounding box center [64, 422] width 107 height 48
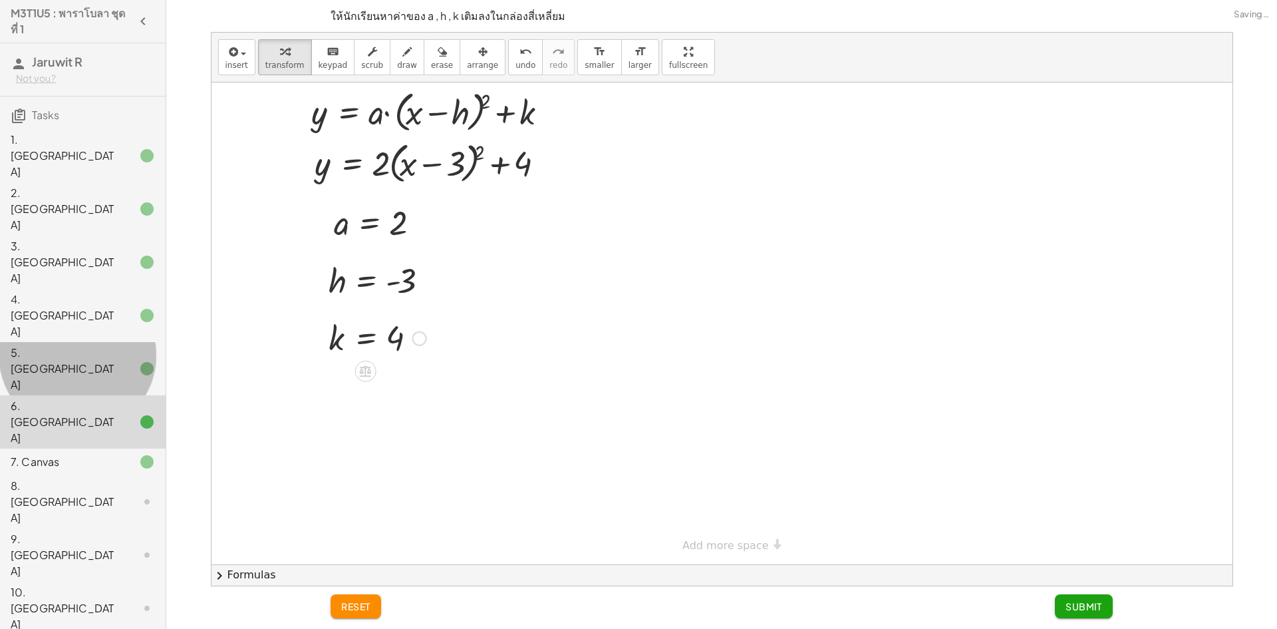
click at [87, 345] on div "5. [GEOGRAPHIC_DATA]" at bounding box center [64, 369] width 107 height 48
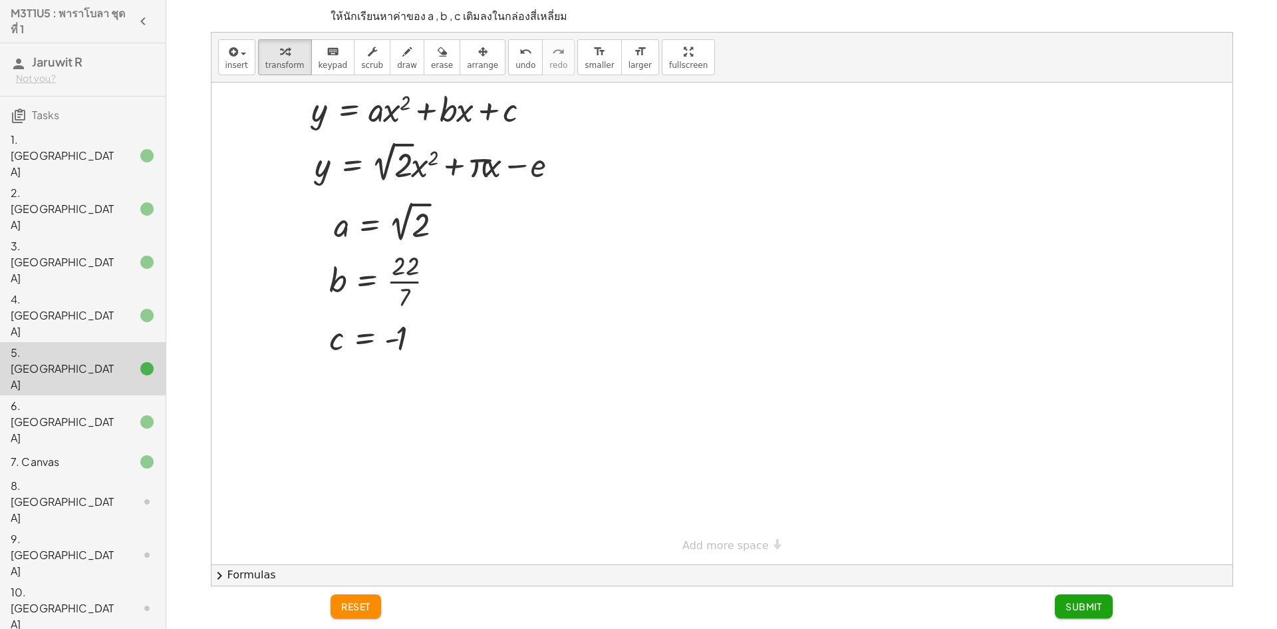
click at [124, 454] on div at bounding box center [136, 462] width 37 height 16
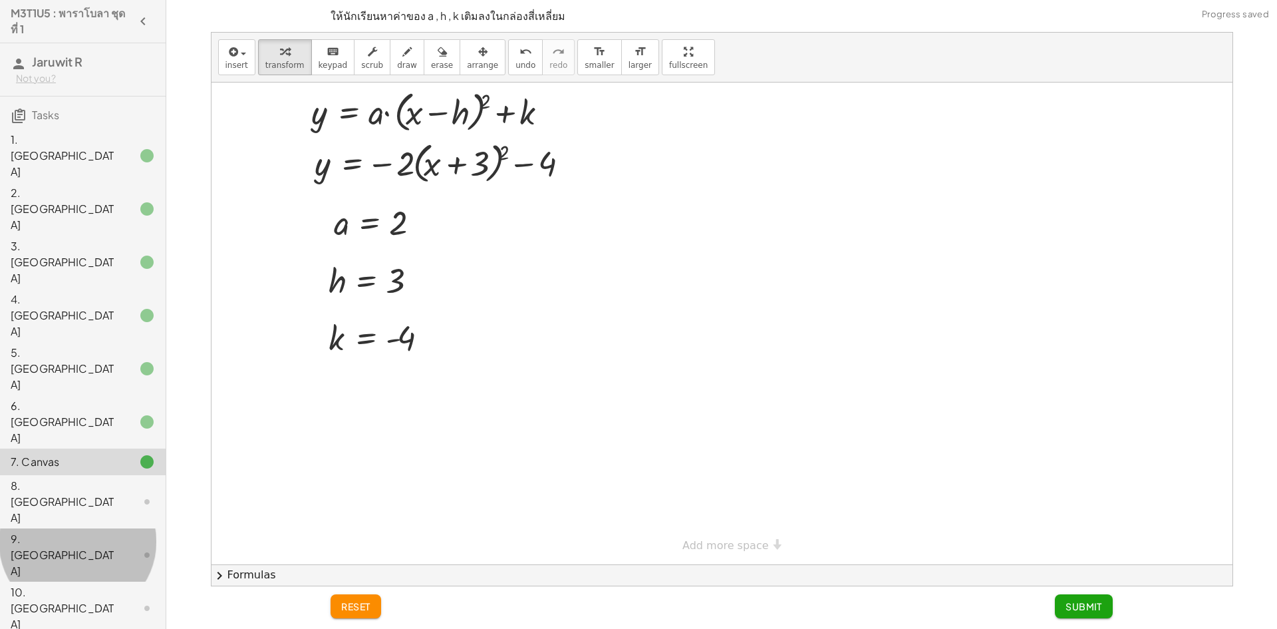
click at [139, 547] on icon at bounding box center [147, 555] width 16 height 16
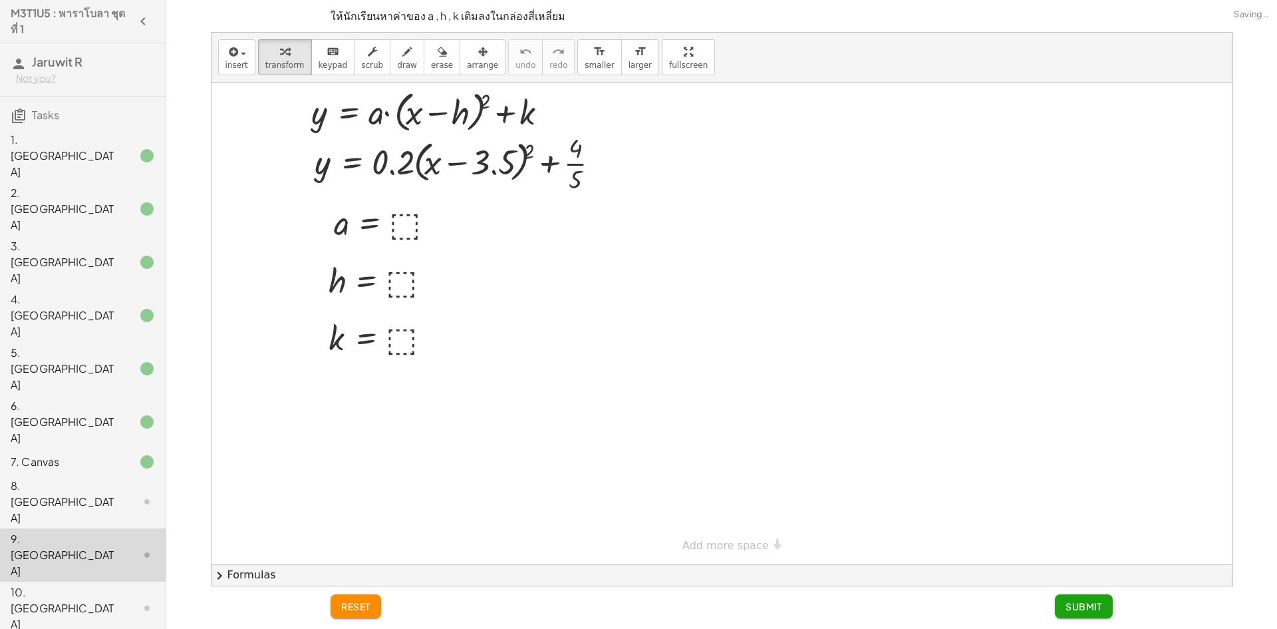
click at [119, 494] on div at bounding box center [136, 502] width 37 height 16
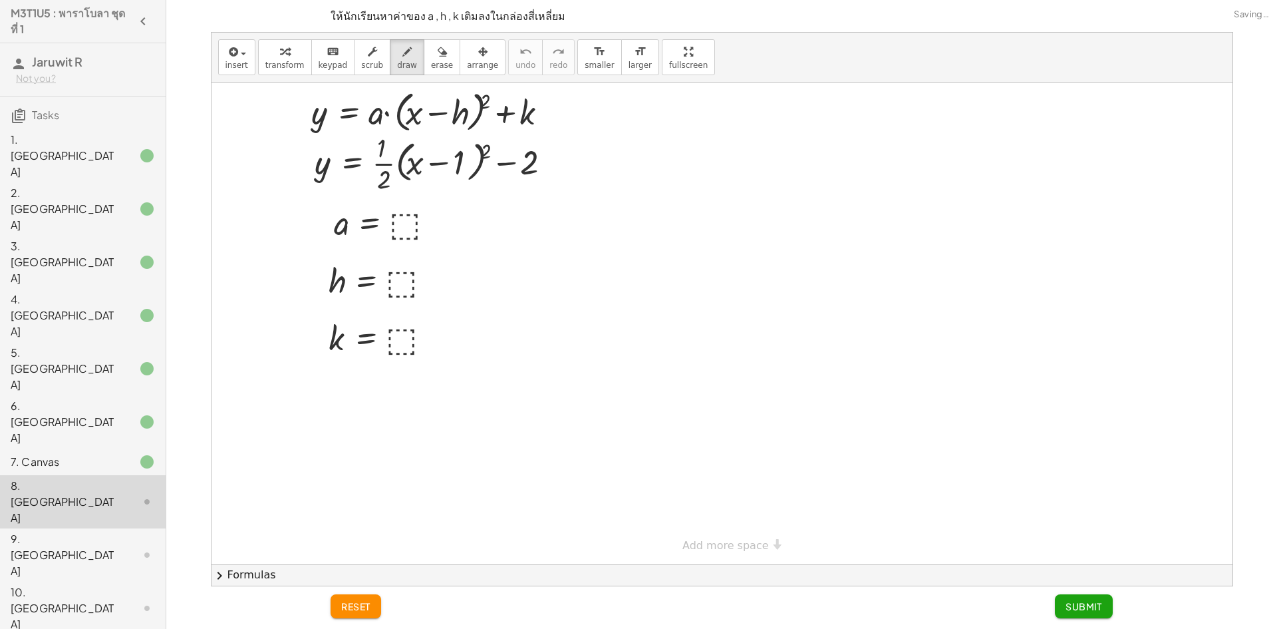
click at [408, 220] on div at bounding box center [722, 323] width 1021 height 482
click at [287, 63] on span "transform" at bounding box center [284, 65] width 39 height 9
click at [401, 222] on div at bounding box center [387, 222] width 121 height 44
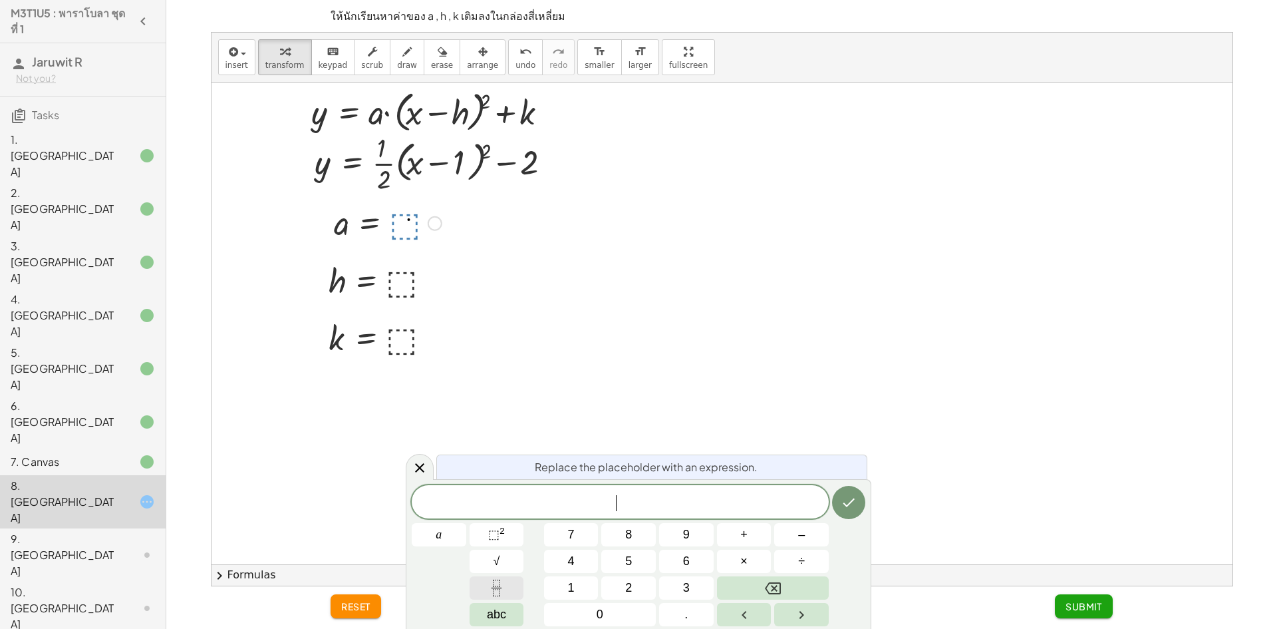
click at [483, 617] on div "​ a 7 8 9 + – 4 5 6 × ÷ ⬚ 2 √ abc 1 2 3 0 ." at bounding box center [639, 555] width 454 height 141
click at [500, 585] on icon "Fraction" at bounding box center [496, 582] width 7 height 7
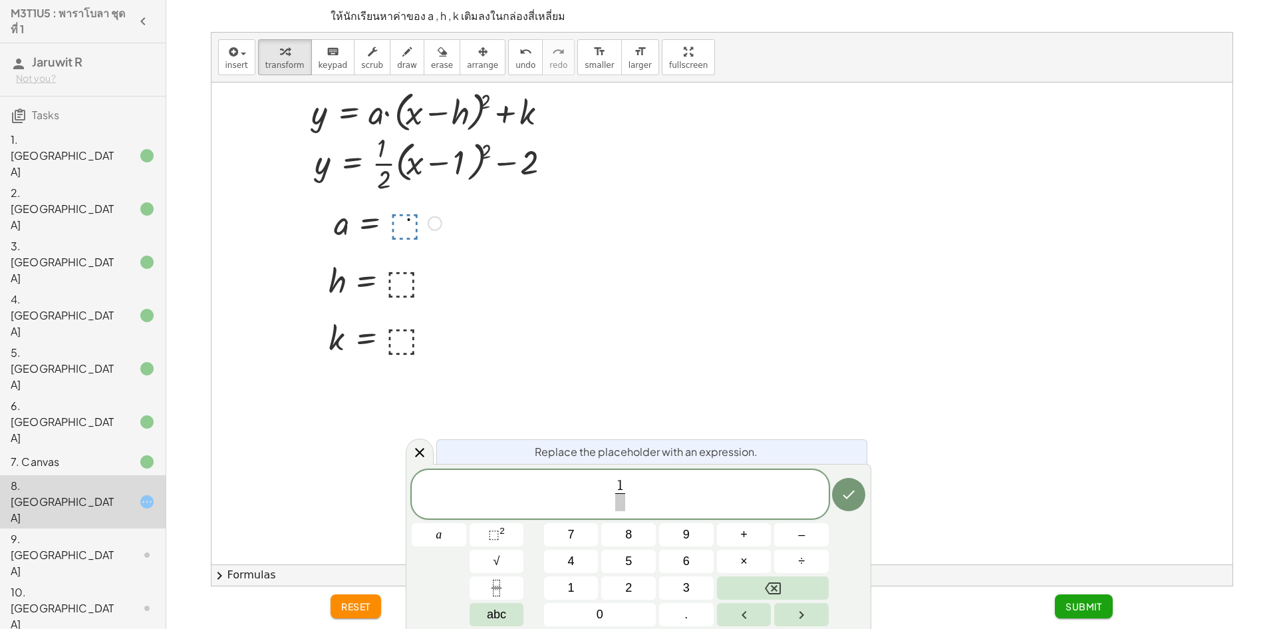
click at [641, 504] on span "1 ​ ​" at bounding box center [620, 495] width 417 height 35
click at [615, 494] on span "​" at bounding box center [620, 502] width 10 height 18
click at [852, 490] on icon "Done" at bounding box center [849, 494] width 16 height 16
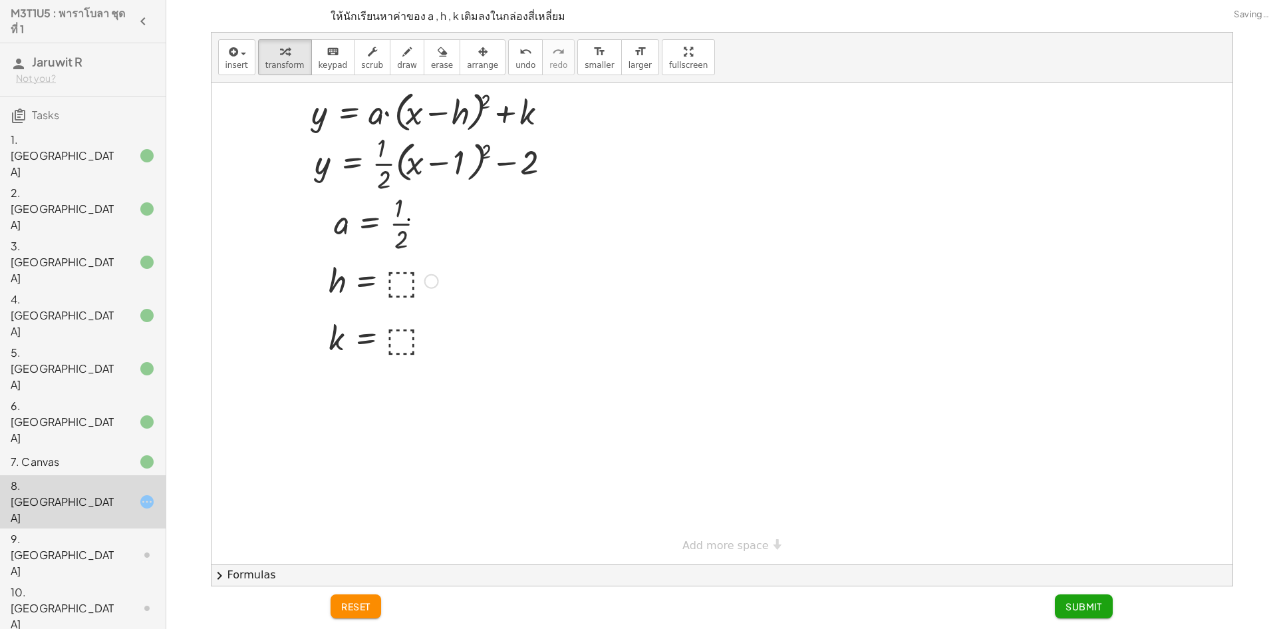
click at [402, 281] on div at bounding box center [383, 280] width 123 height 44
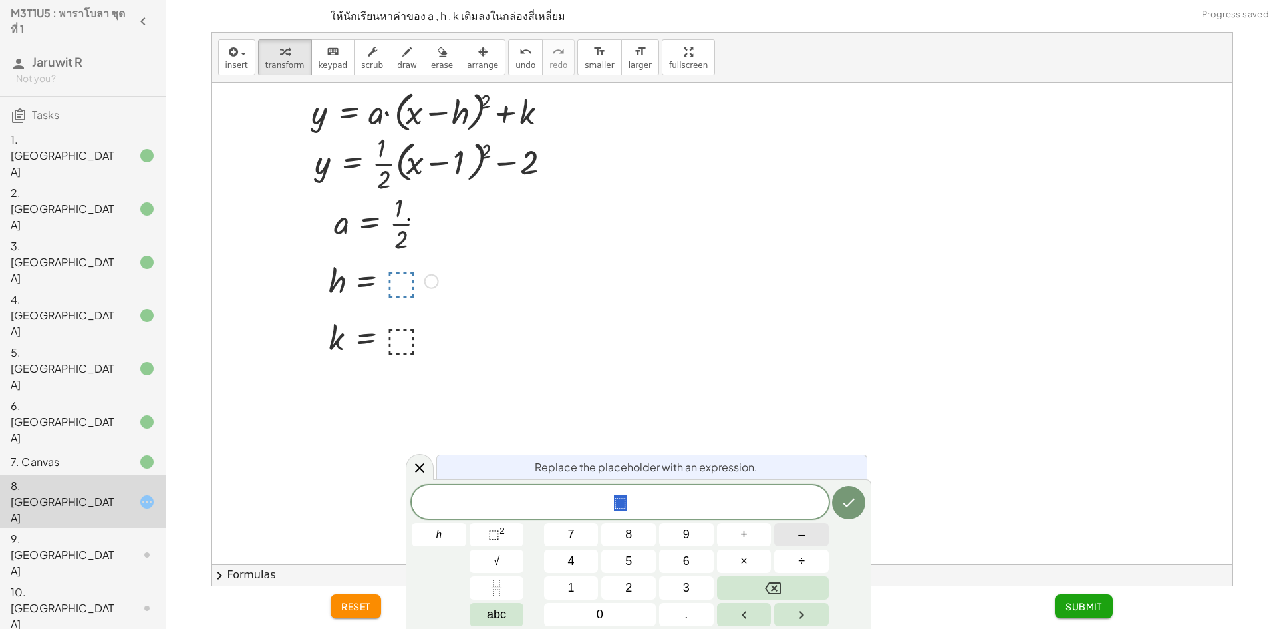
click at [792, 526] on button "–" at bounding box center [801, 534] width 55 height 23
click at [562, 594] on button "1" at bounding box center [571, 587] width 55 height 23
click at [847, 500] on icon "Done" at bounding box center [849, 502] width 16 height 16
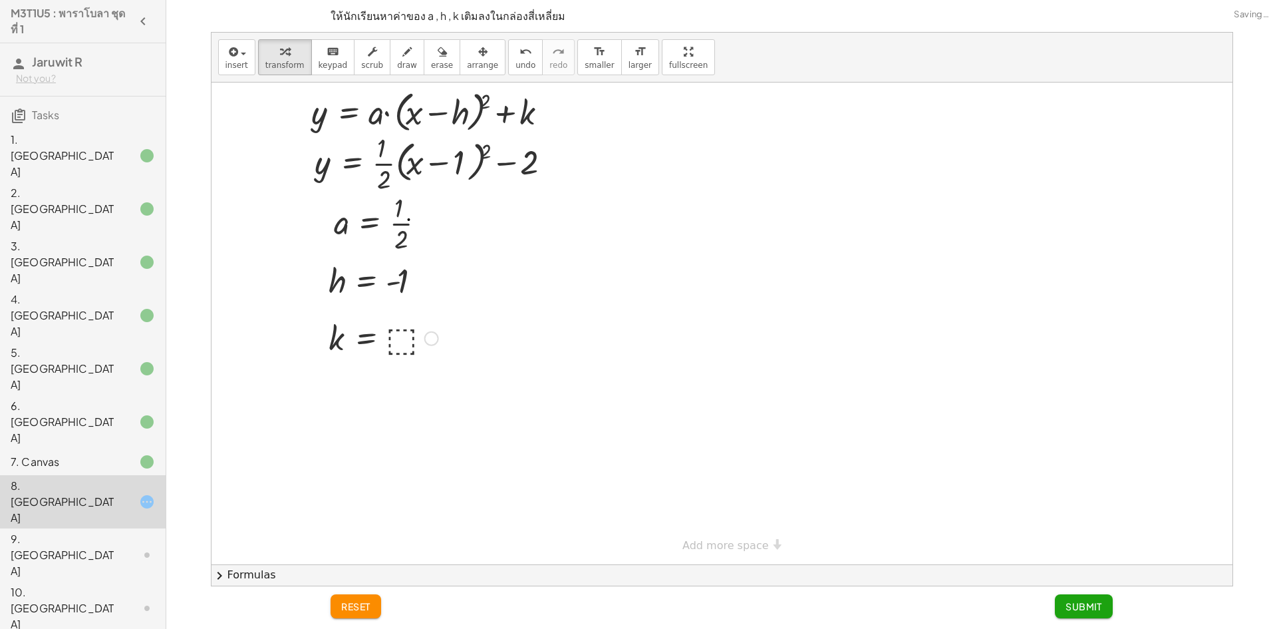
click at [408, 331] on div at bounding box center [383, 337] width 123 height 44
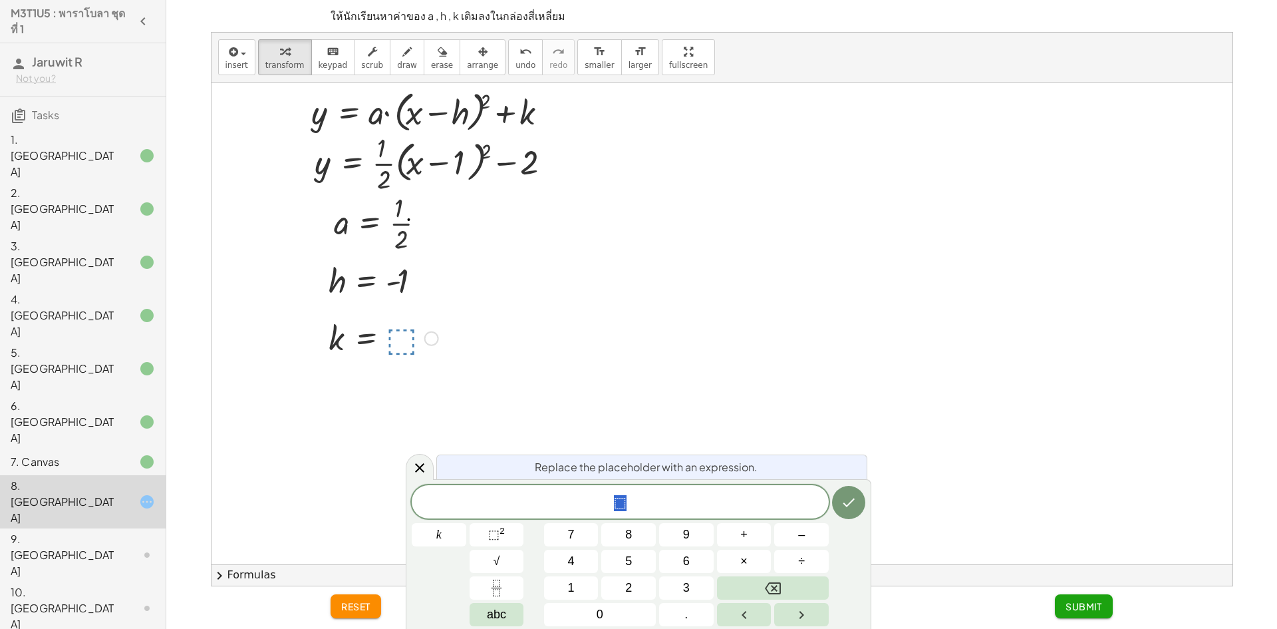
click at [643, 507] on span "⬚" at bounding box center [620, 503] width 417 height 19
click at [798, 538] on button "–" at bounding box center [801, 534] width 55 height 23
click at [623, 584] on button "2" at bounding box center [628, 587] width 55 height 23
click at [856, 500] on icon "Done" at bounding box center [849, 502] width 16 height 16
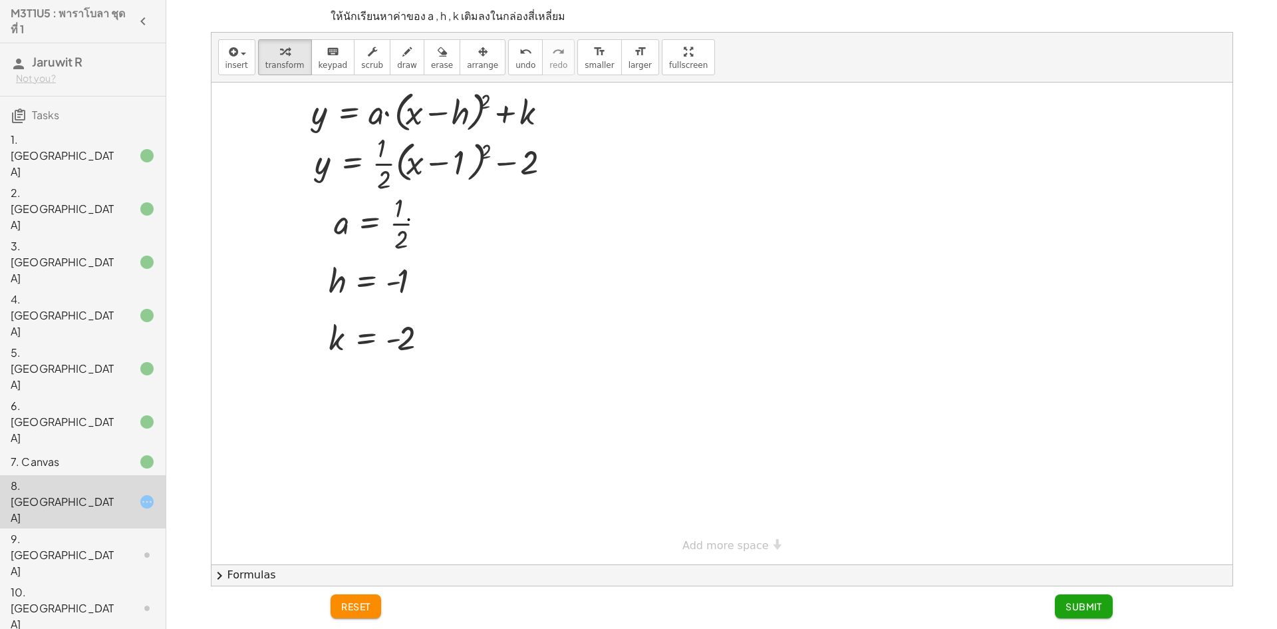
click at [53, 291] on div "4. [GEOGRAPHIC_DATA]" at bounding box center [64, 315] width 107 height 48
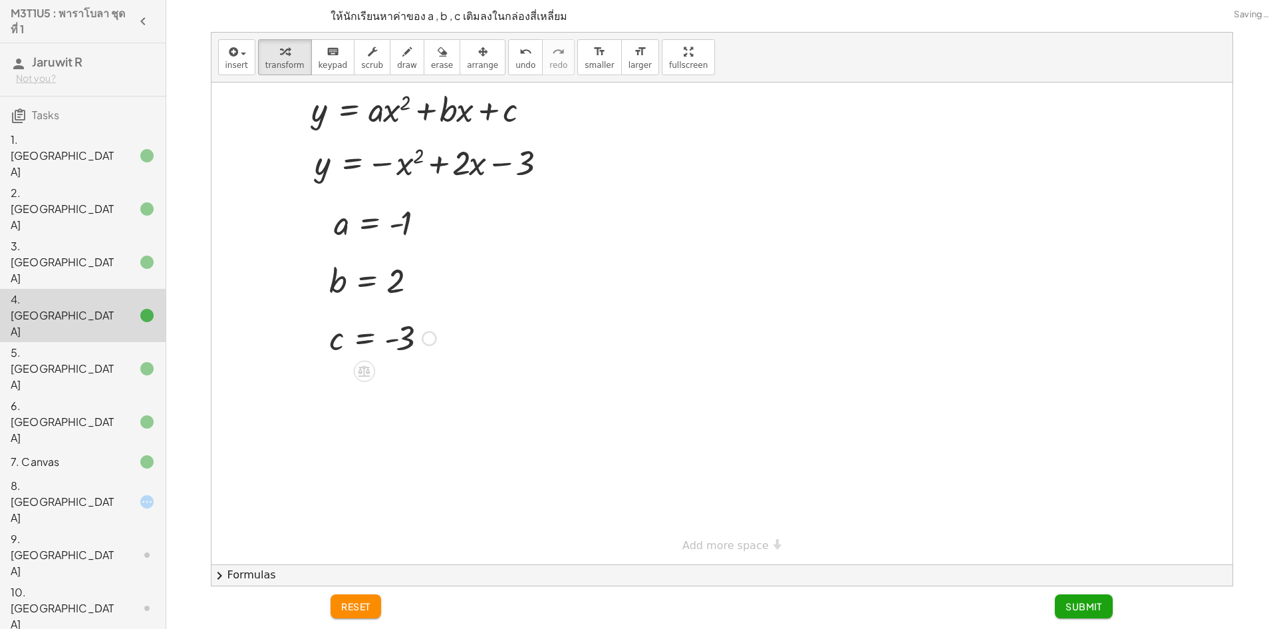
click at [61, 448] on div "5. [GEOGRAPHIC_DATA]" at bounding box center [83, 461] width 166 height 27
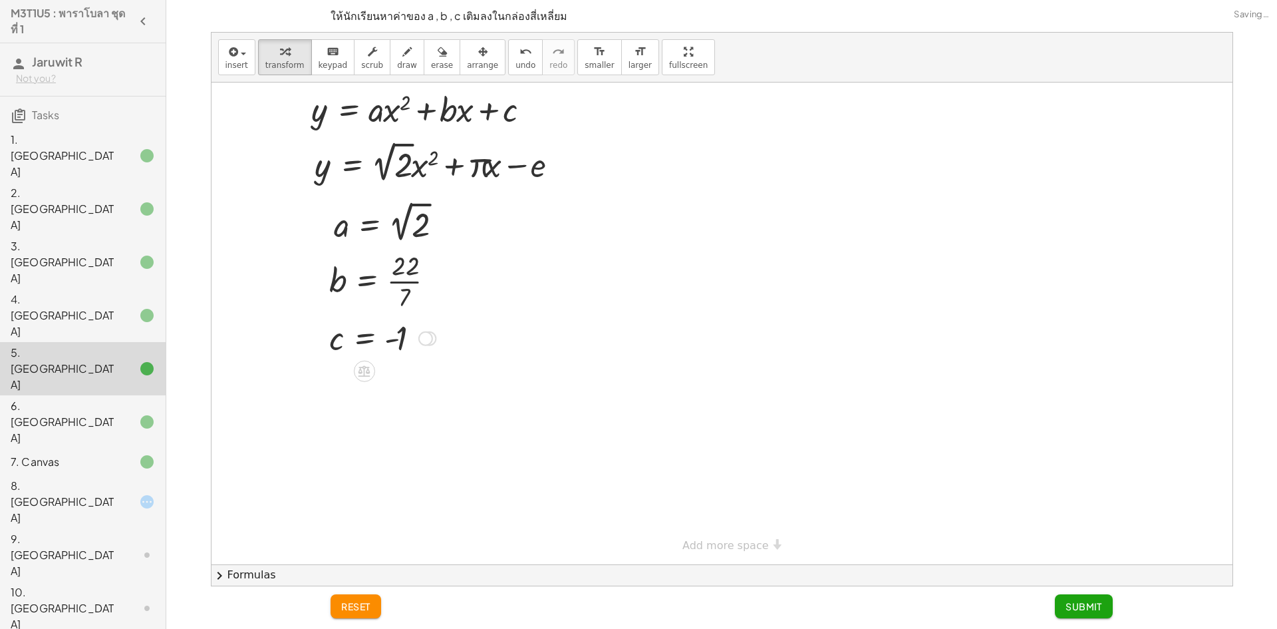
click at [411, 343] on div at bounding box center [383, 337] width 120 height 44
click at [69, 478] on div "8. [GEOGRAPHIC_DATA]" at bounding box center [64, 502] width 107 height 48
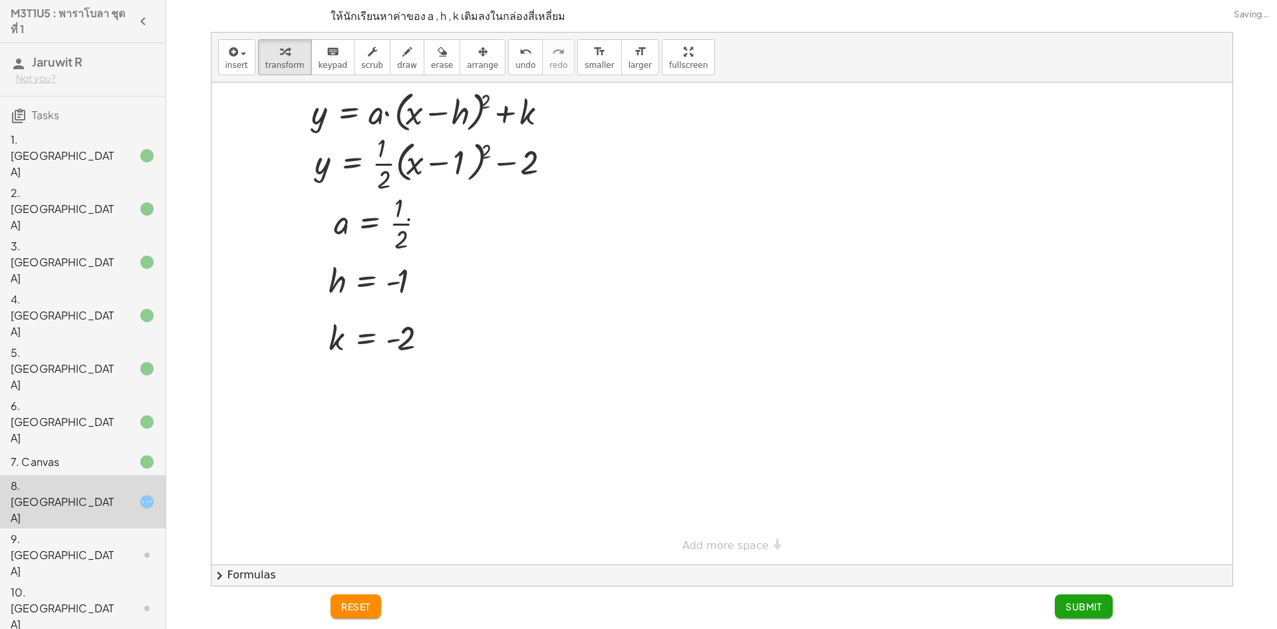
click at [1082, 601] on span "Submit" at bounding box center [1084, 606] width 37 height 12
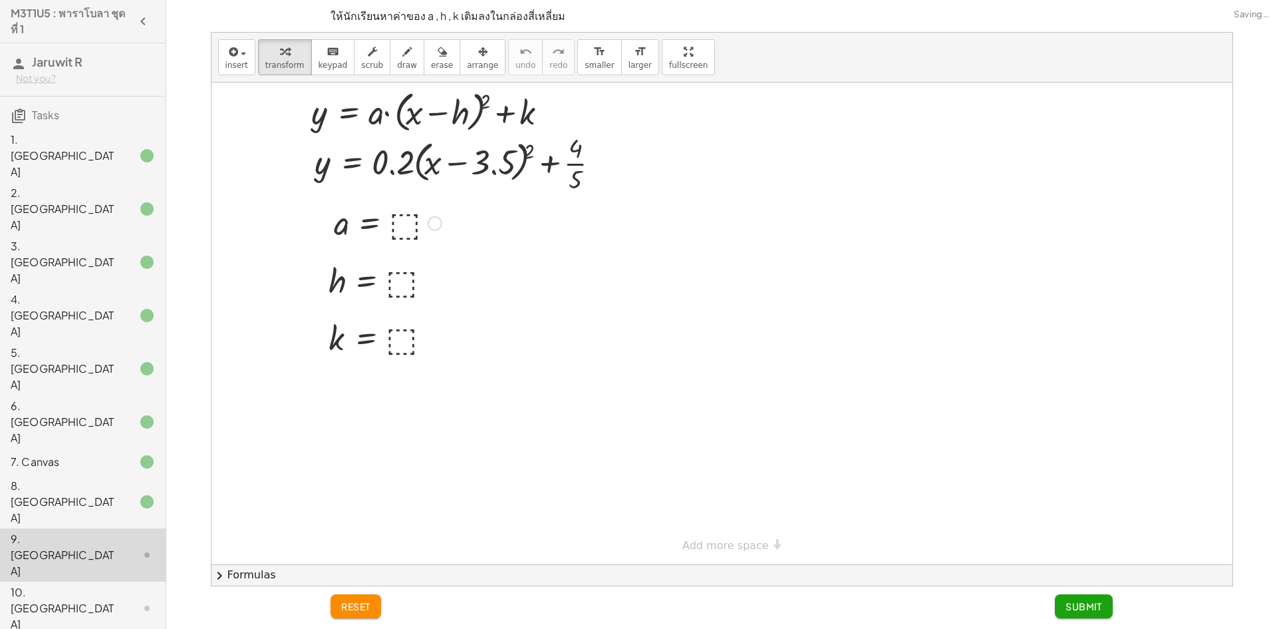
click at [407, 214] on div at bounding box center [387, 222] width 121 height 44
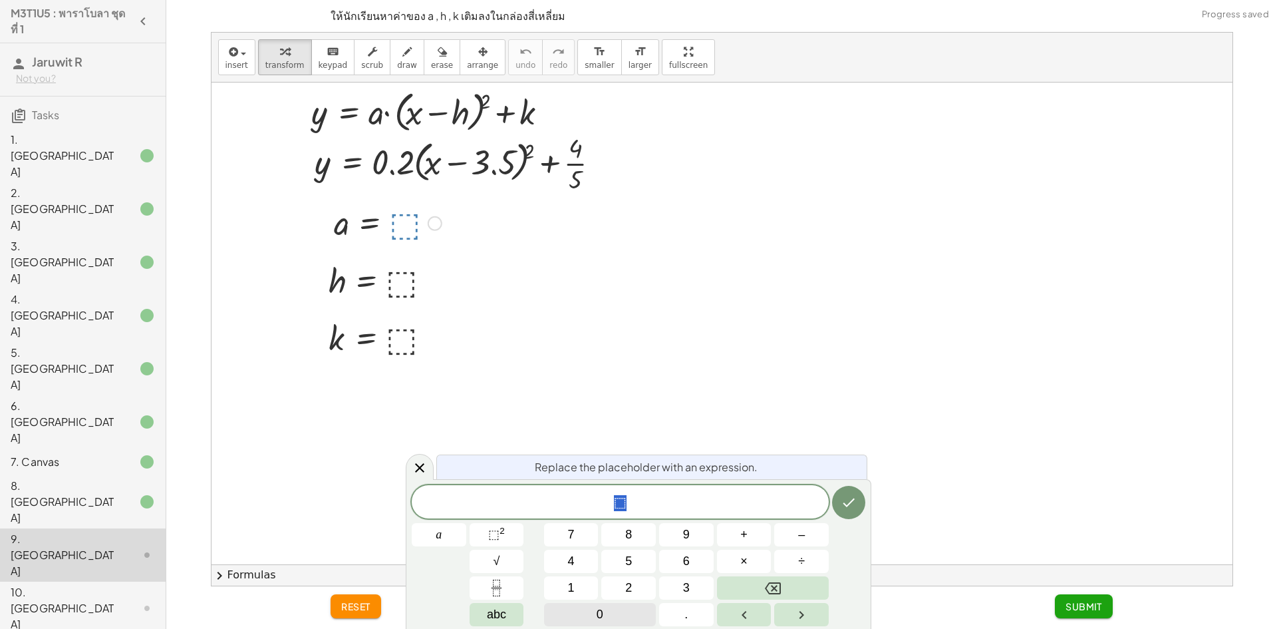
click at [641, 607] on button "0" at bounding box center [600, 614] width 112 height 23
click at [681, 607] on button "." at bounding box center [686, 614] width 55 height 23
click at [627, 582] on span "2" at bounding box center [628, 588] width 7 height 18
click at [853, 497] on icon "Done" at bounding box center [849, 502] width 16 height 16
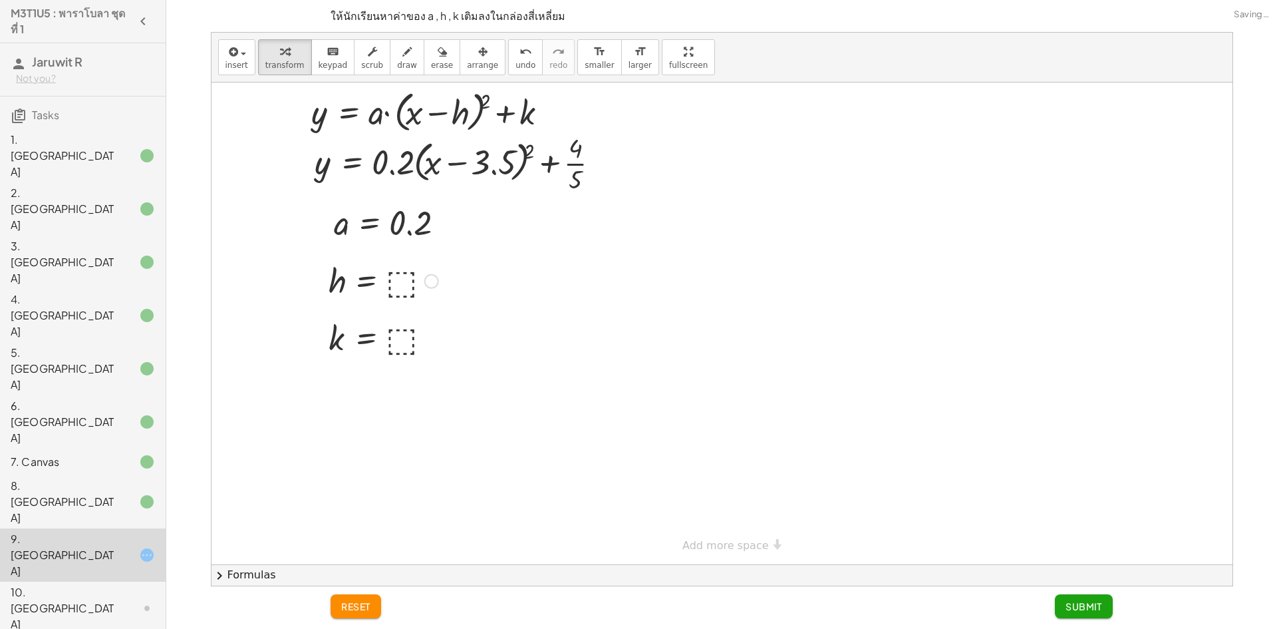
click at [404, 279] on div at bounding box center [383, 280] width 123 height 44
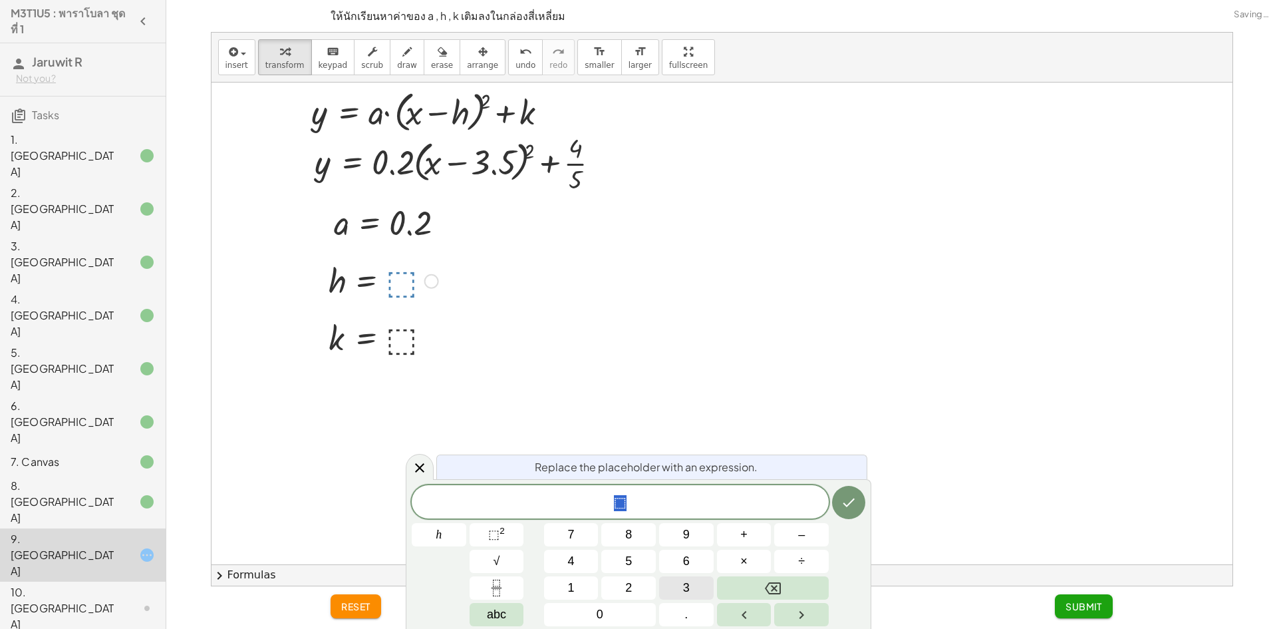
click at [676, 584] on button "3" at bounding box center [686, 587] width 55 height 23
click at [798, 577] on button "Backspace" at bounding box center [773, 587] width 112 height 23
click at [810, 531] on button "–" at bounding box center [801, 534] width 55 height 23
click at [673, 587] on button "3" at bounding box center [686, 587] width 55 height 23
click at [710, 615] on button "." at bounding box center [686, 614] width 55 height 23
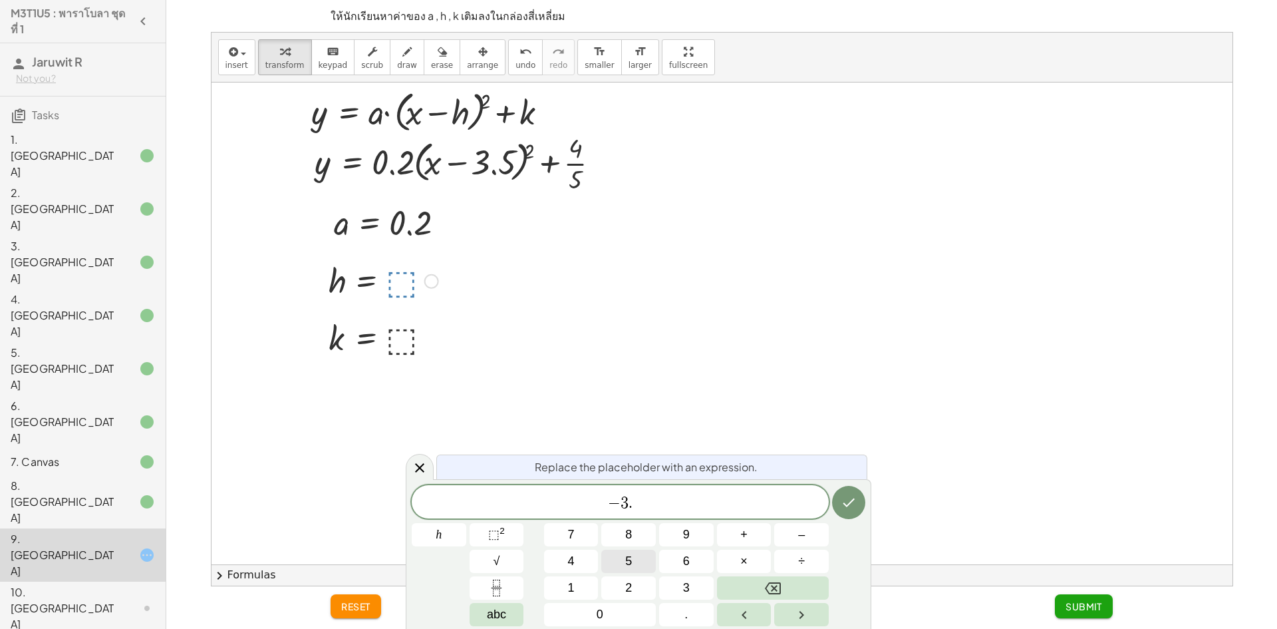
click at [643, 558] on button "5" at bounding box center [628, 561] width 55 height 23
click at [838, 508] on button "Done" at bounding box center [848, 502] width 33 height 33
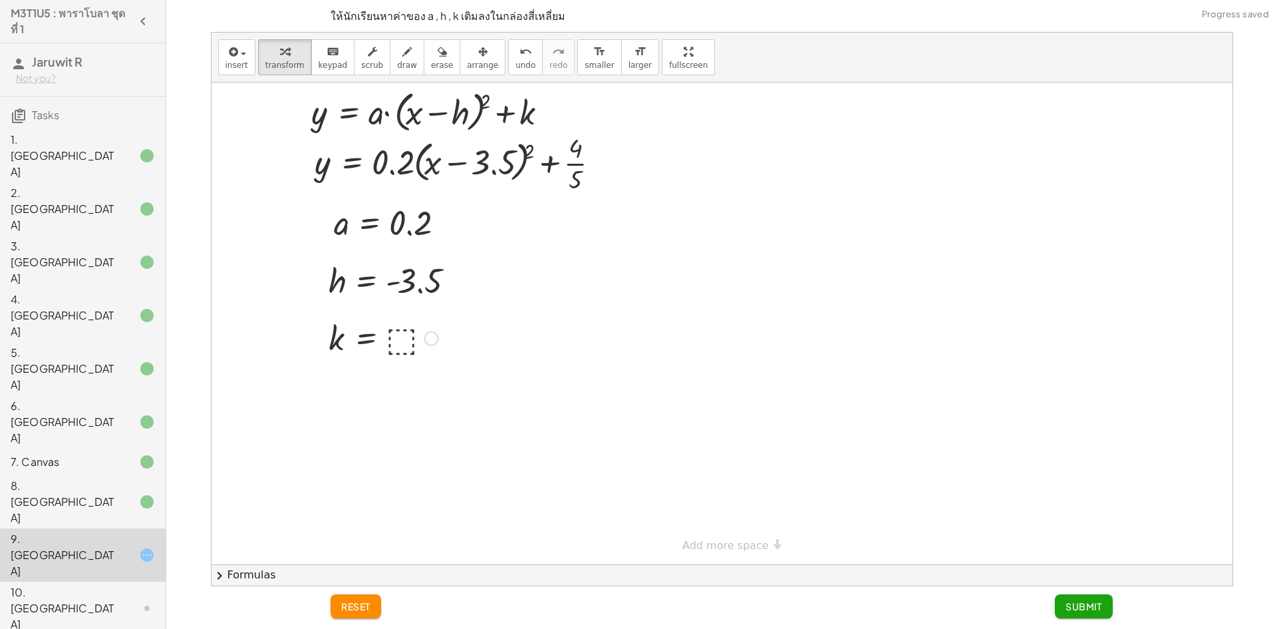
click at [395, 335] on div at bounding box center [383, 337] width 123 height 44
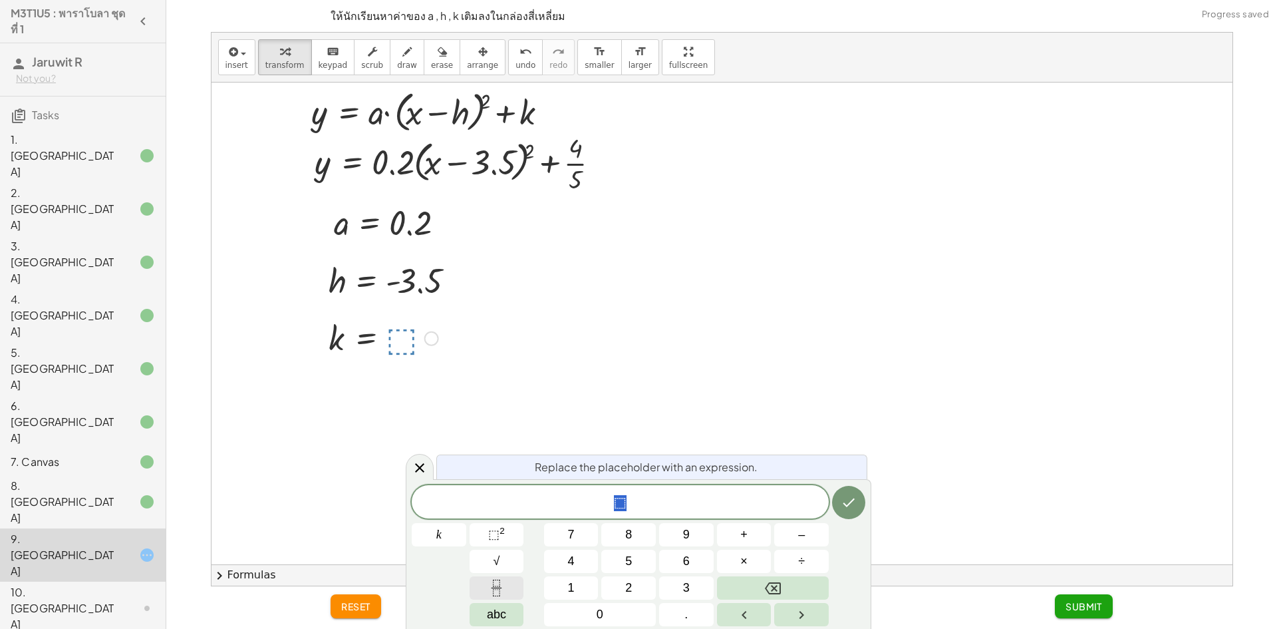
click at [513, 592] on button "Fraction" at bounding box center [497, 587] width 55 height 23
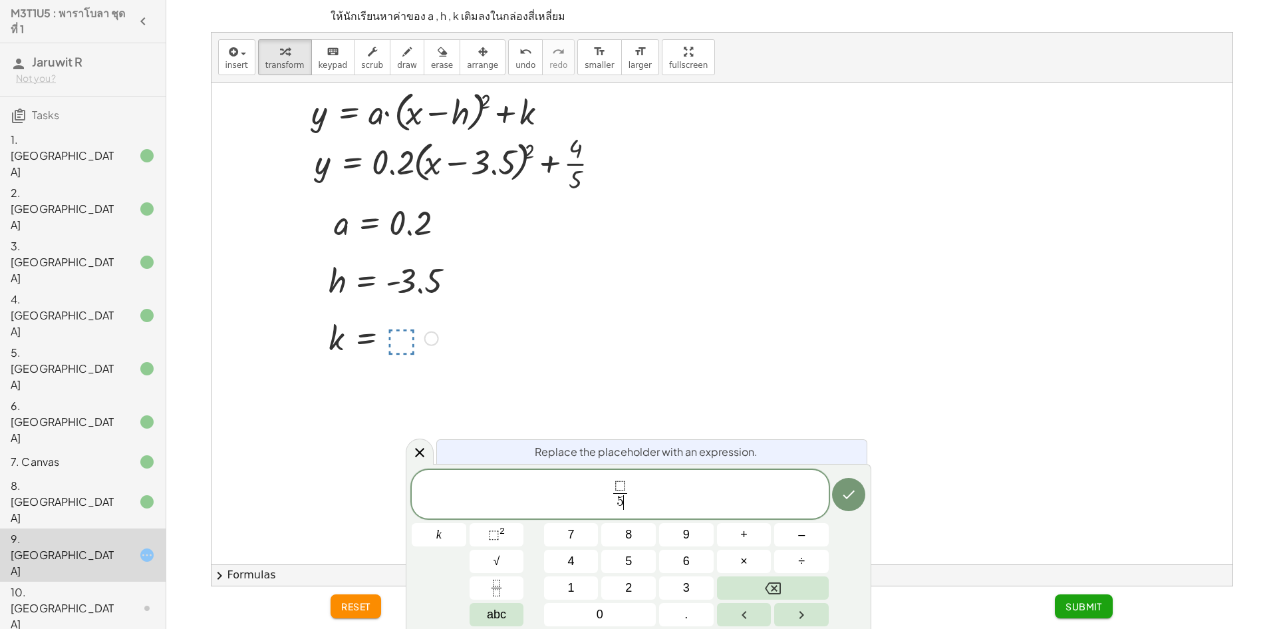
click at [626, 480] on span "⬚" at bounding box center [620, 486] width 14 height 15
click at [858, 494] on button "Done" at bounding box center [848, 494] width 33 height 33
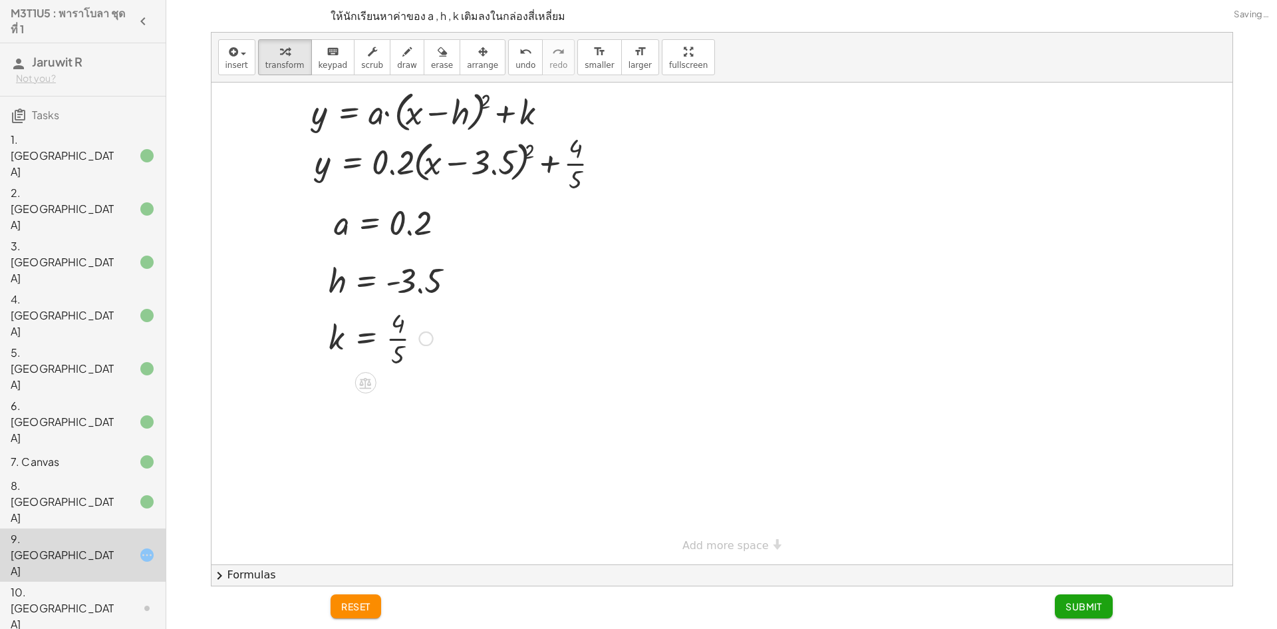
click at [1092, 604] on span "Submit" at bounding box center [1084, 606] width 37 height 12
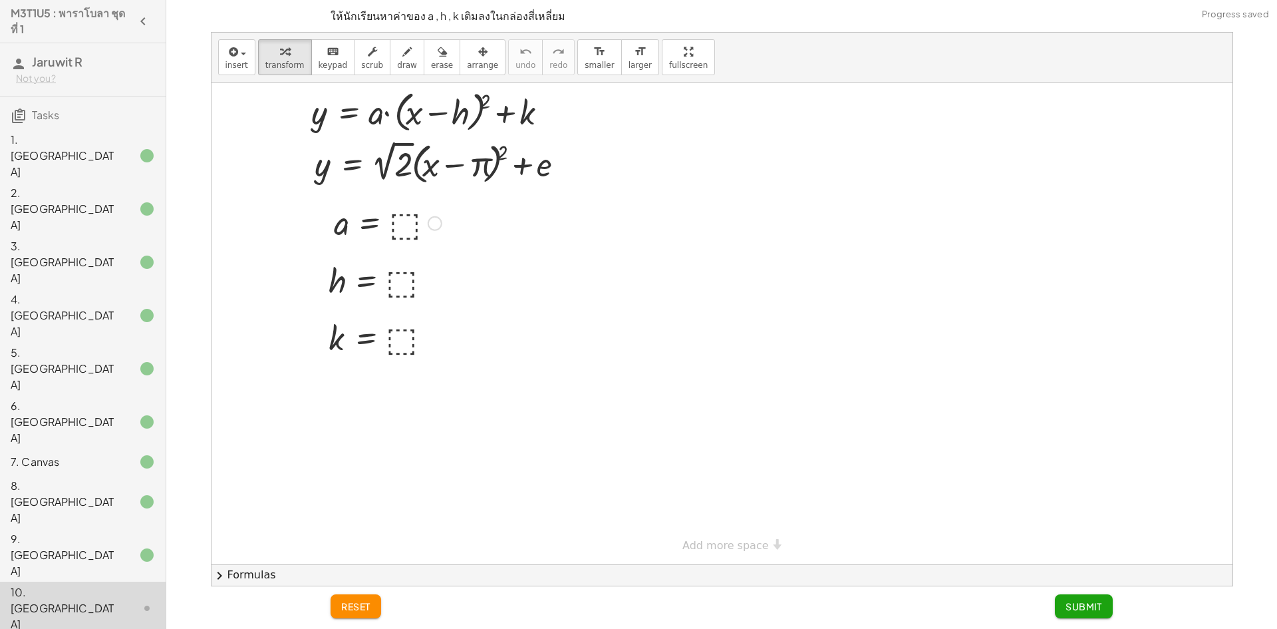
click at [408, 216] on div at bounding box center [387, 222] width 121 height 44
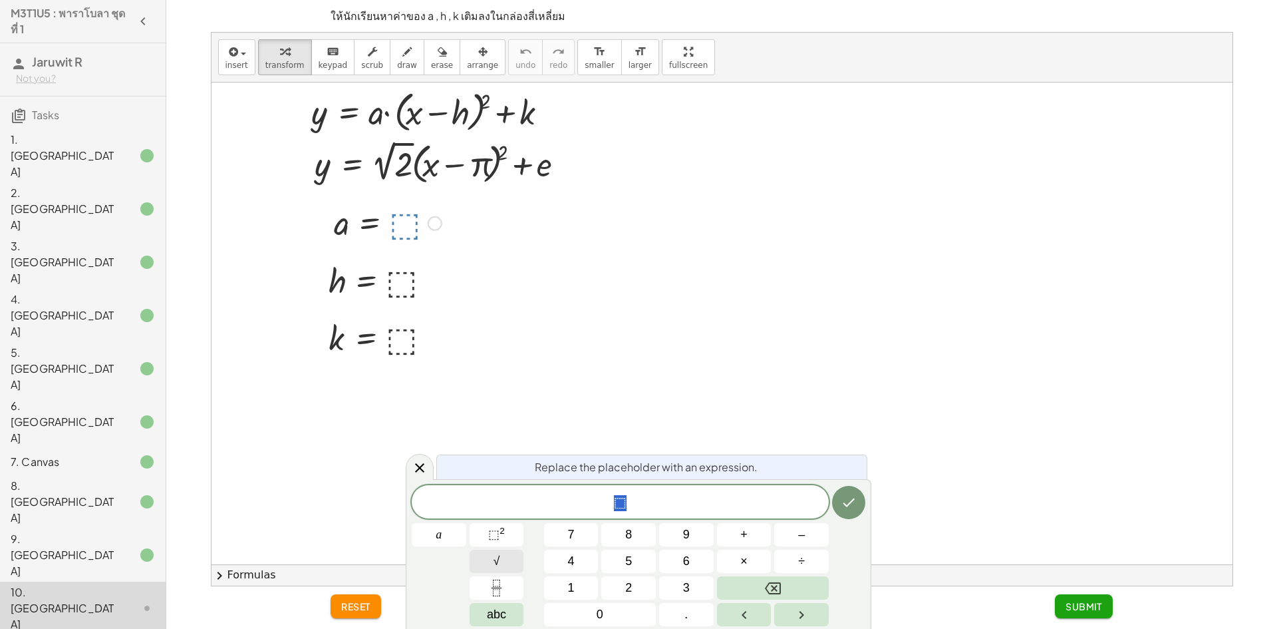
click at [508, 561] on button "√" at bounding box center [497, 561] width 55 height 23
click at [639, 583] on button "2" at bounding box center [628, 587] width 55 height 23
click at [765, 583] on icon "Backspace" at bounding box center [773, 588] width 16 height 16
click at [619, 581] on button "2" at bounding box center [628, 587] width 55 height 23
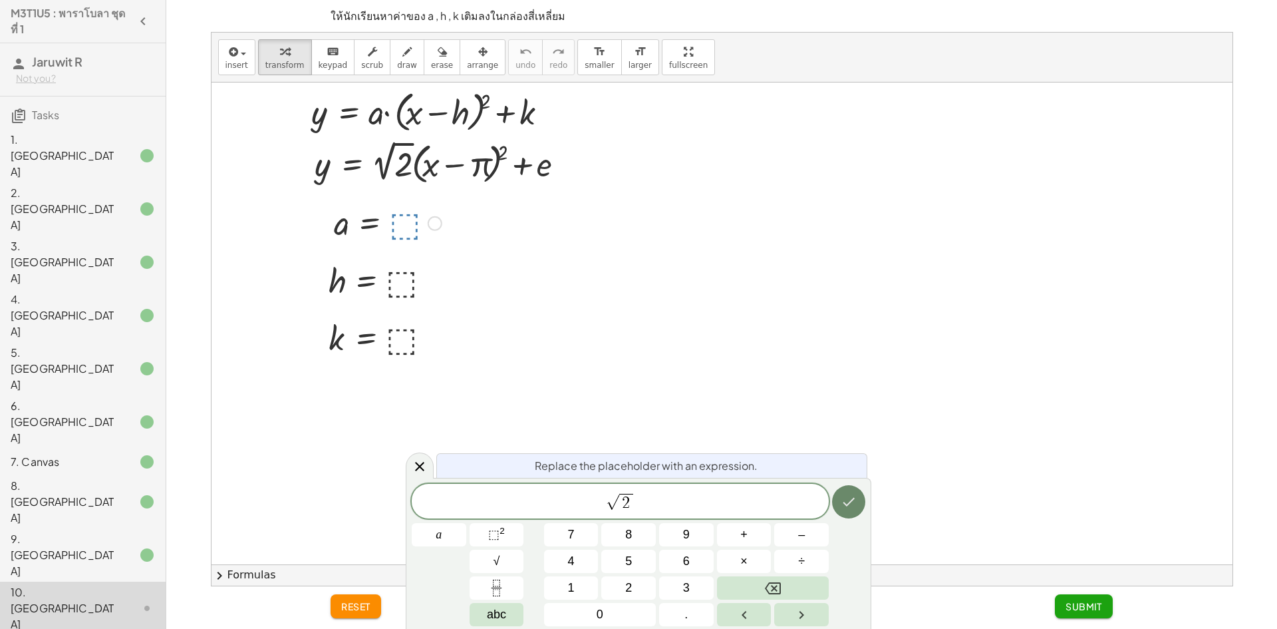
click at [845, 507] on icon "Done" at bounding box center [849, 502] width 16 height 16
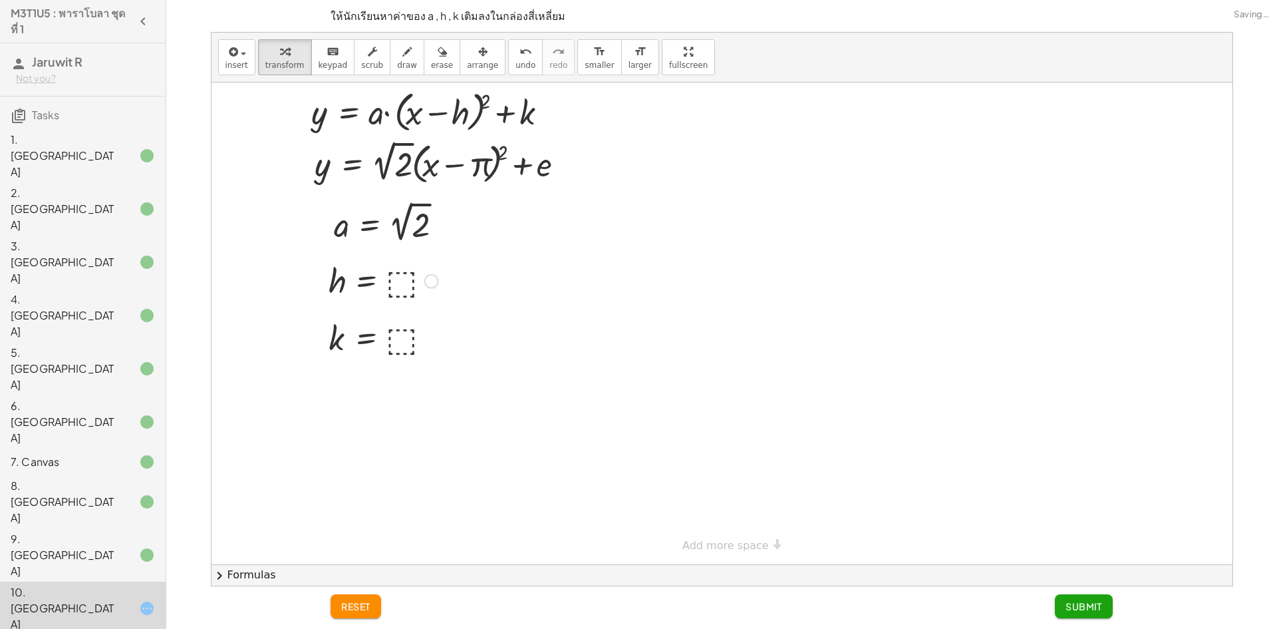
click at [401, 277] on div at bounding box center [383, 280] width 123 height 44
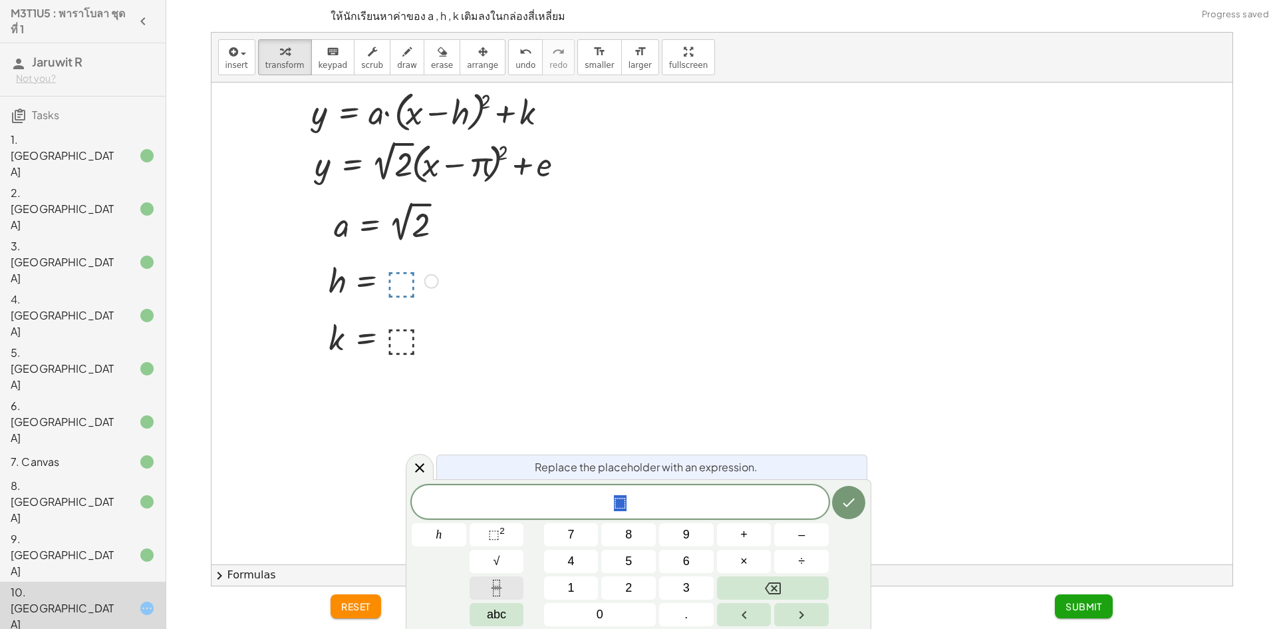
click at [516, 585] on button "Fraction" at bounding box center [497, 587] width 55 height 23
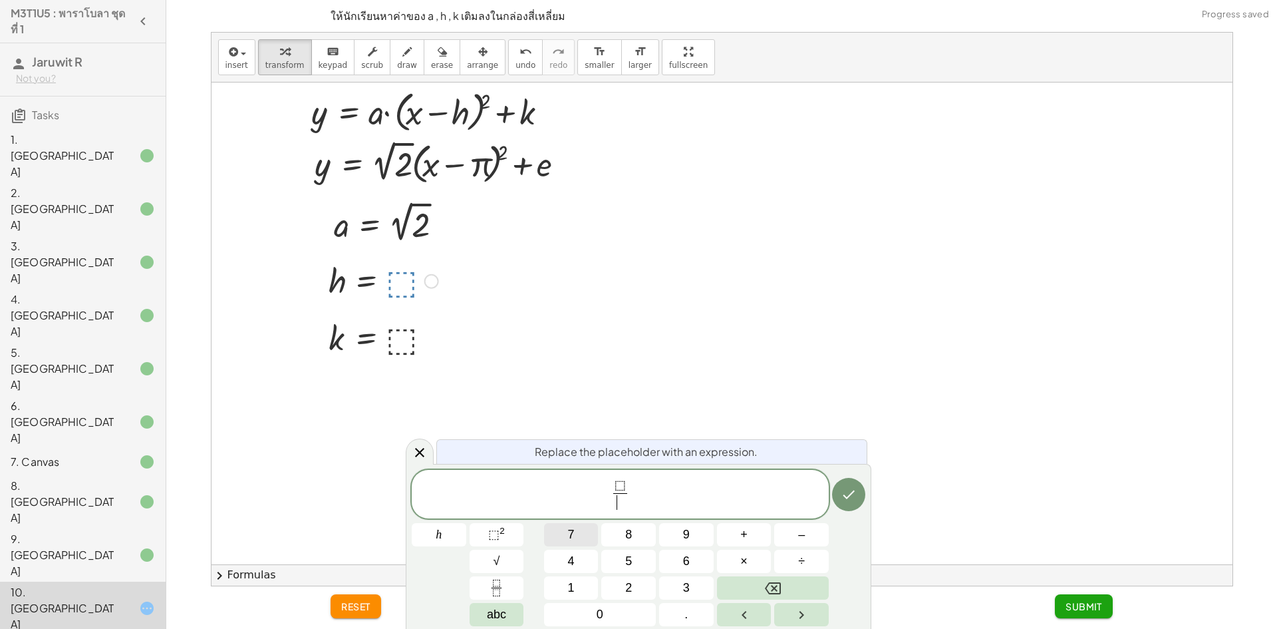
click at [573, 545] on button "7" at bounding box center [571, 534] width 55 height 23
click at [623, 490] on span "⬚" at bounding box center [620, 485] width 11 height 15
click at [812, 589] on button "Backspace" at bounding box center [773, 587] width 112 height 23
click at [777, 593] on icon "Backspace" at bounding box center [773, 588] width 16 height 12
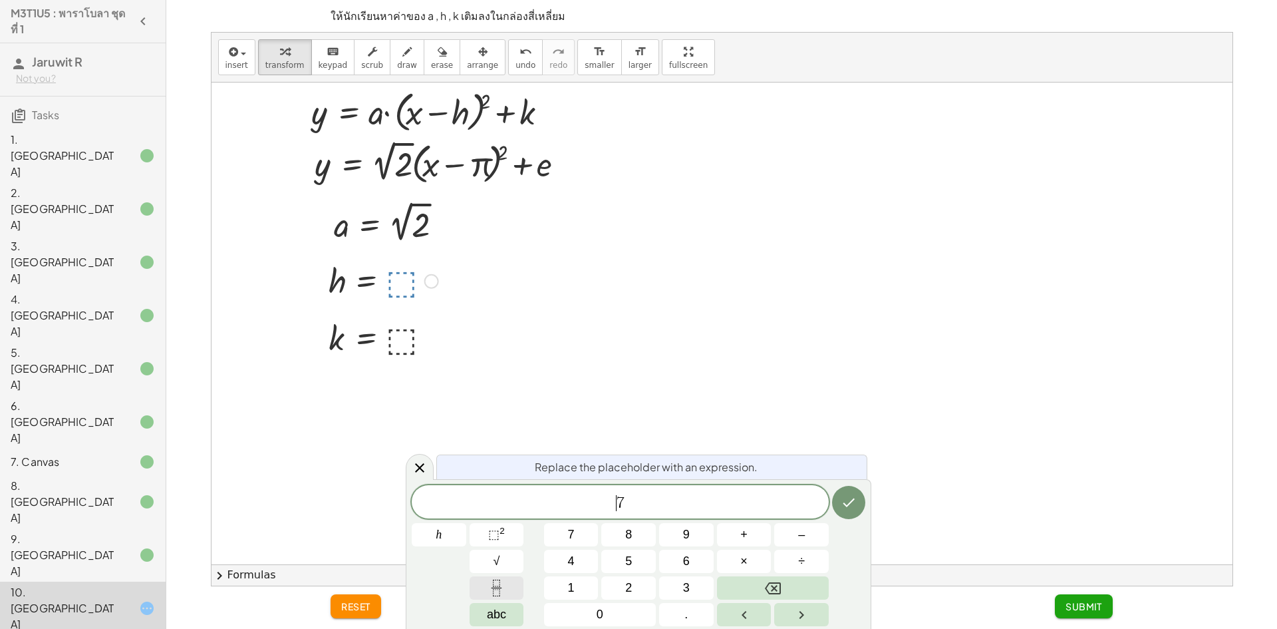
click at [506, 589] on button "Fraction" at bounding box center [497, 587] width 55 height 23
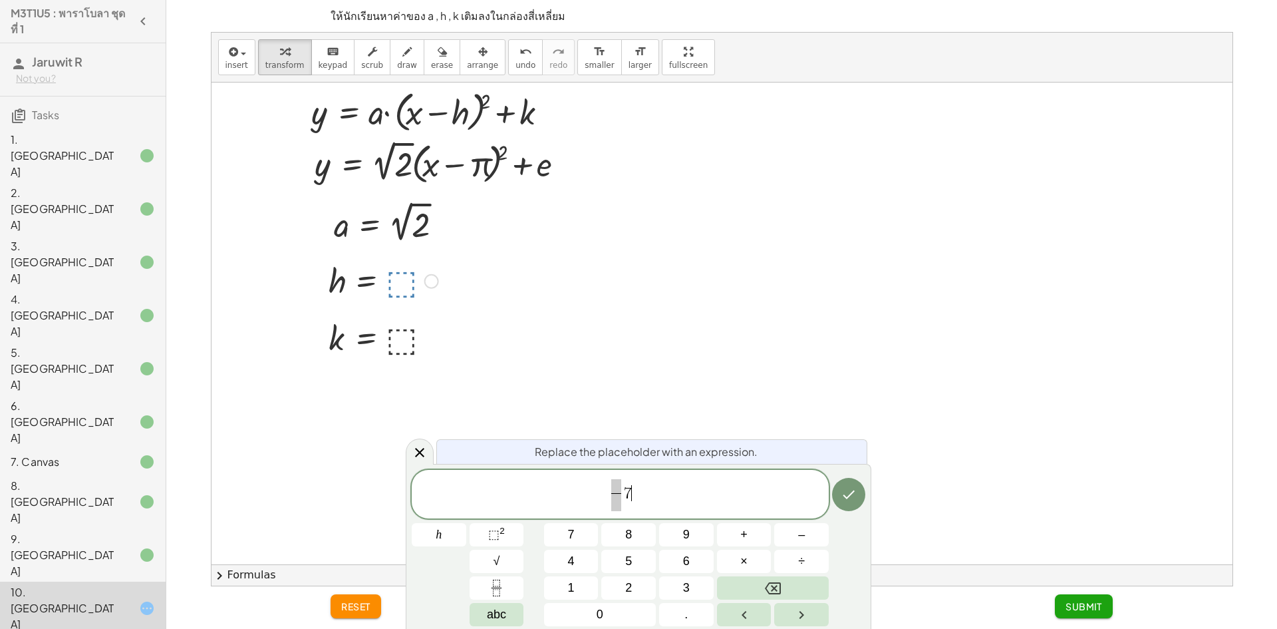
click at [670, 475] on div "​ 7 ​" at bounding box center [620, 494] width 417 height 49
click at [798, 584] on button "Backspace" at bounding box center [773, 587] width 112 height 23
click at [623, 504] on span "​" at bounding box center [619, 502] width 9 height 18
click at [586, 539] on button "7" at bounding box center [571, 534] width 55 height 23
click at [618, 484] on span at bounding box center [620, 486] width 10 height 15
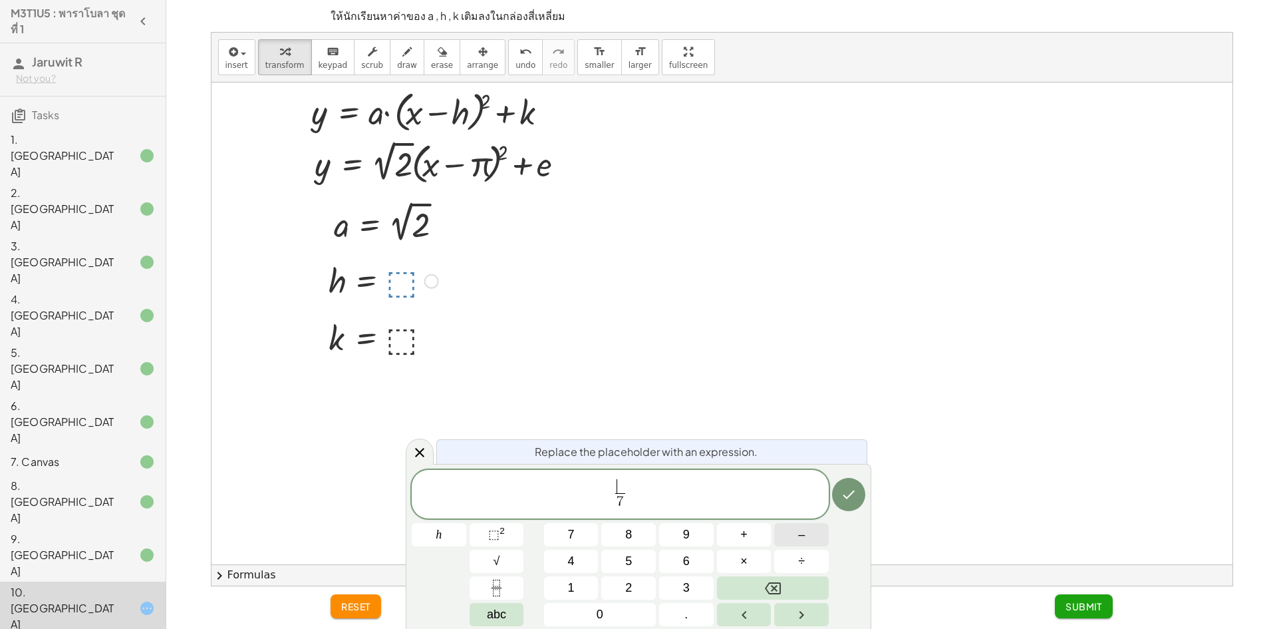
click at [784, 530] on button "–" at bounding box center [801, 534] width 55 height 23
click at [651, 577] on button "2" at bounding box center [628, 587] width 55 height 23
click at [848, 502] on icon "Done" at bounding box center [849, 494] width 16 height 16
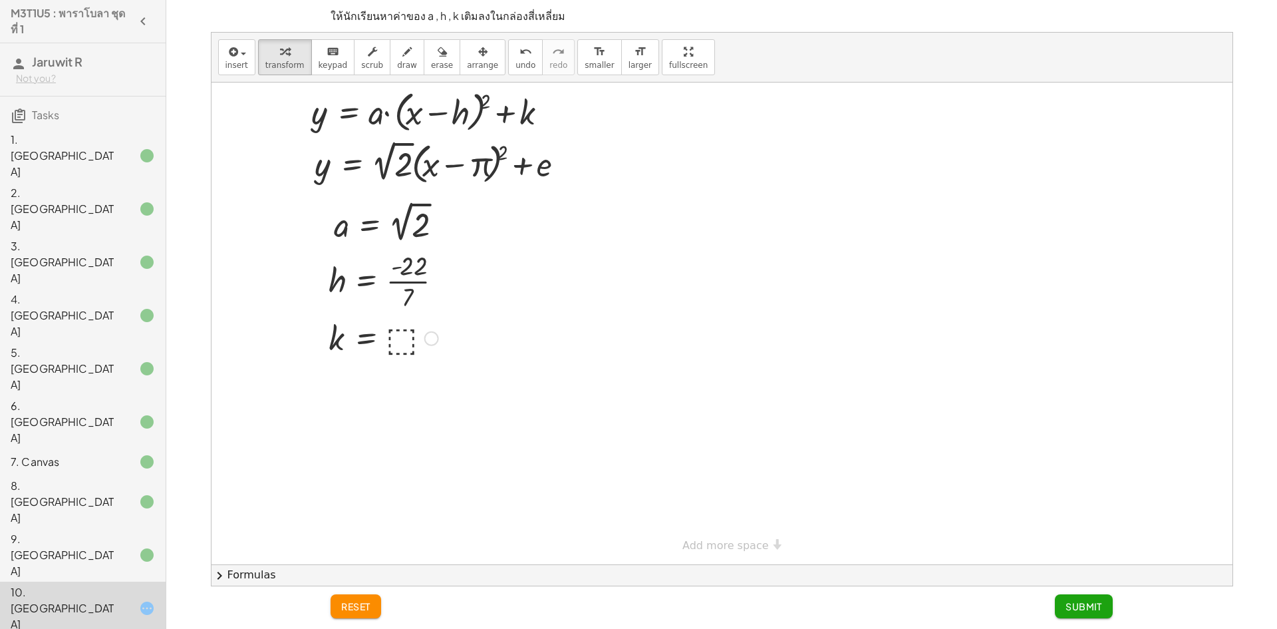
click at [407, 334] on div at bounding box center [383, 337] width 123 height 44
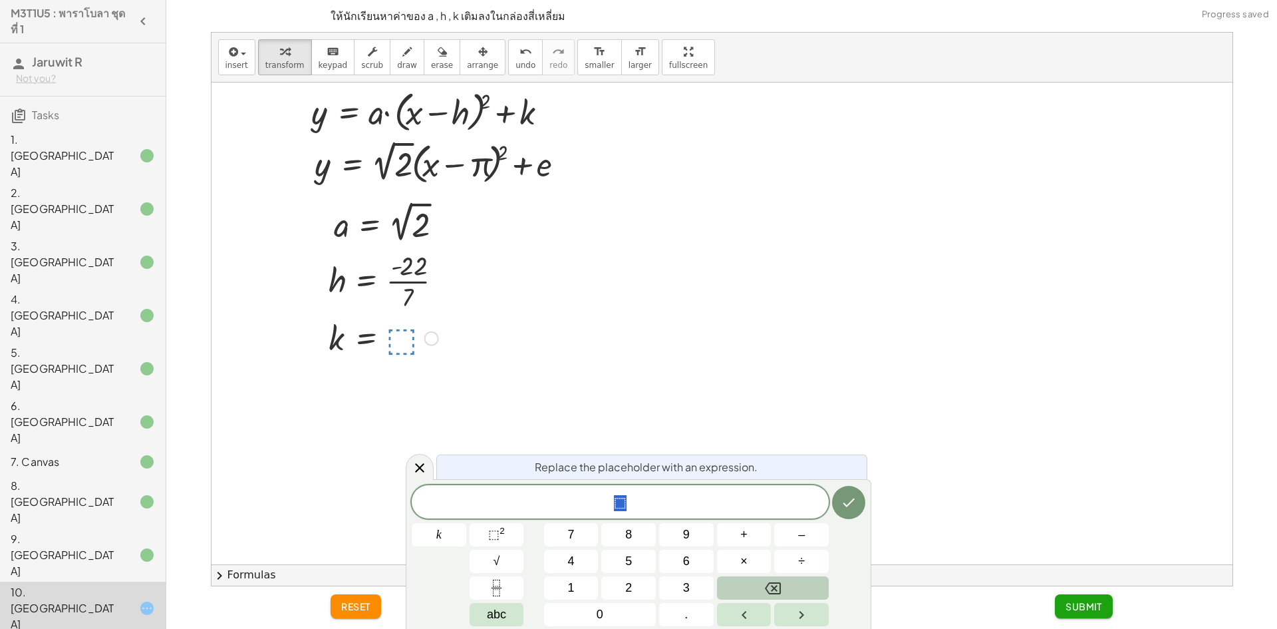
click at [771, 587] on icon "Backspace" at bounding box center [773, 588] width 16 height 16
click at [570, 594] on span "1" at bounding box center [571, 588] width 7 height 18
click at [838, 505] on button "Done" at bounding box center [848, 502] width 33 height 33
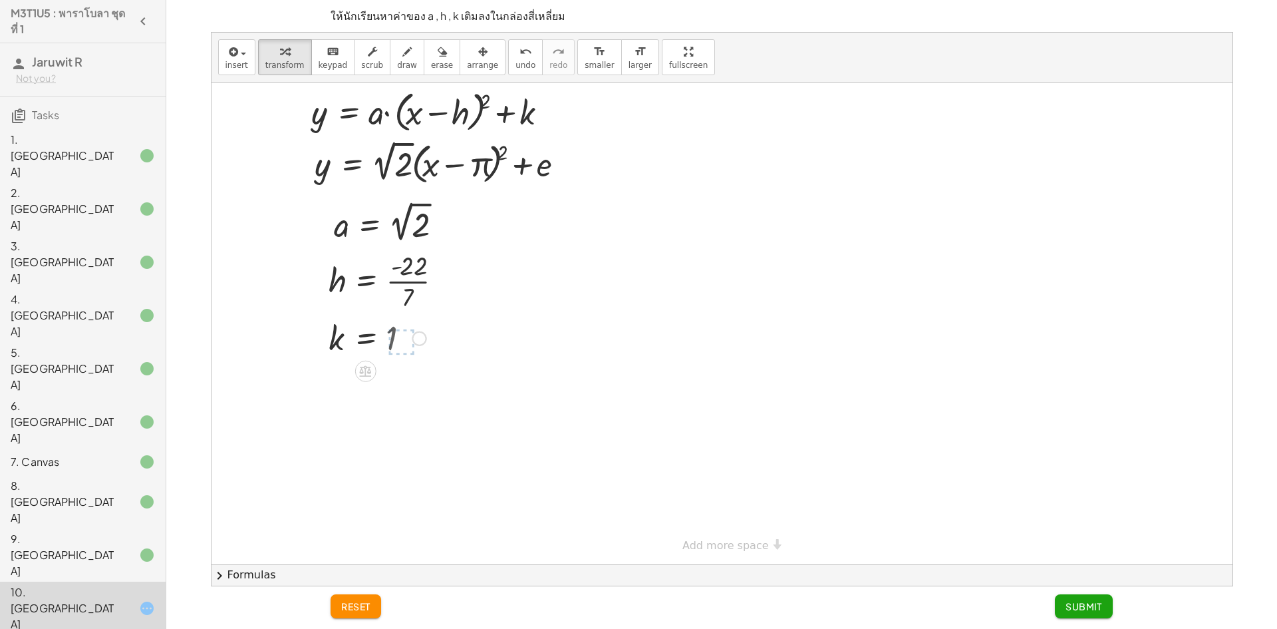
click at [1094, 611] on span "Submit" at bounding box center [1084, 606] width 37 height 12
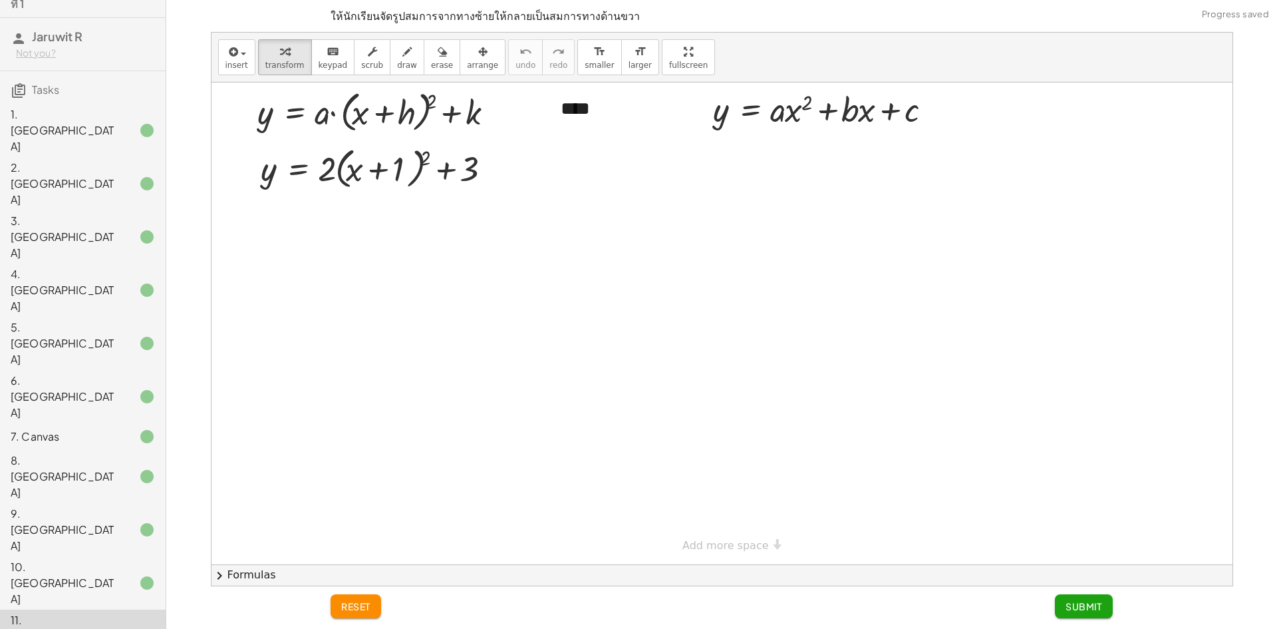
scroll to position [38, 0]
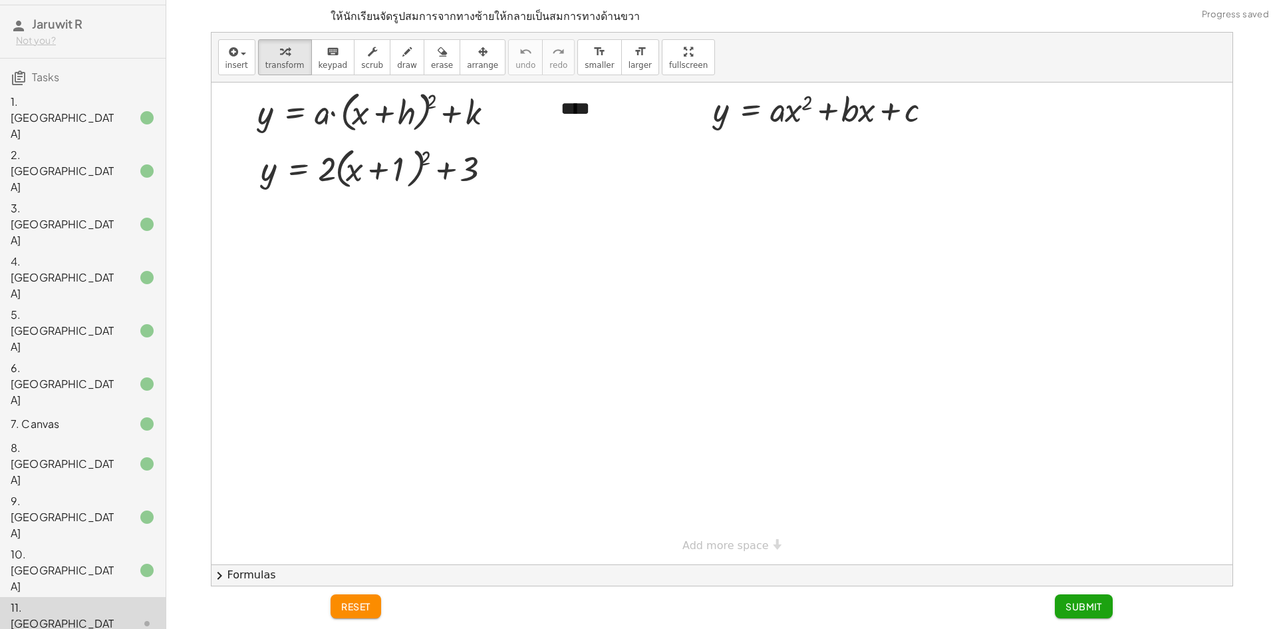
click at [93, 599] on div "11. [GEOGRAPHIC_DATA]" at bounding box center [64, 623] width 107 height 48
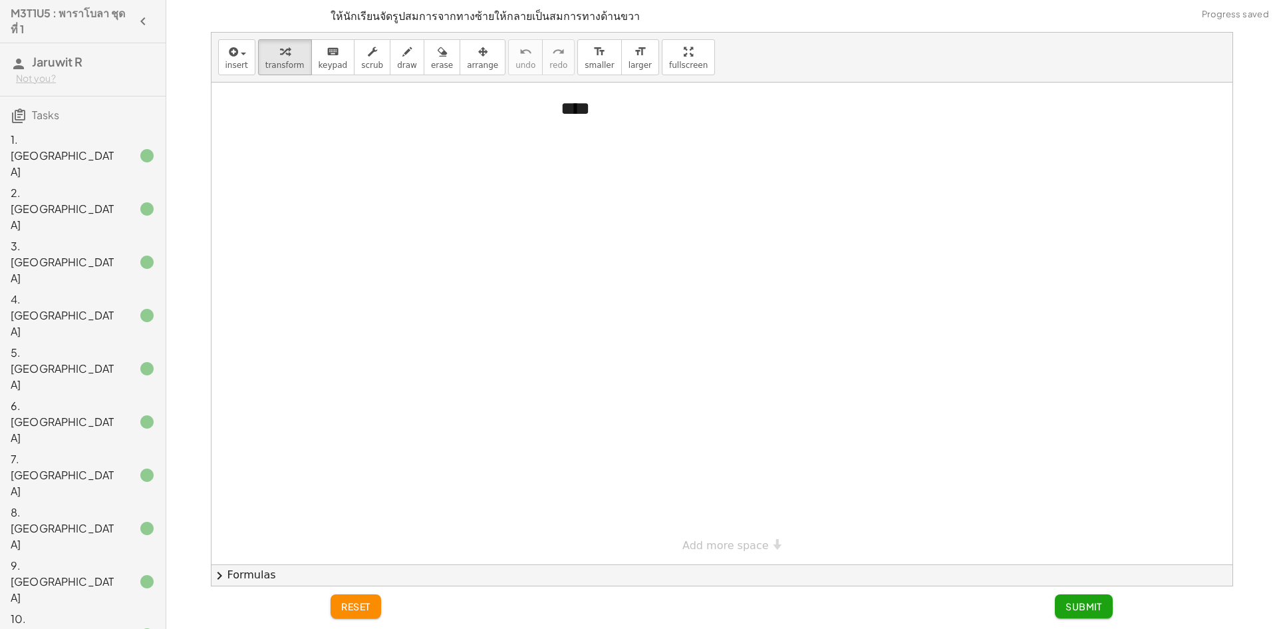
click at [53, 581] on div "8. [GEOGRAPHIC_DATA]" at bounding box center [83, 607] width 166 height 53
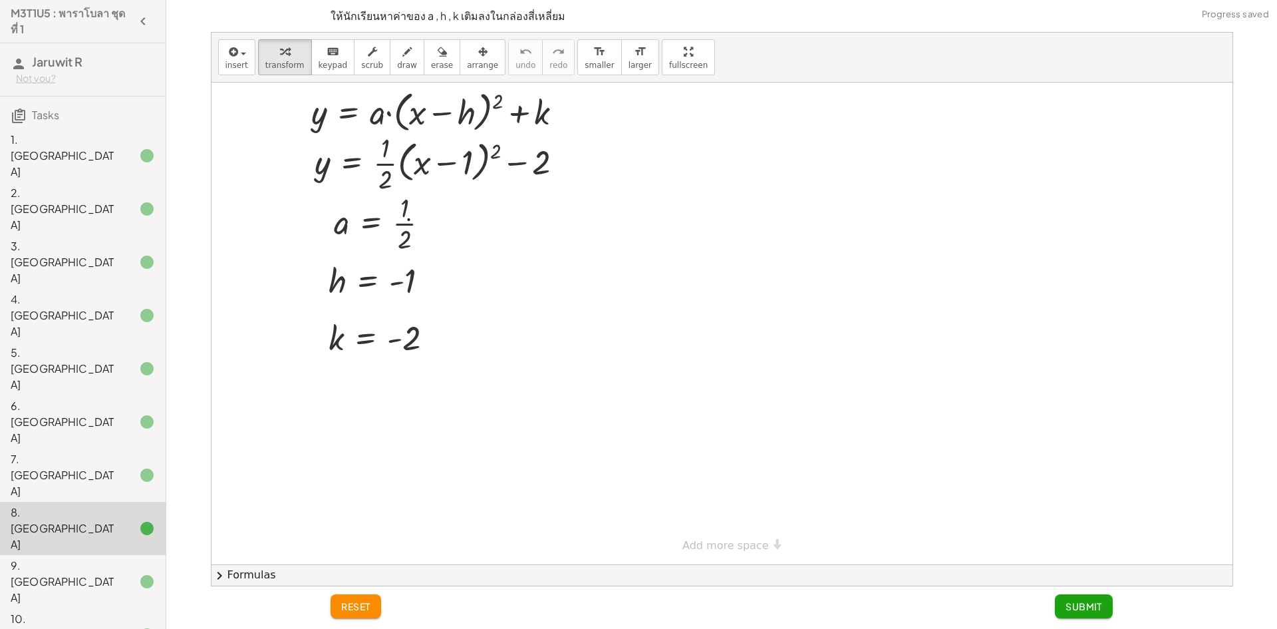
click at [71, 584] on div "10. [GEOGRAPHIC_DATA]" at bounding box center [64, 608] width 107 height 48
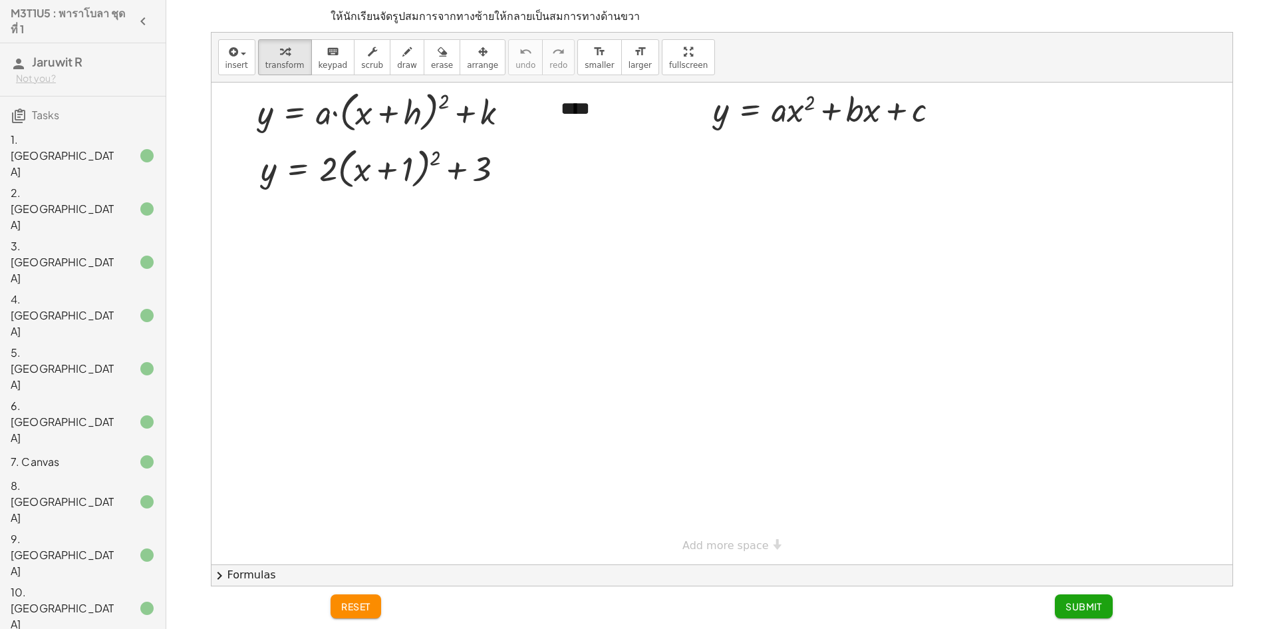
scroll to position [38, 0]
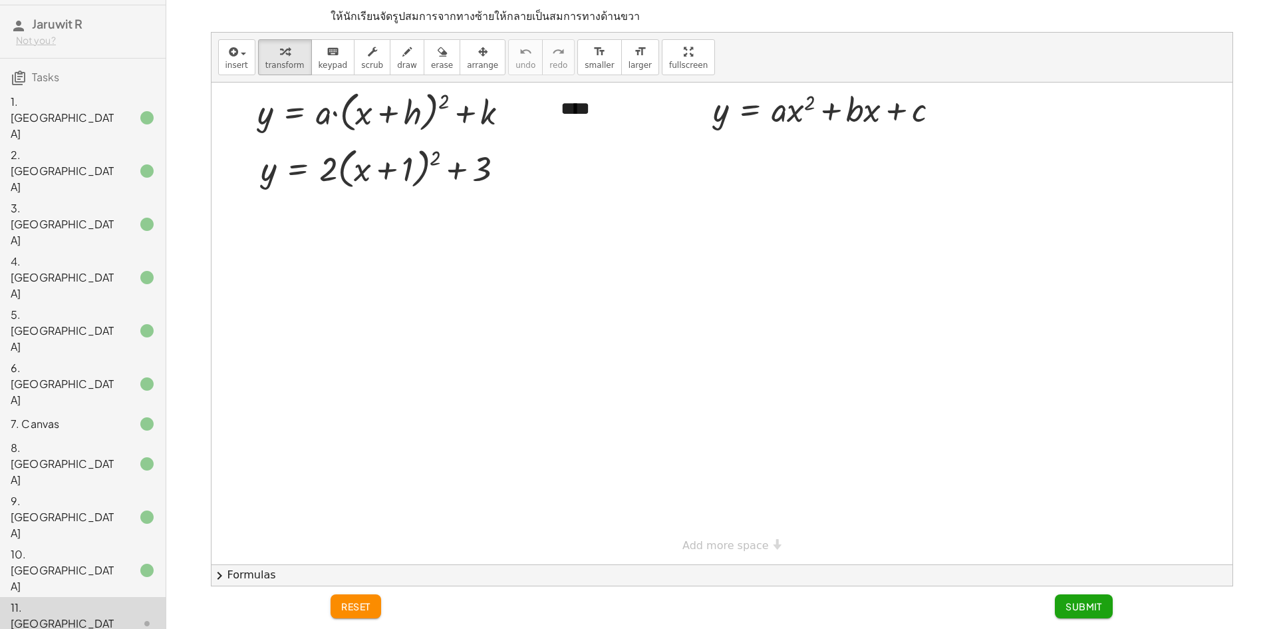
click at [728, 171] on div at bounding box center [722, 323] width 1021 height 482
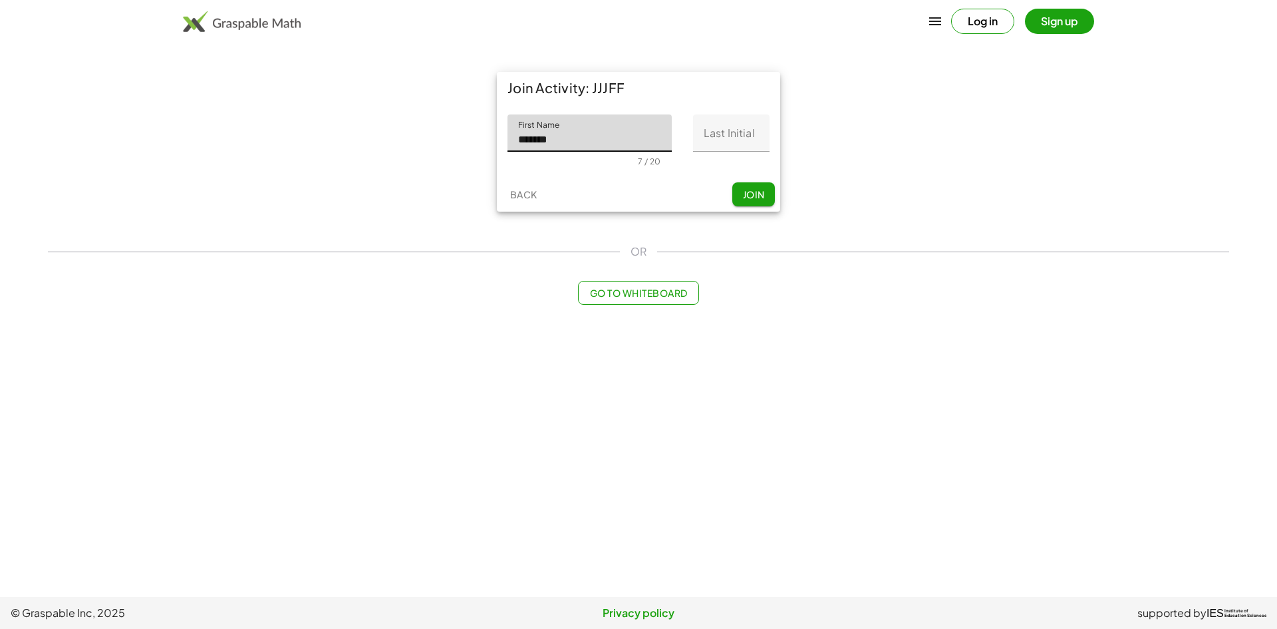
type input "*******"
drag, startPoint x: 693, startPoint y: 99, endPoint x: 780, endPoint y: 186, distance: 123.3
click at [752, 167] on div "Join Activity: JJJFF First Name First Name ******* 7 / 20 Last Initial Last Ini…" at bounding box center [638, 142] width 283 height 140
click at [748, 143] on input "Last Initial" at bounding box center [731, 132] width 77 height 37
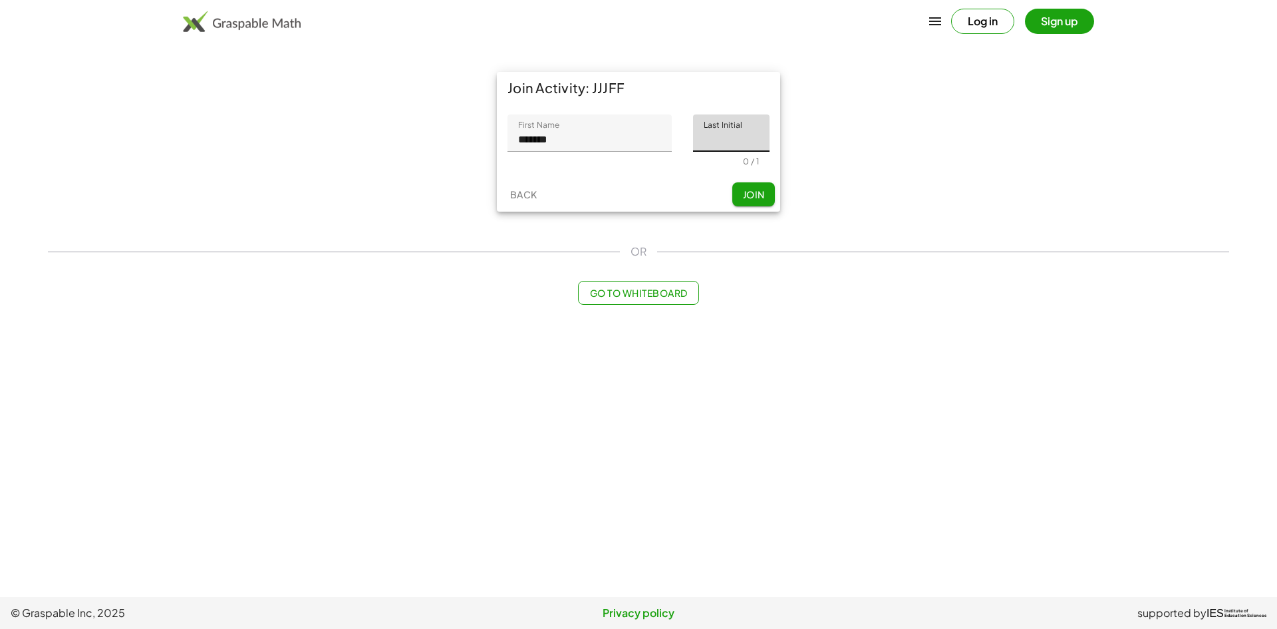
type input "*"
click at [756, 192] on span "Join" at bounding box center [753, 194] width 22 height 12
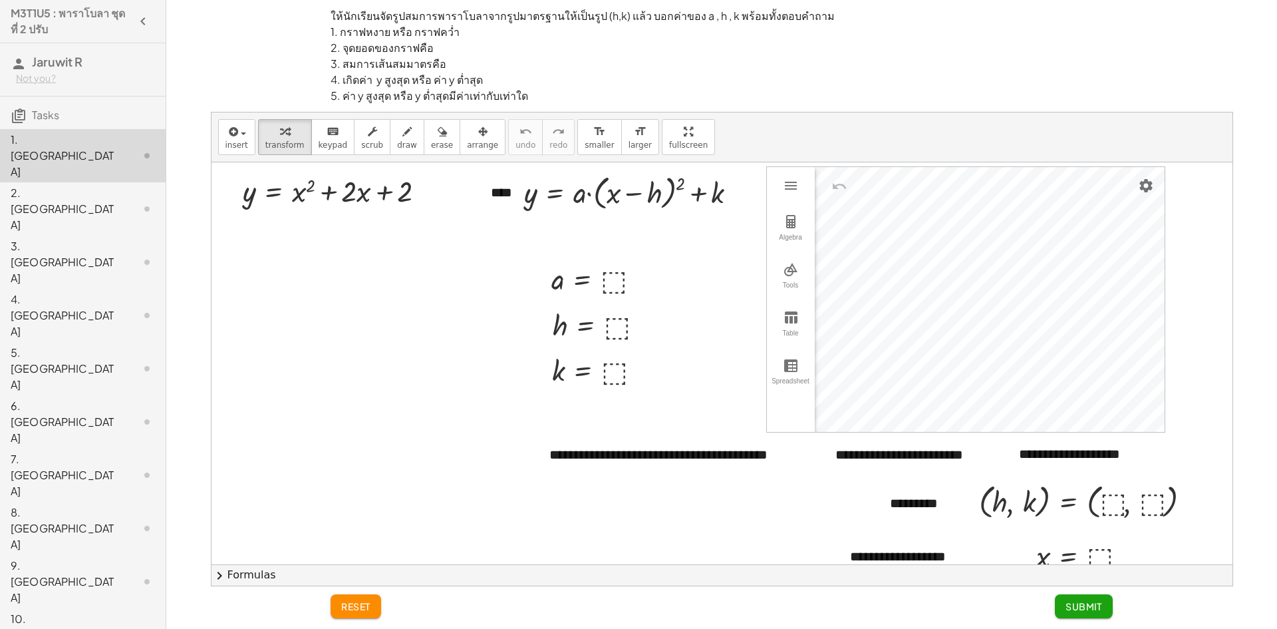
click at [111, 185] on div "2. [GEOGRAPHIC_DATA]" at bounding box center [64, 209] width 107 height 48
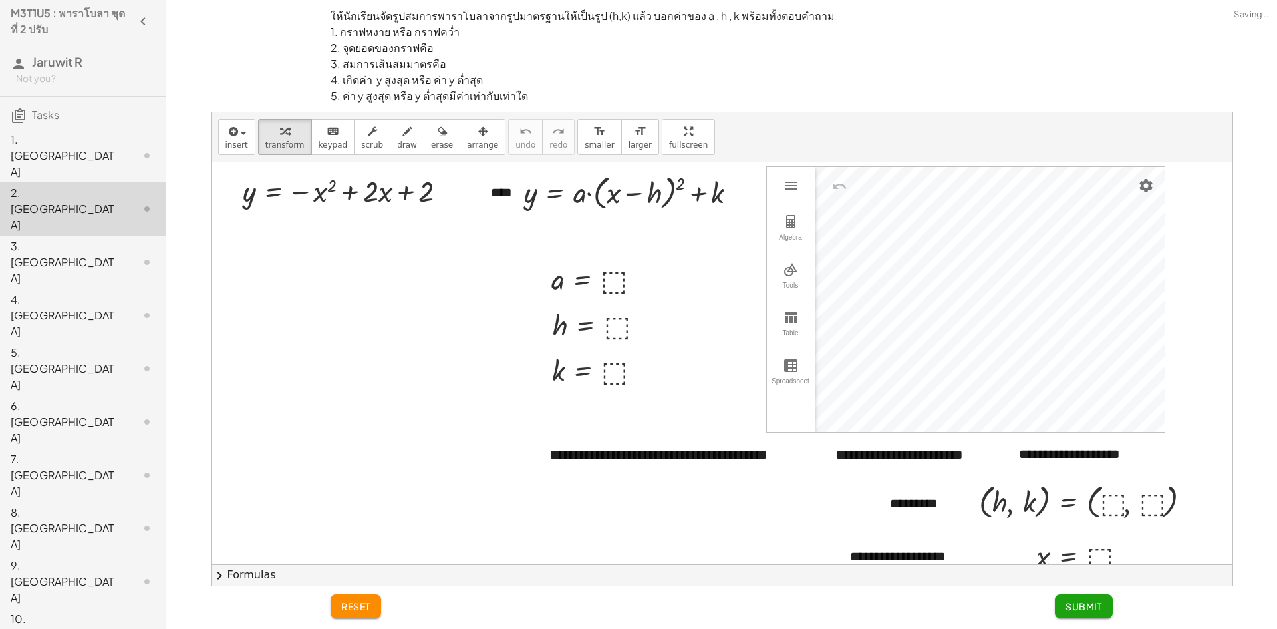
click at [110, 140] on div "1. [GEOGRAPHIC_DATA]" at bounding box center [64, 156] width 107 height 48
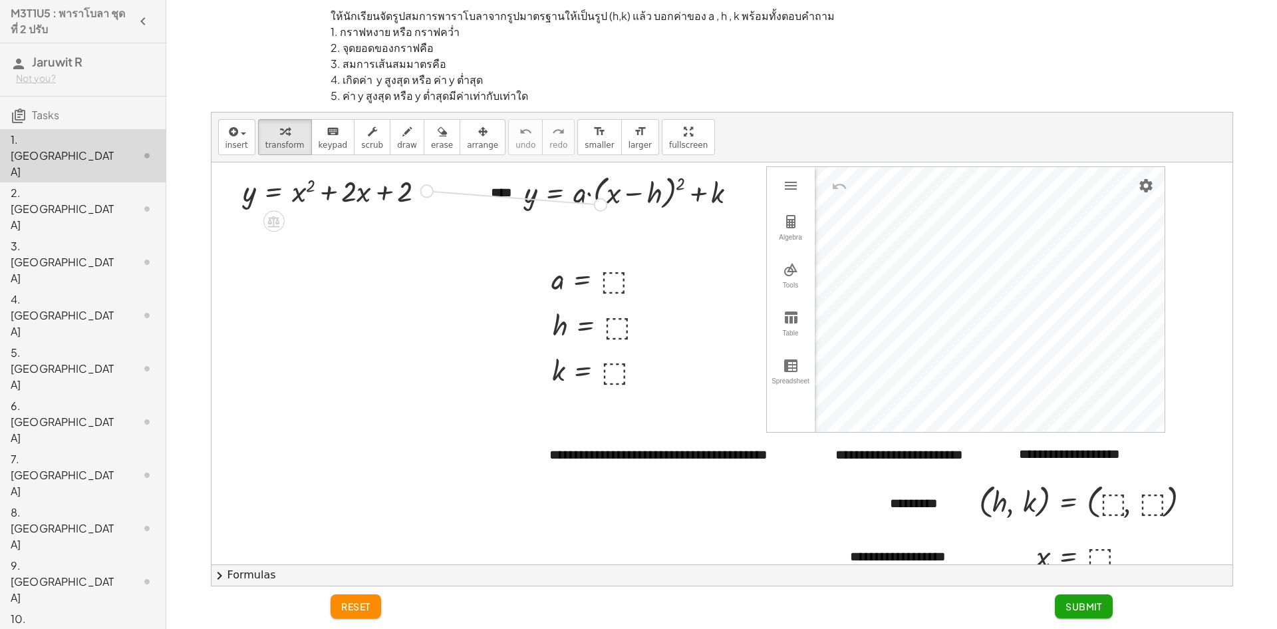
drag, startPoint x: 431, startPoint y: 189, endPoint x: 563, endPoint y: 185, distance: 131.8
click at [585, 188] on div "**********" at bounding box center [722, 427] width 1021 height 530
drag, startPoint x: 738, startPoint y: 192, endPoint x: 408, endPoint y: 189, distance: 330.7
click at [408, 189] on div "**********" at bounding box center [722, 427] width 1021 height 530
drag, startPoint x: 691, startPoint y: 249, endPoint x: 95, endPoint y: 274, distance: 596.6
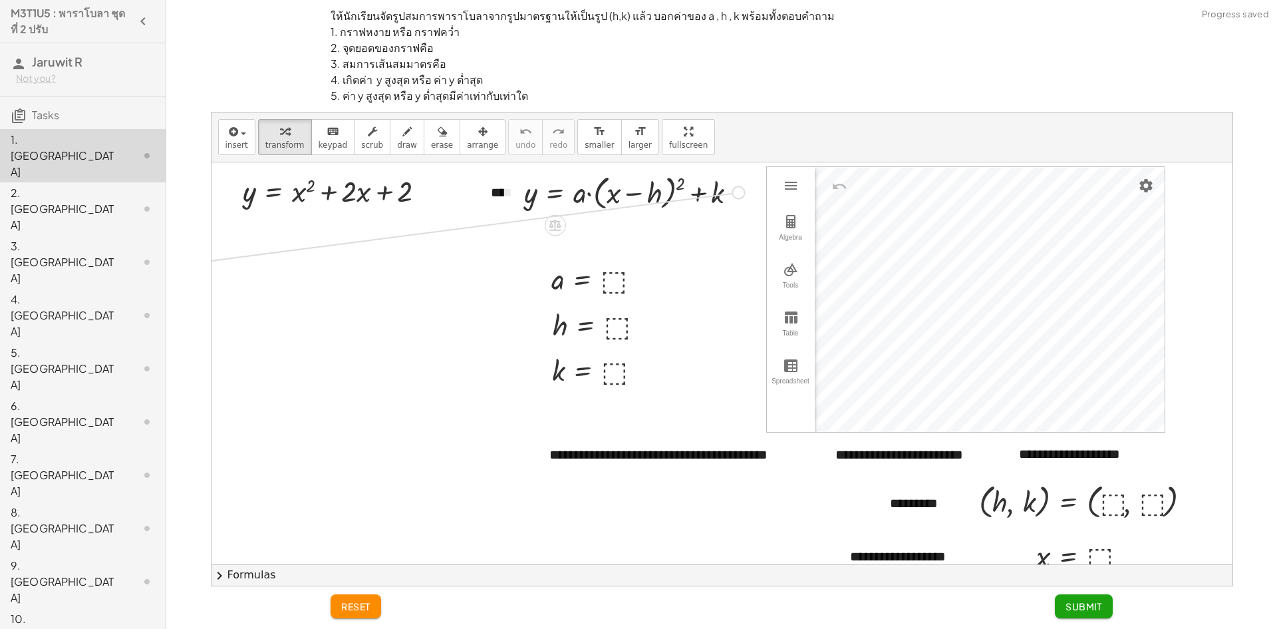
click at [95, 274] on main "M3T1U5 : พาราโบลา ชุดที่ 2 ปรับ Jaruwit R Not you? Tasks 1. Canvas 2. Canvas 3.…" at bounding box center [638, 314] width 1277 height 629
